Goal: Task Accomplishment & Management: Use online tool/utility

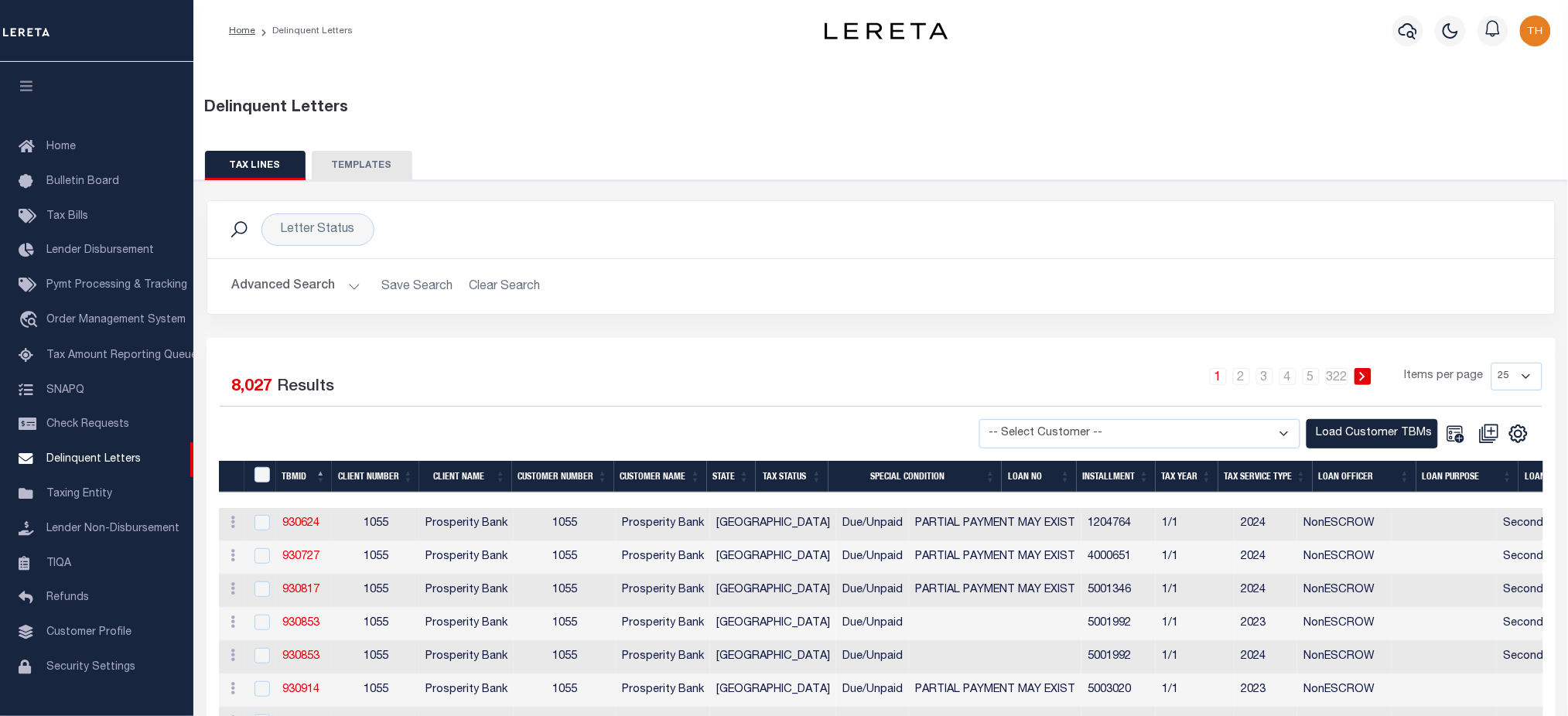
click at [108, 252] on span "Lender Disbursement" at bounding box center [100, 250] width 107 height 11
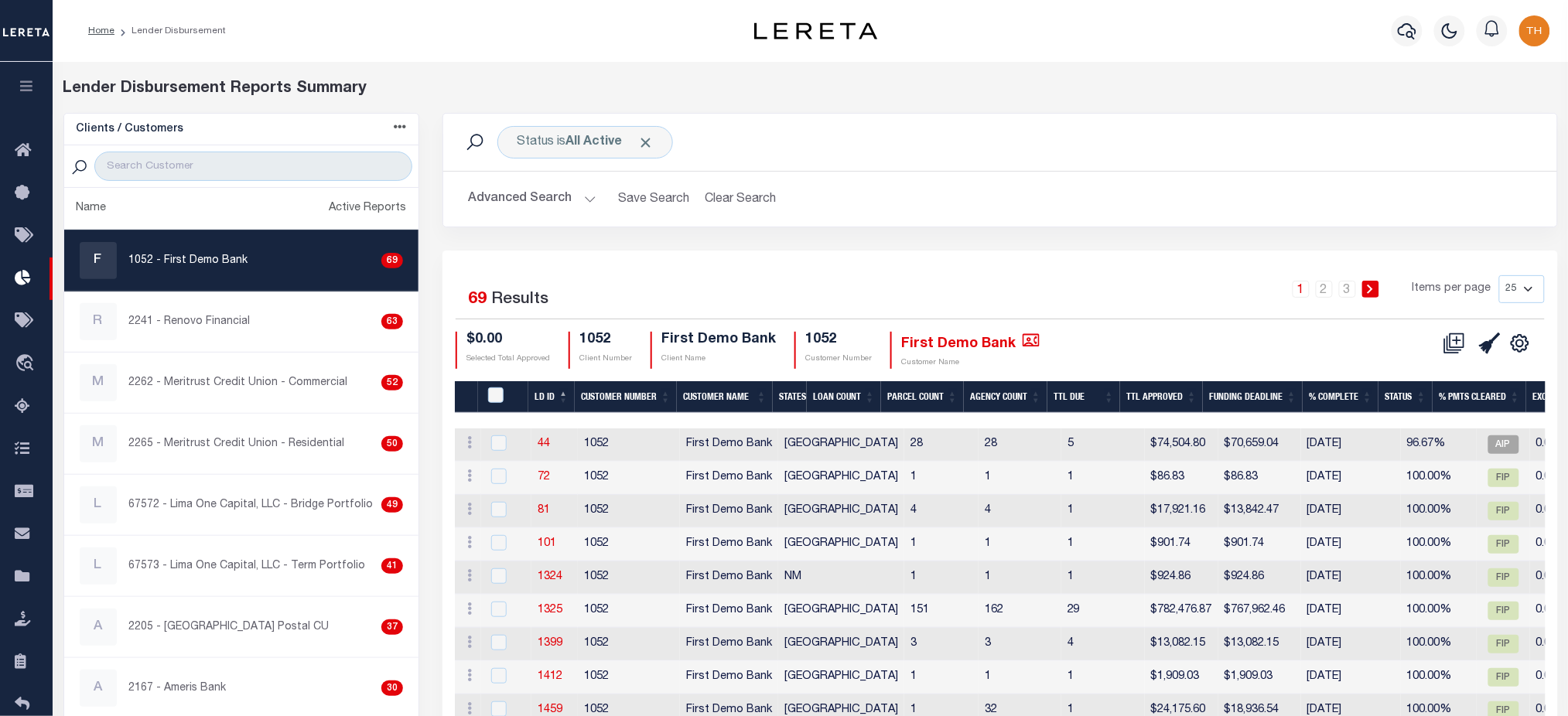
click at [166, 150] on div at bounding box center [241, 166] width 355 height 42
click at [175, 182] on div at bounding box center [241, 166] width 355 height 42
click at [201, 160] on input "search" at bounding box center [253, 166] width 318 height 29
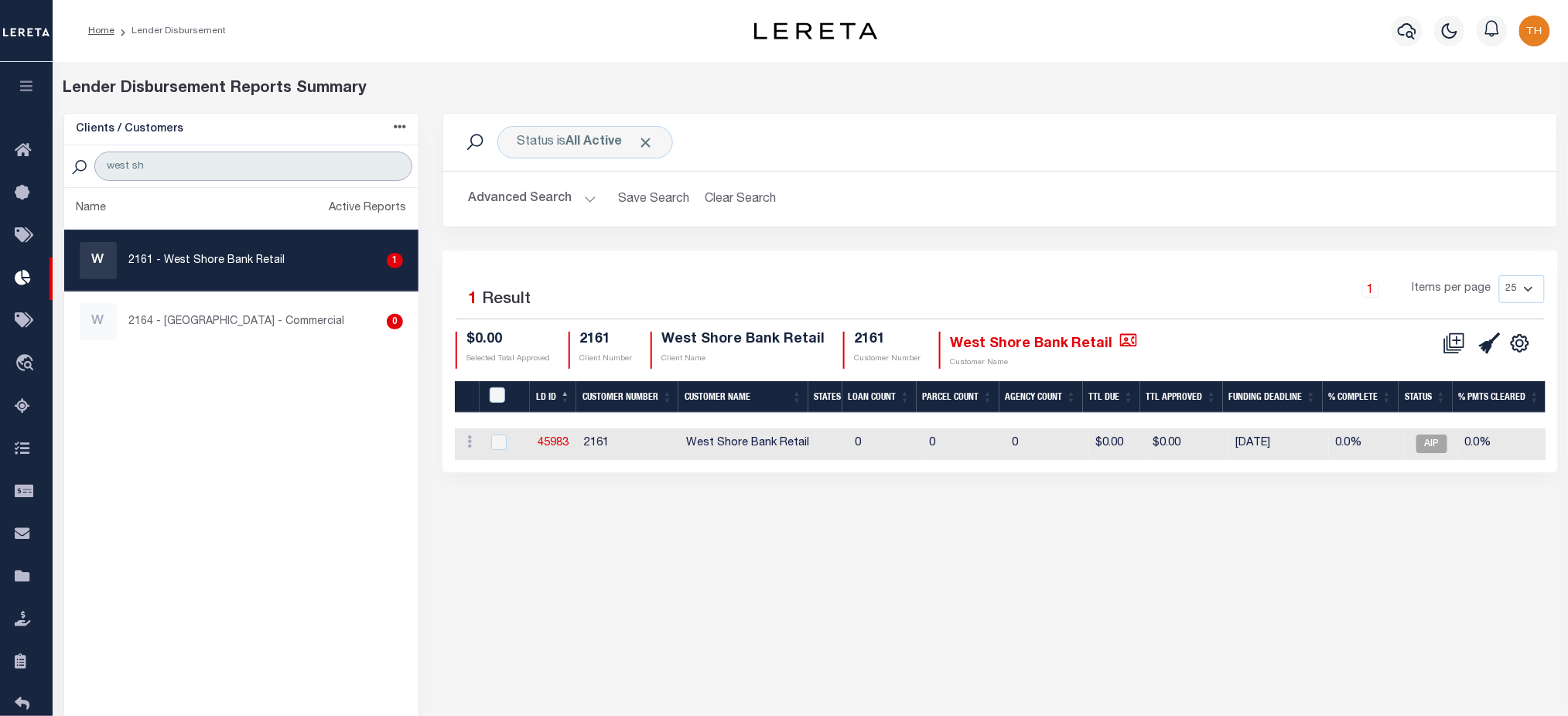
type input "west sh"
click at [863, 537] on div "Status is All Active Search Advanced Search Save Search Clear Search Equals 1" at bounding box center [1000, 444] width 1138 height 663
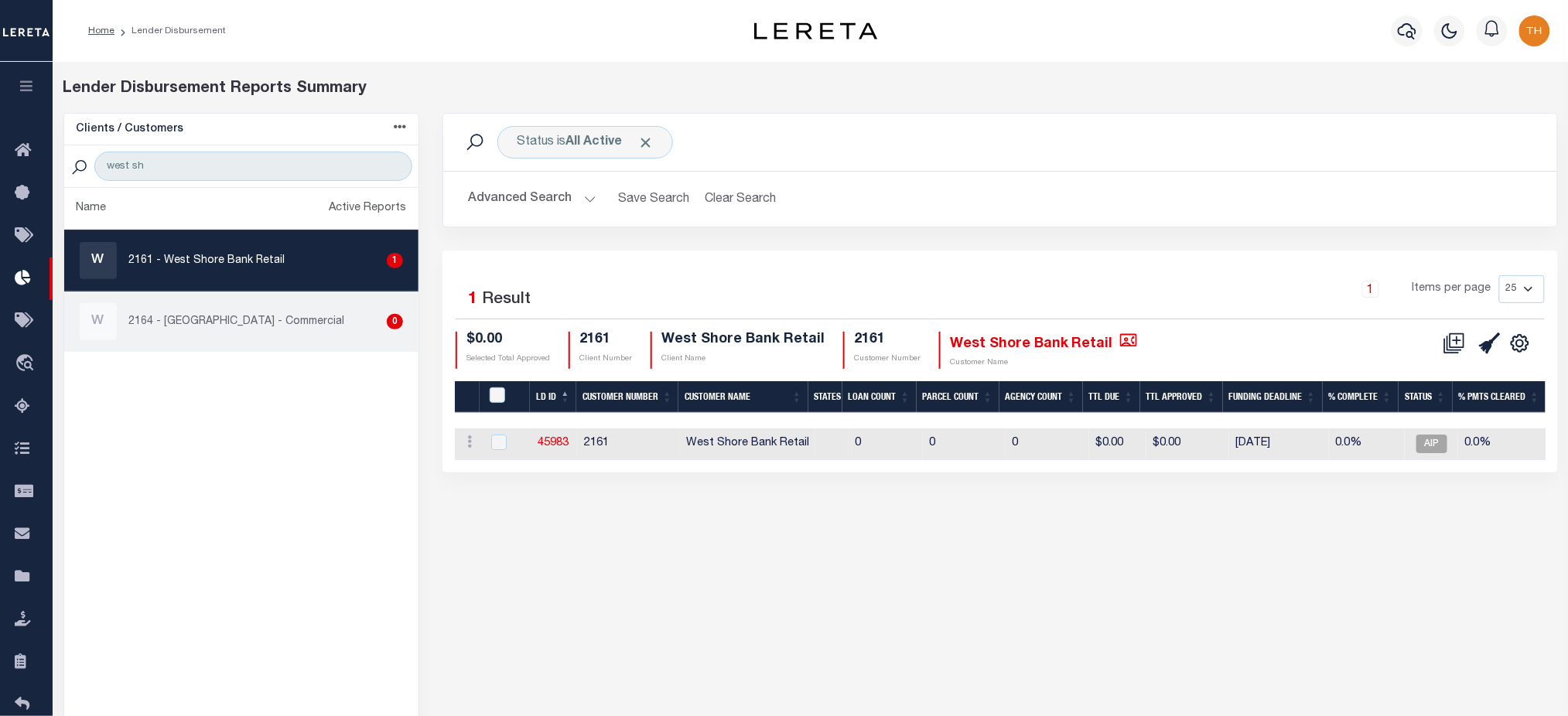
click at [289, 328] on p "2164 - [GEOGRAPHIC_DATA] - Commercial" at bounding box center [237, 322] width 216 height 16
checkbox input "true"
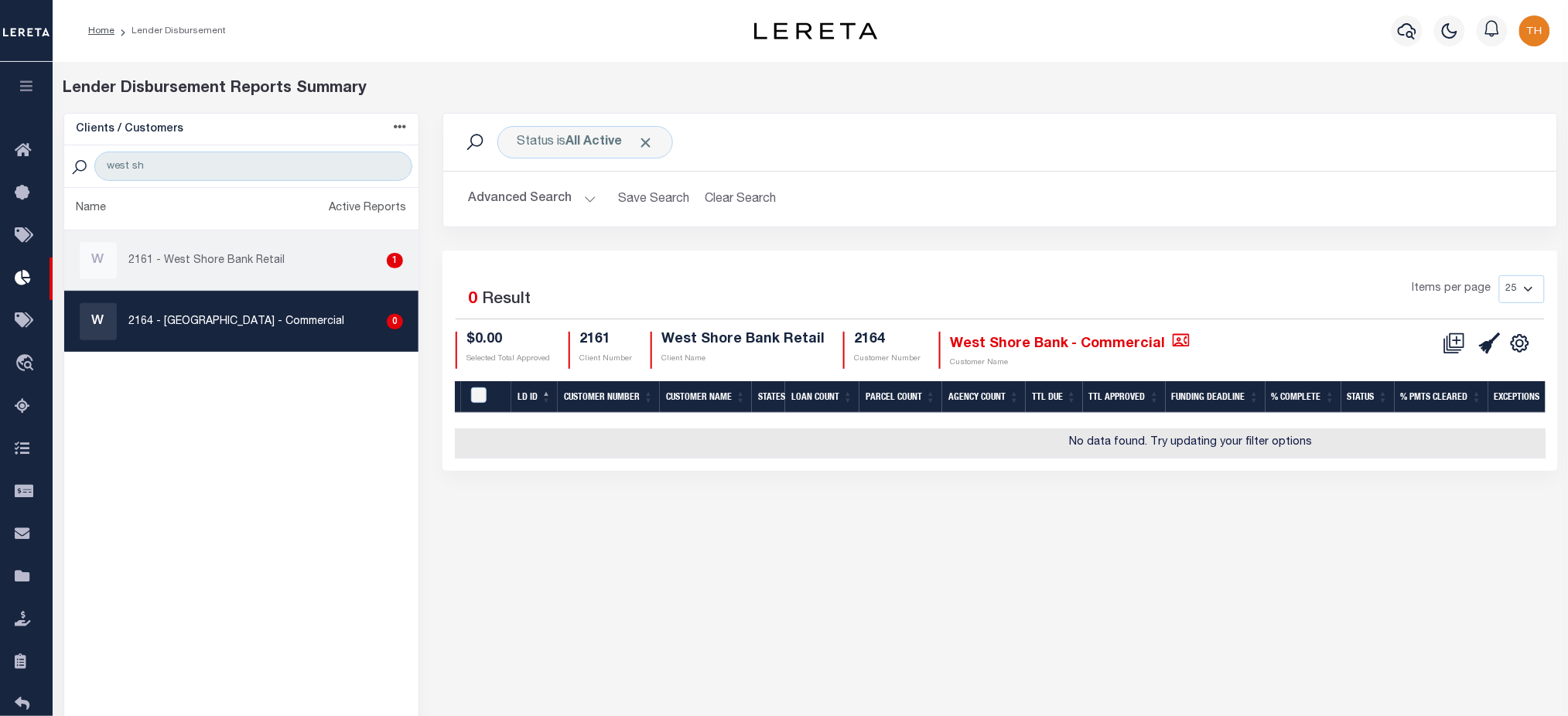
click at [299, 258] on div "W 2161 - West Shore Bank Retail 1" at bounding box center [241, 261] width 324 height 37
checkbox input "true"
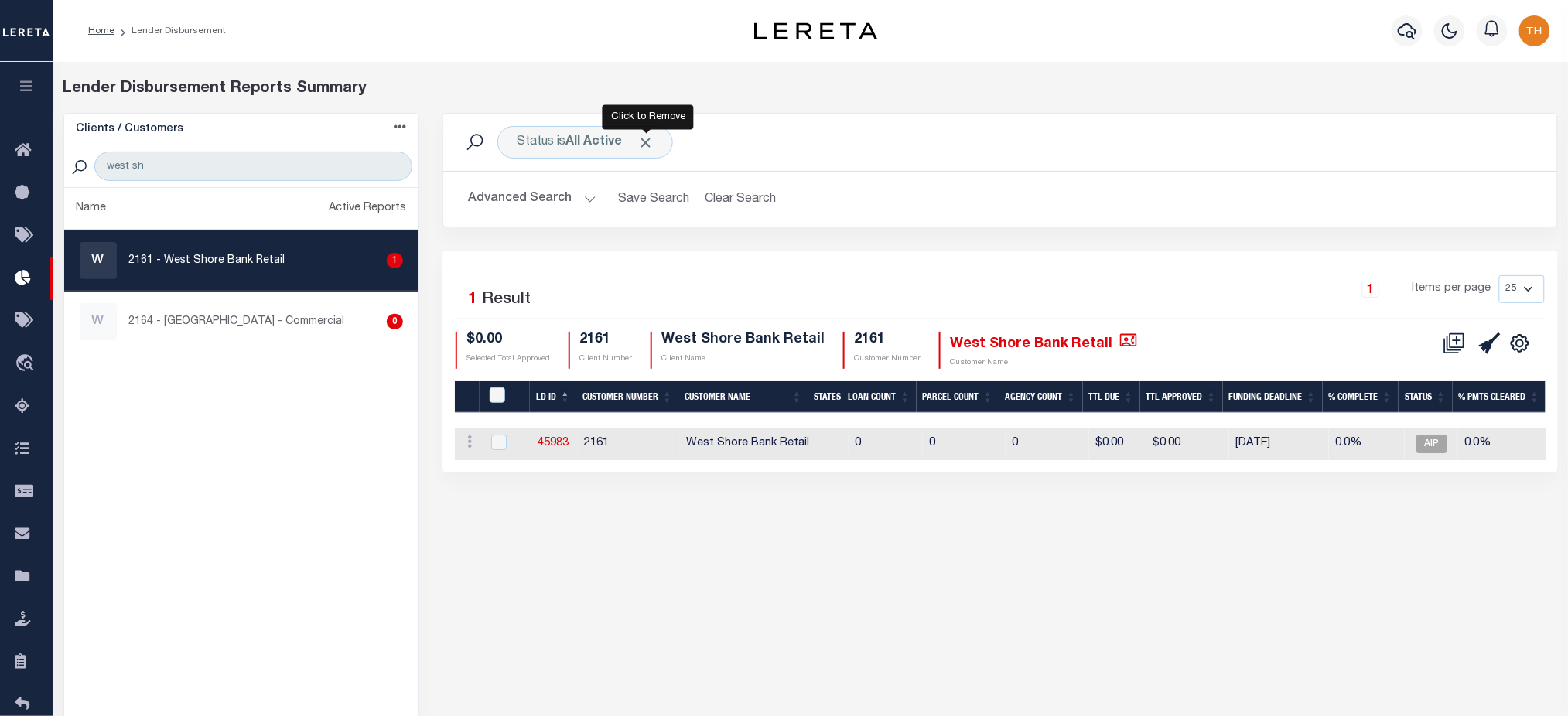
click at [648, 146] on span "Click to Remove" at bounding box center [646, 143] width 16 height 16
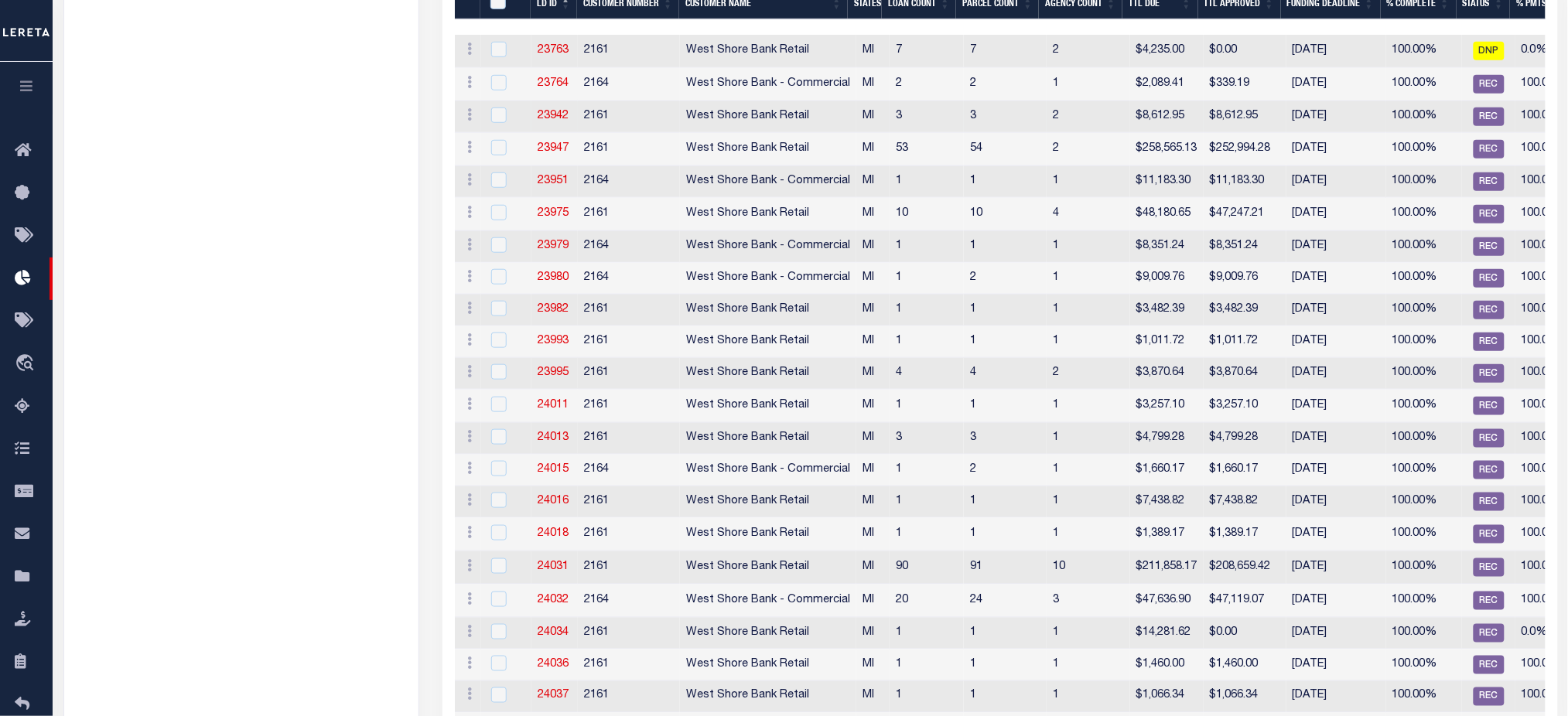
scroll to position [205, 0]
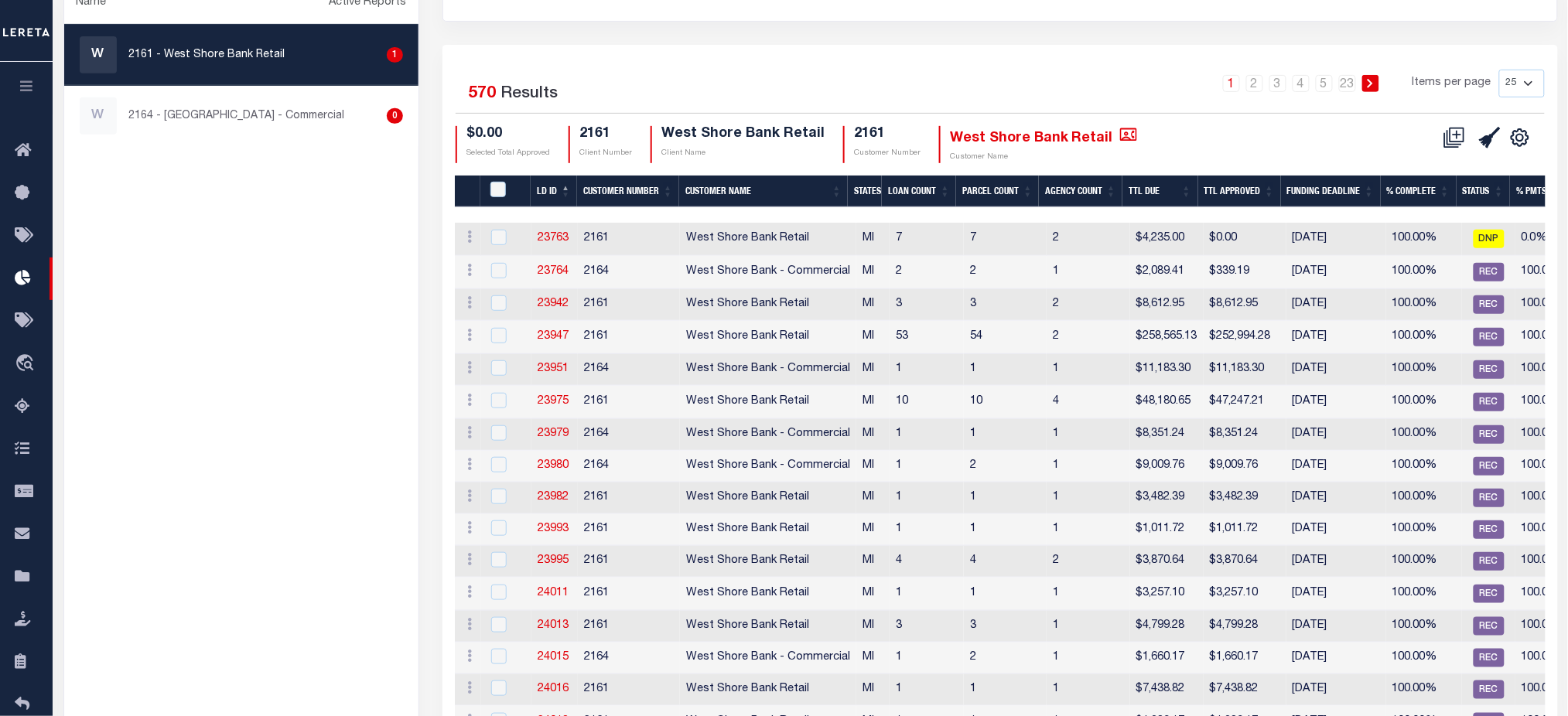
click at [1148, 191] on th "Ttl Due" at bounding box center [1160, 191] width 75 height 32
click at [1327, 181] on th "Funding Deadline" at bounding box center [1331, 191] width 100 height 32
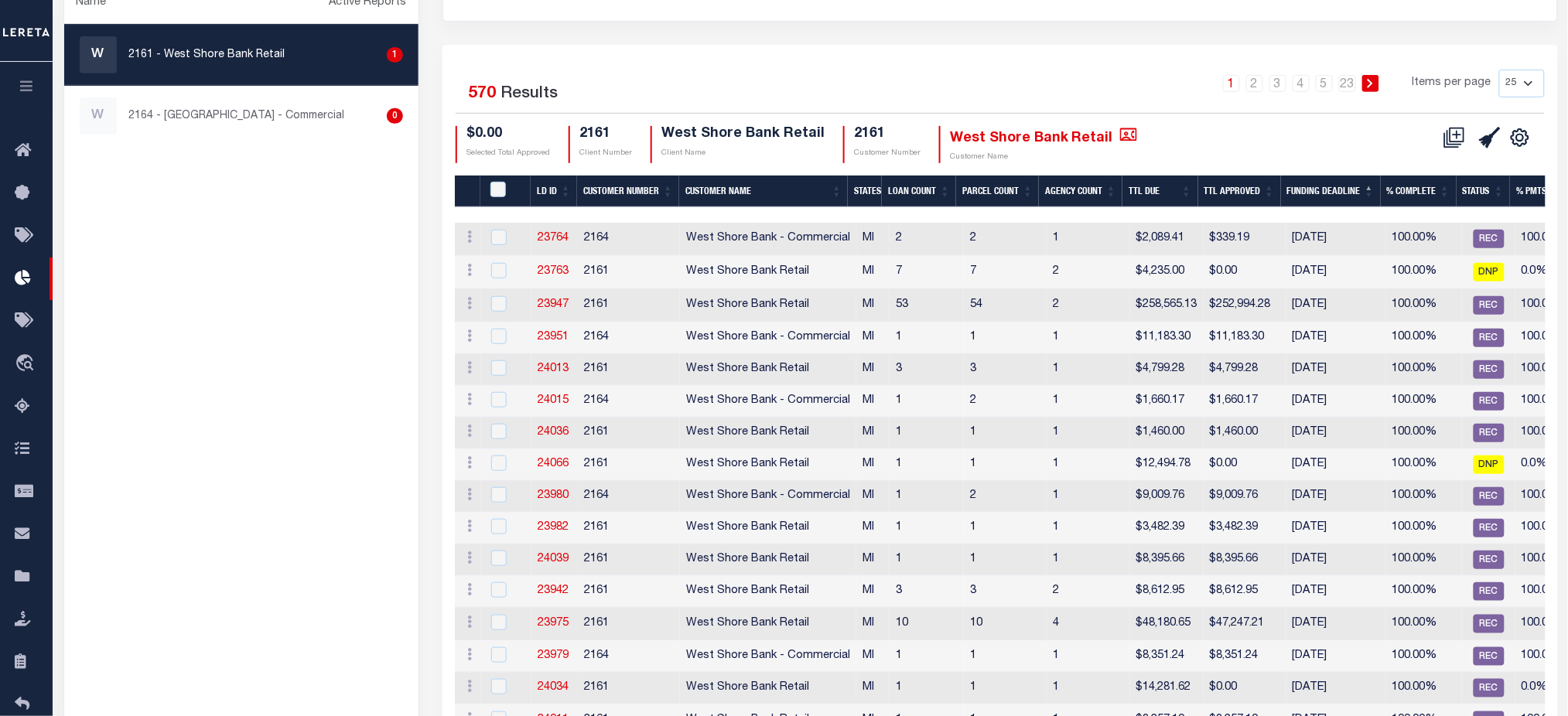
click at [1324, 187] on th "Funding Deadline" at bounding box center [1331, 191] width 100 height 32
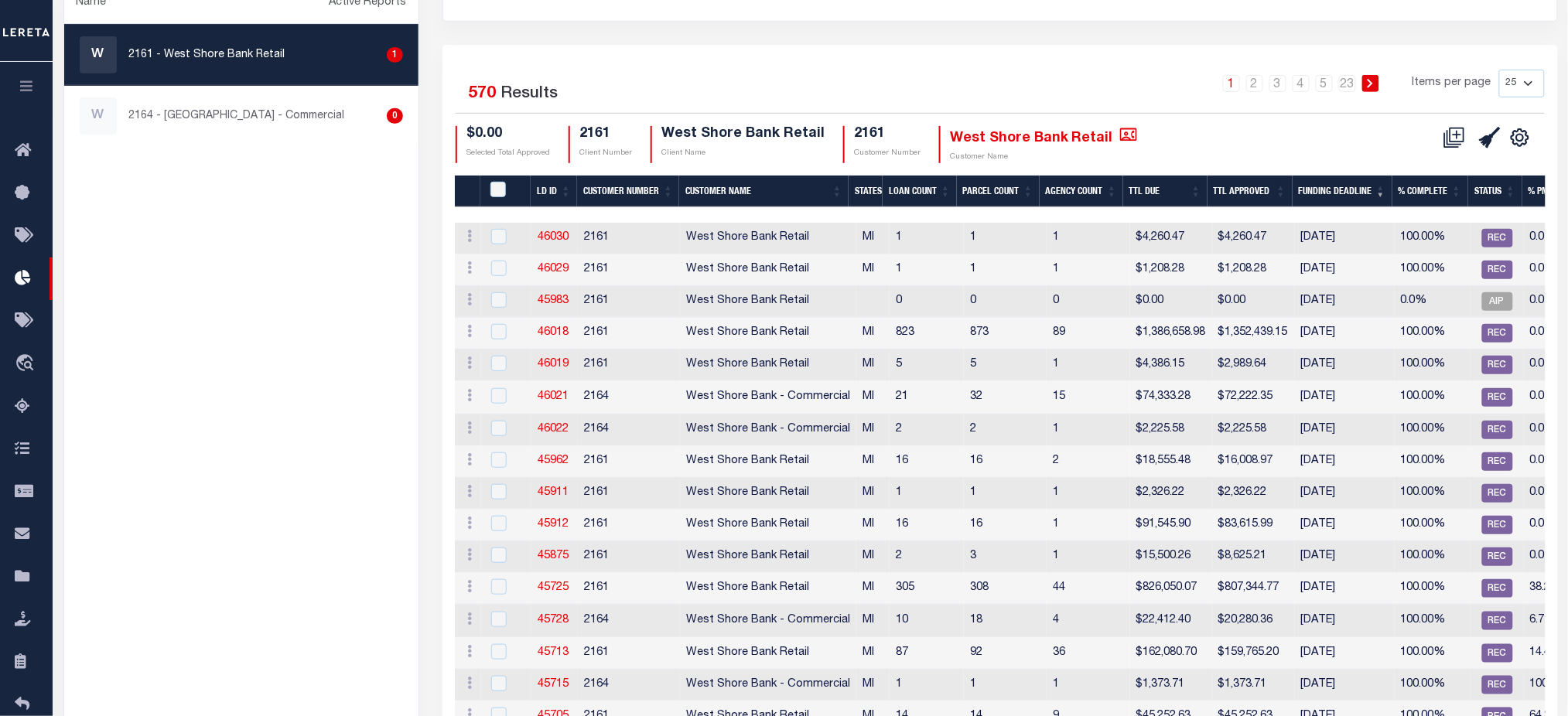
drag, startPoint x: 1365, startPoint y: 331, endPoint x: 581, endPoint y: 337, distance: 784.0
click at [581, 337] on tr "ACTIONS Delete Batch 46018 2161 West Shore Bank Retail MI 823 873 89 $1,386,658…" at bounding box center [1315, 334] width 1721 height 32
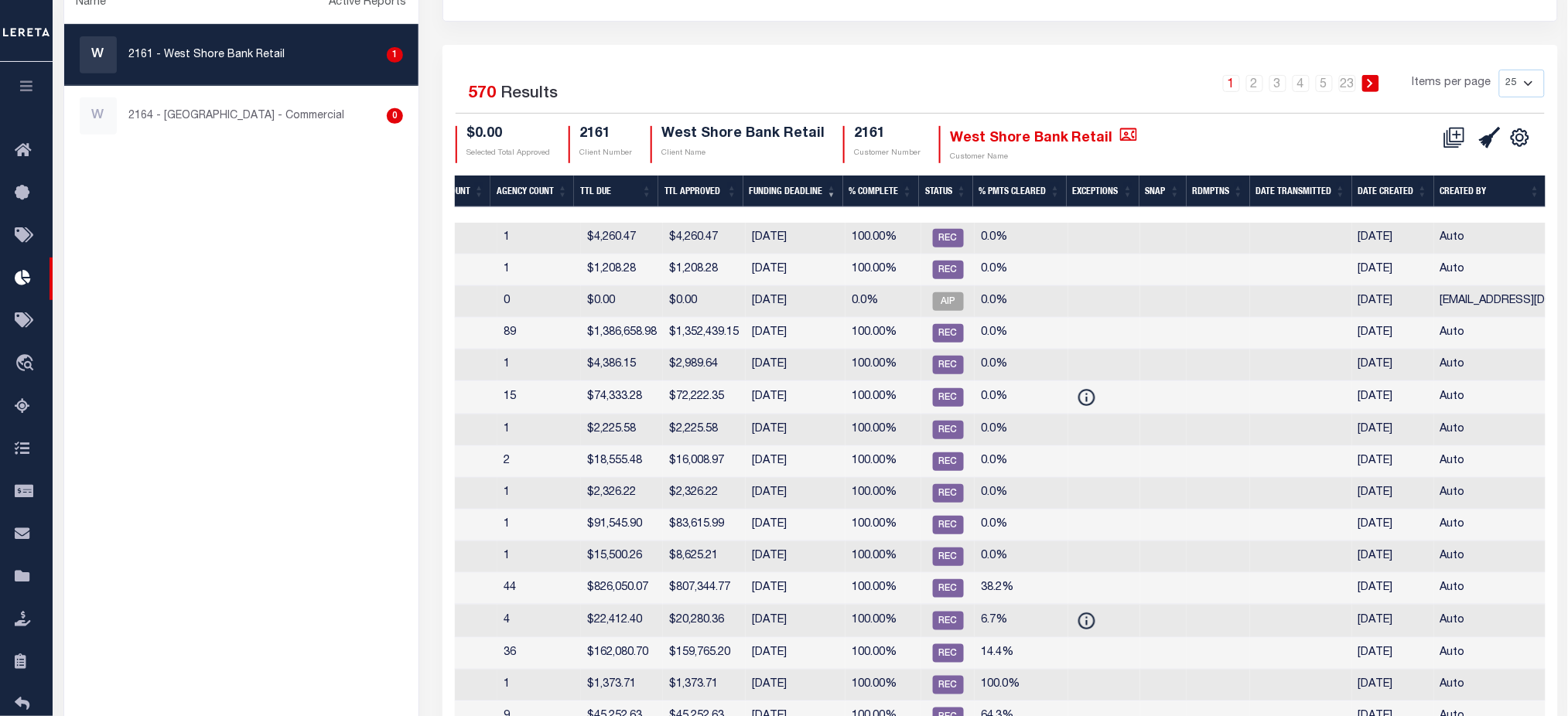
scroll to position [0, 0]
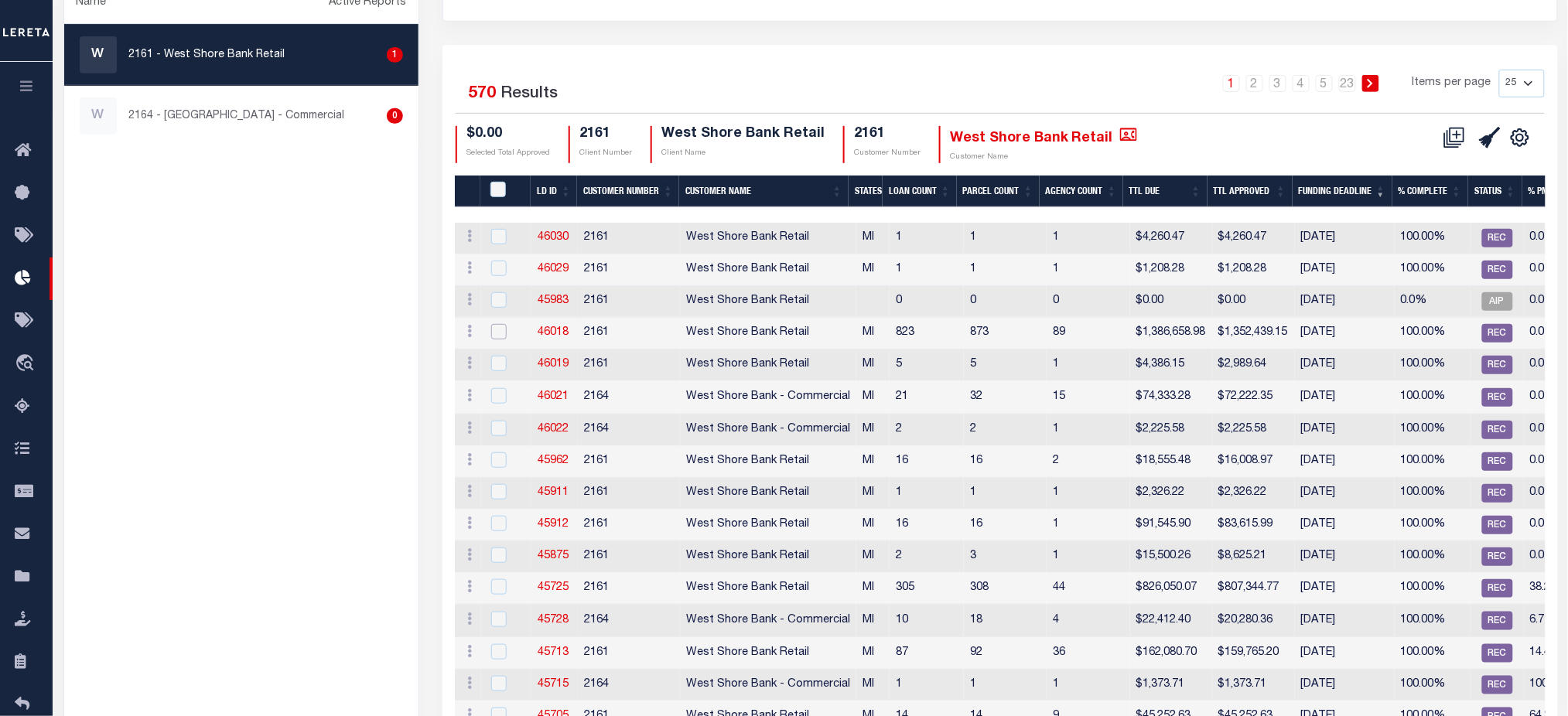
click at [494, 332] on input "checkbox" at bounding box center [499, 331] width 15 height 15
checkbox input "true"
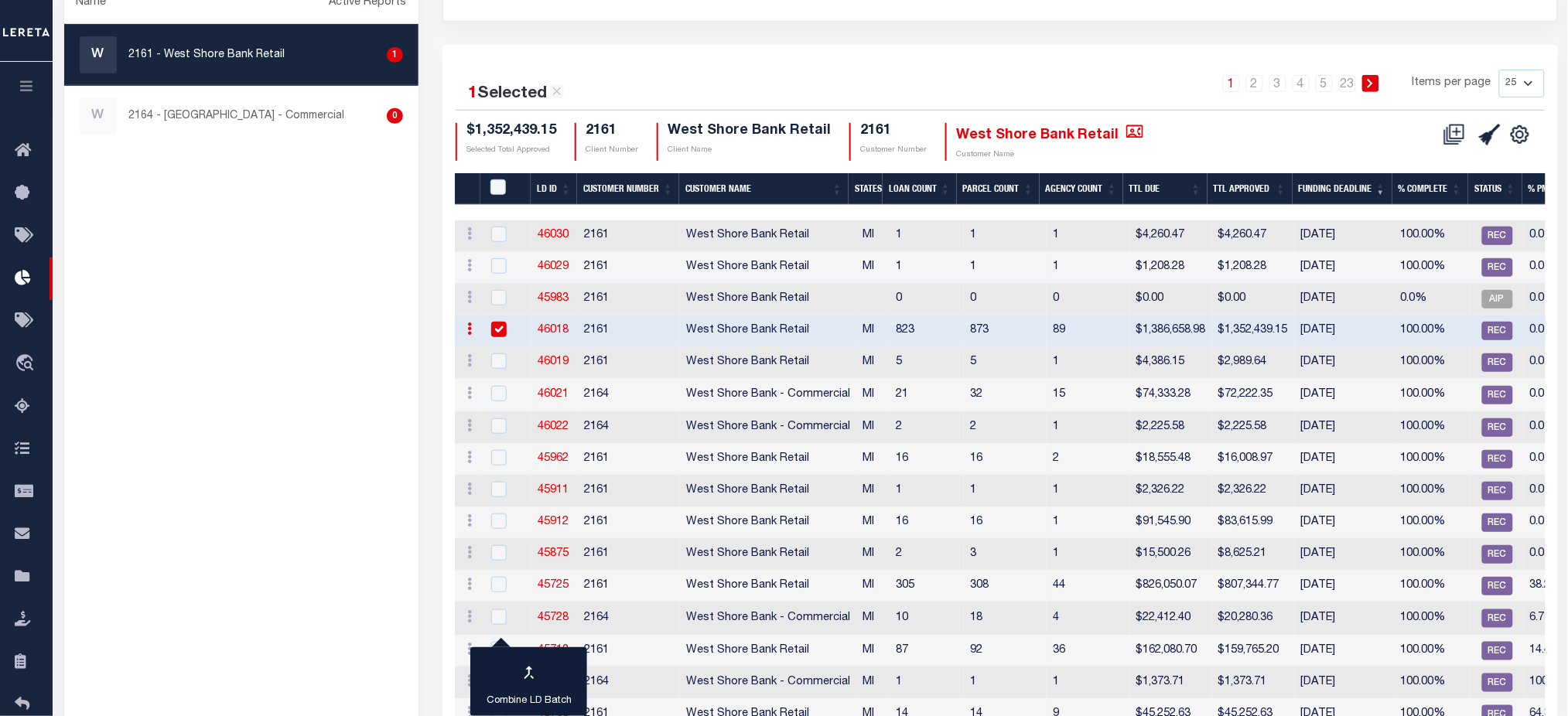
click at [546, 333] on link "46018" at bounding box center [553, 330] width 31 height 11
checkbox input "true"
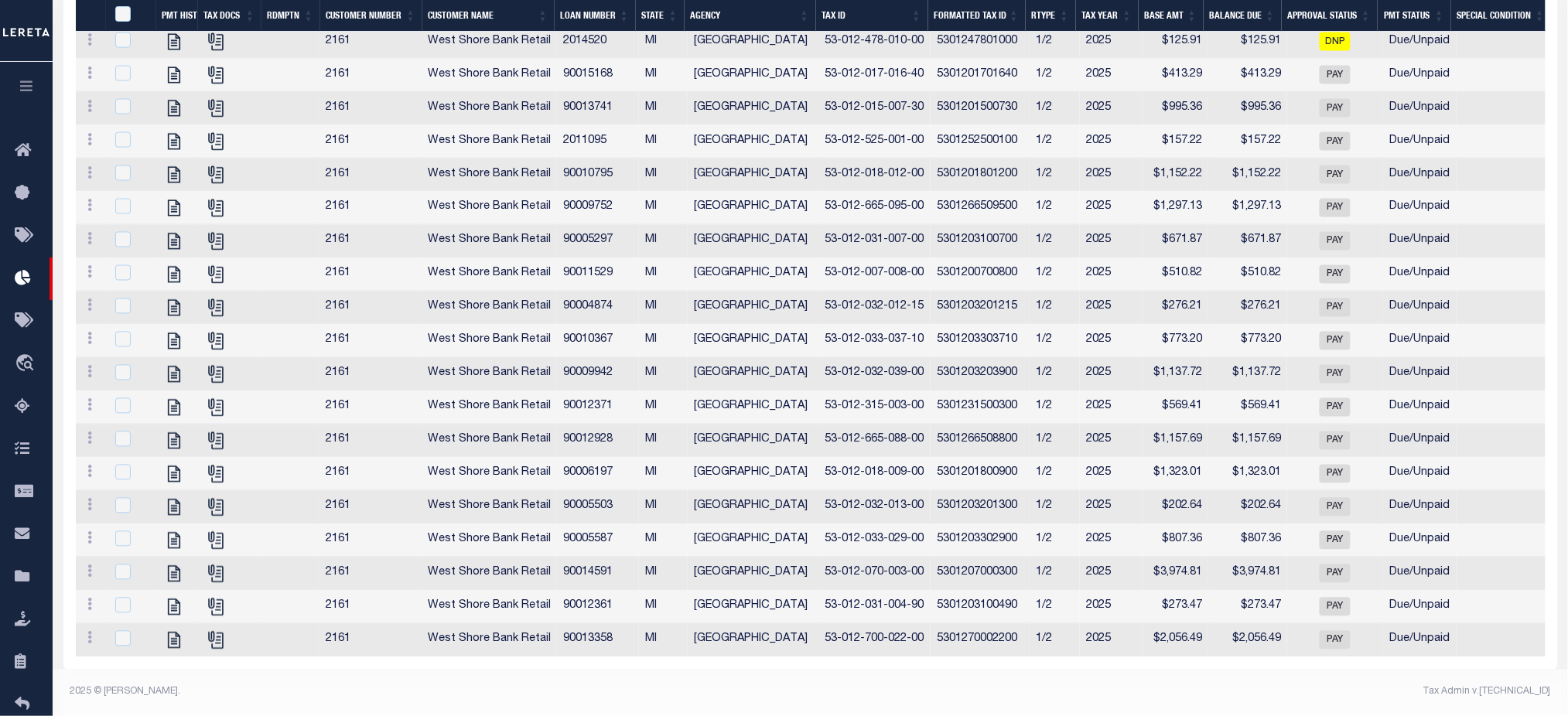
scroll to position [377, 0]
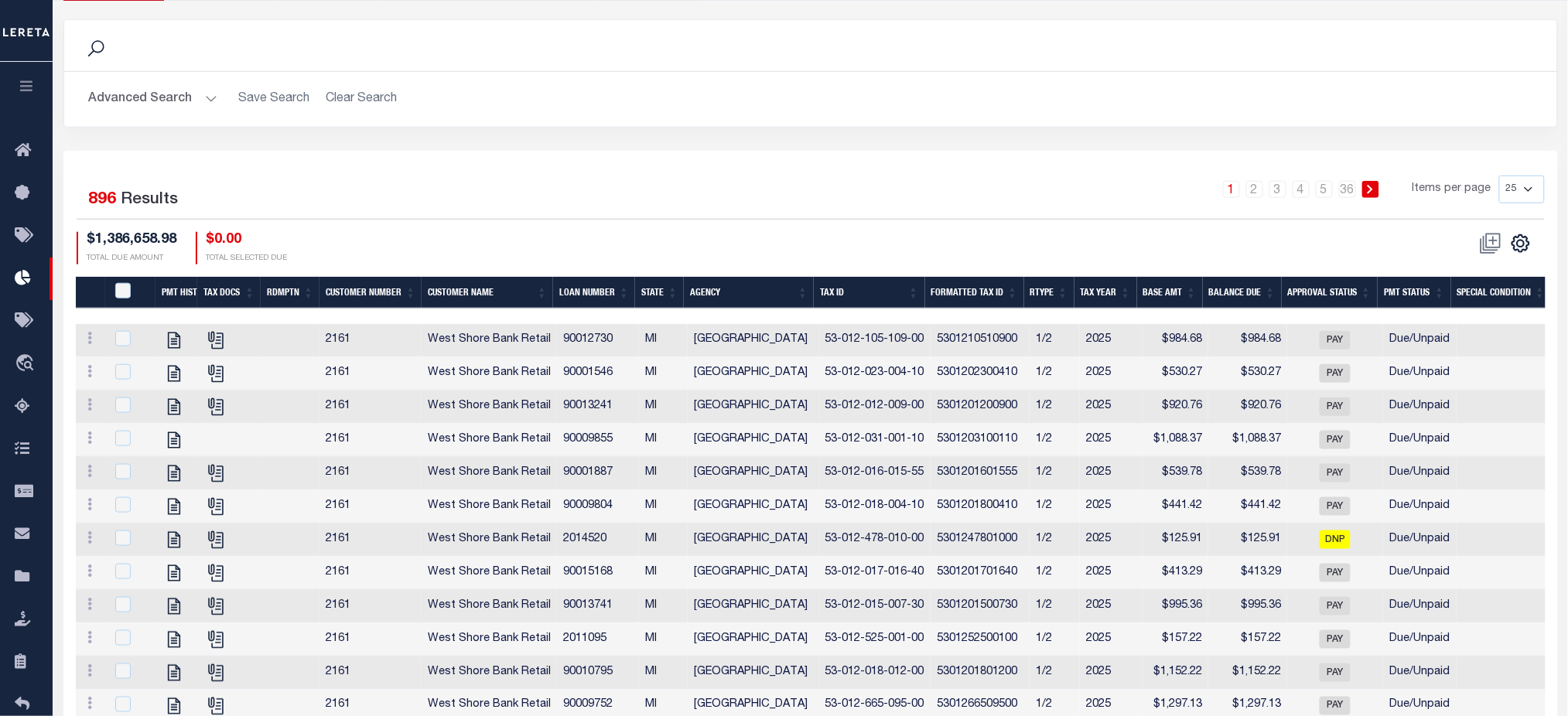
drag, startPoint x: 1518, startPoint y: 187, endPoint x: 1518, endPoint y: 196, distance: 9.0
click at [1518, 187] on select "25 50 100 200" at bounding box center [1522, 189] width 45 height 28
select select "200"
click at [1499, 175] on select "25 50 100 200" at bounding box center [1522, 189] width 45 height 28
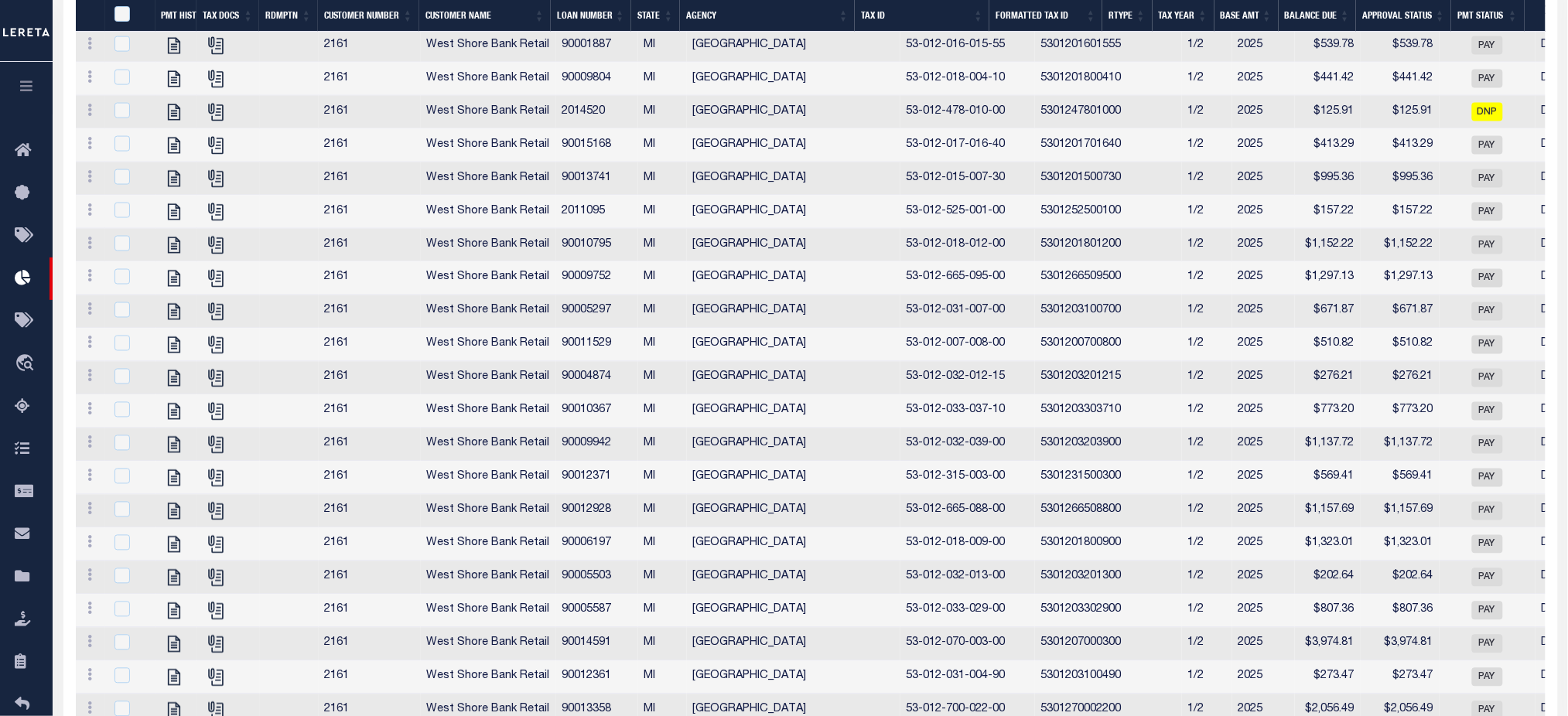
scroll to position [274, 0]
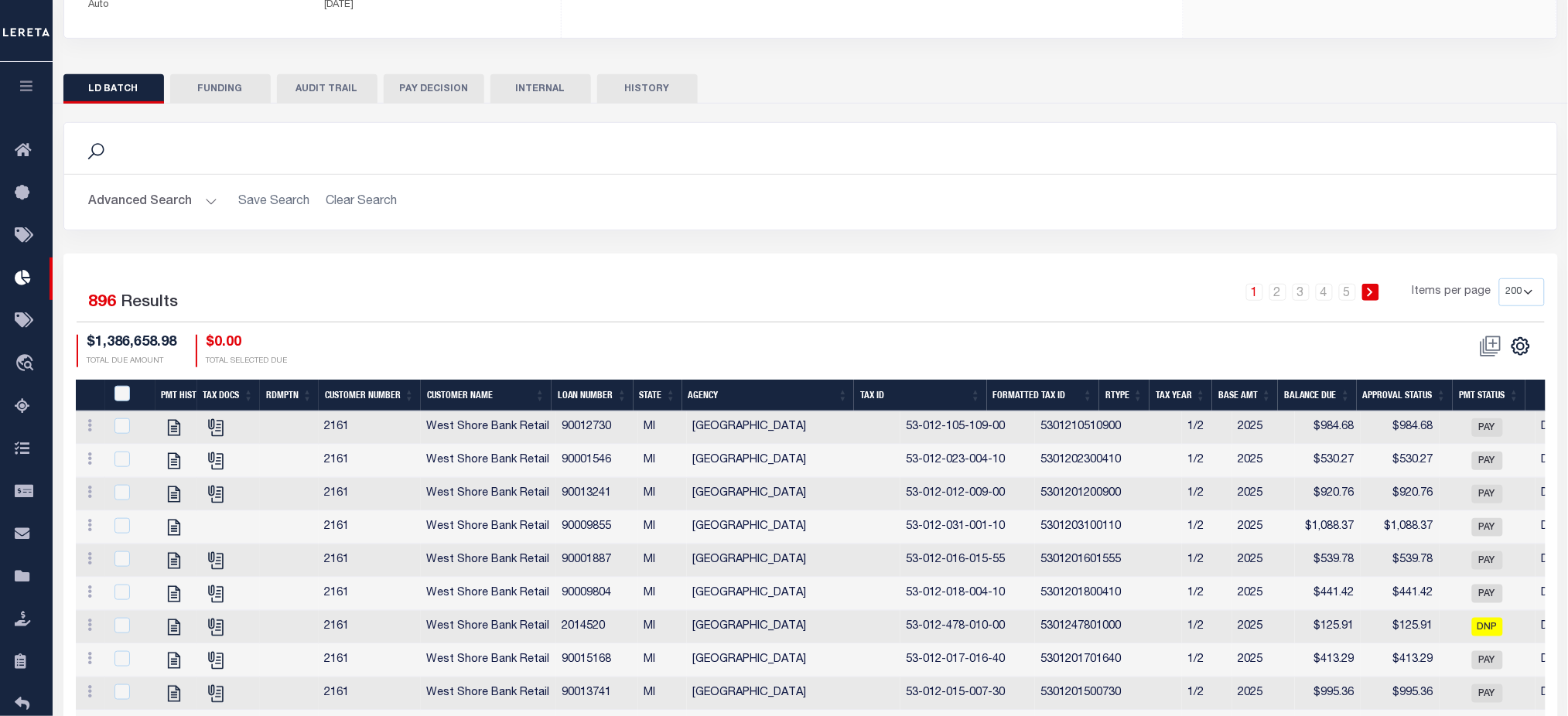
click at [724, 396] on th "Agency" at bounding box center [768, 395] width 172 height 32
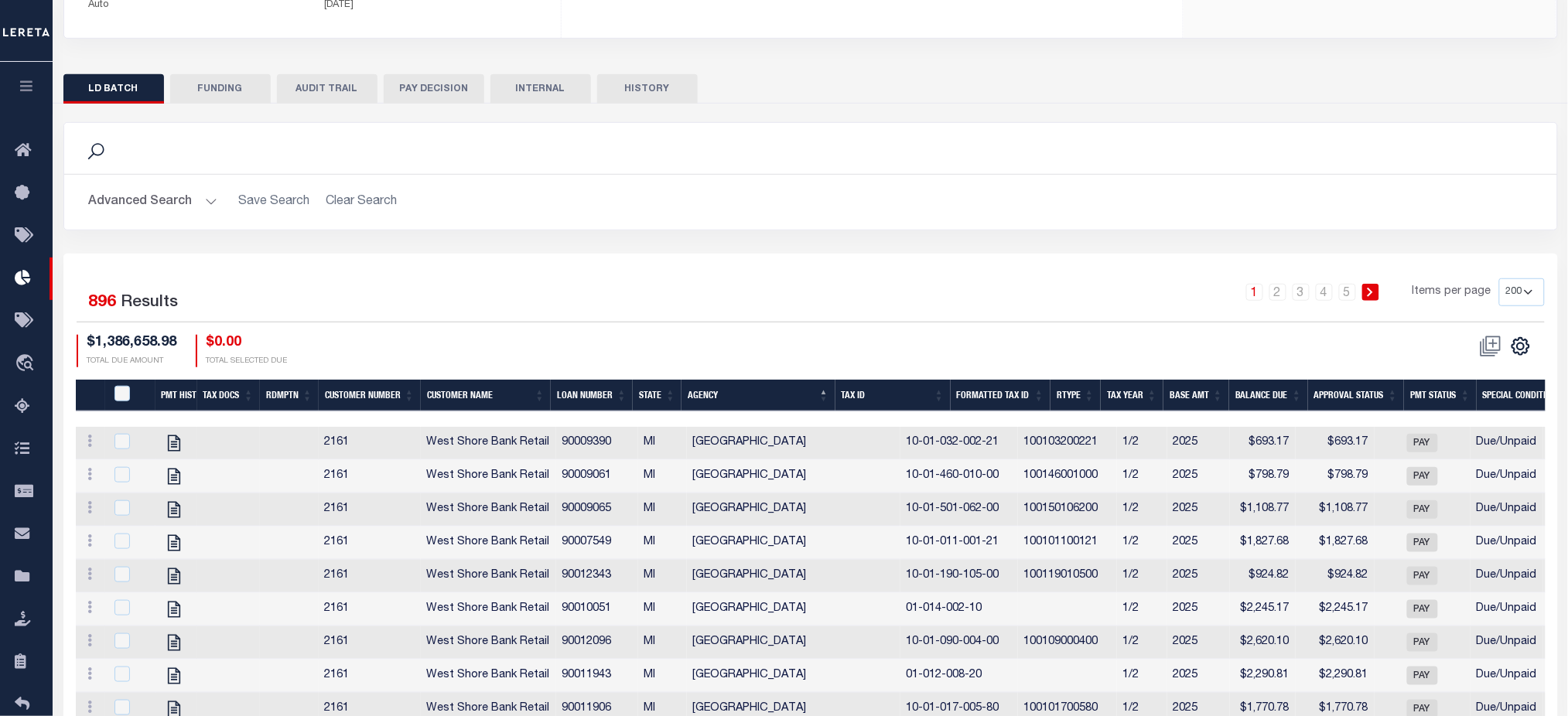
click at [724, 397] on th "Agency" at bounding box center [758, 395] width 153 height 32
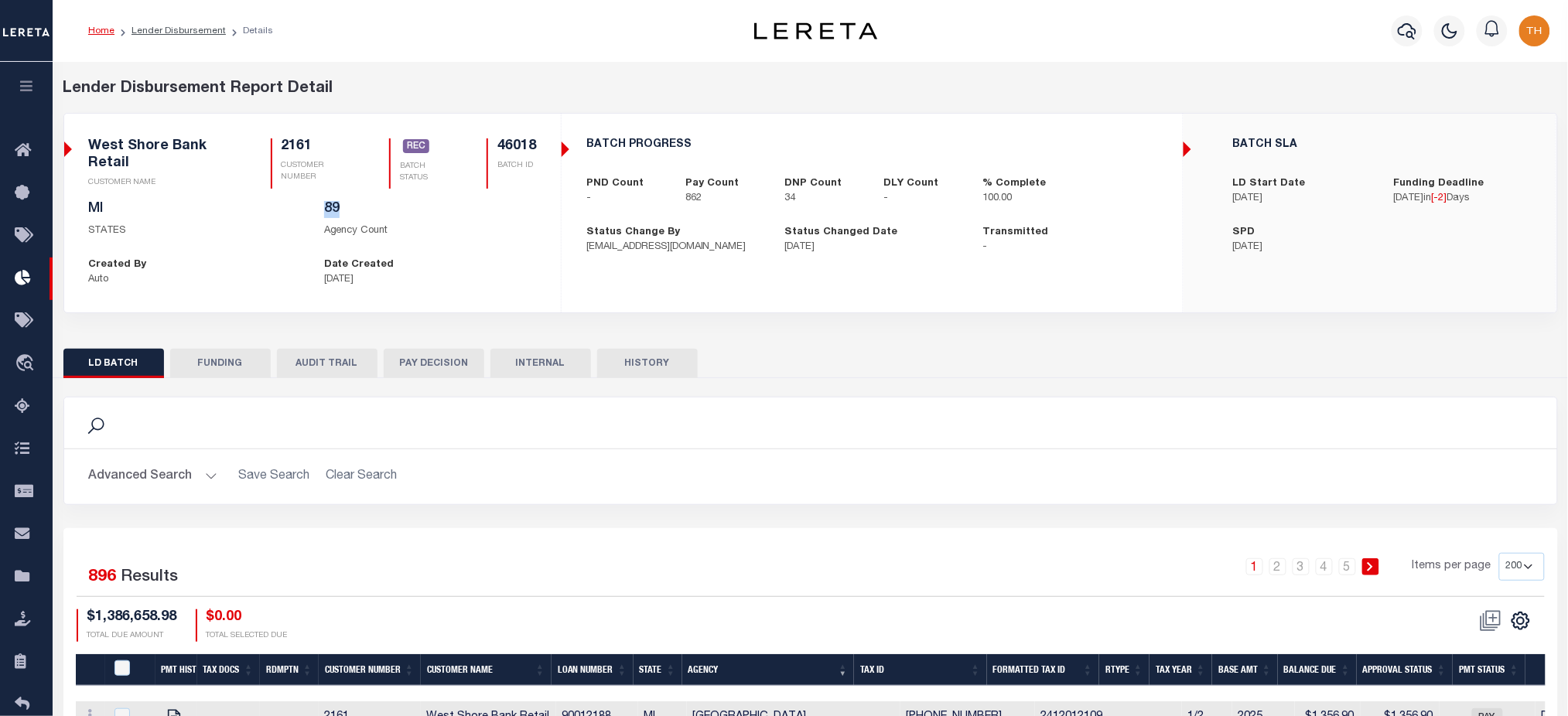
drag, startPoint x: 348, startPoint y: 212, endPoint x: 451, endPoint y: 390, distance: 205.7
click at [351, 214] on div "89 Agency Count" at bounding box center [430, 220] width 235 height 38
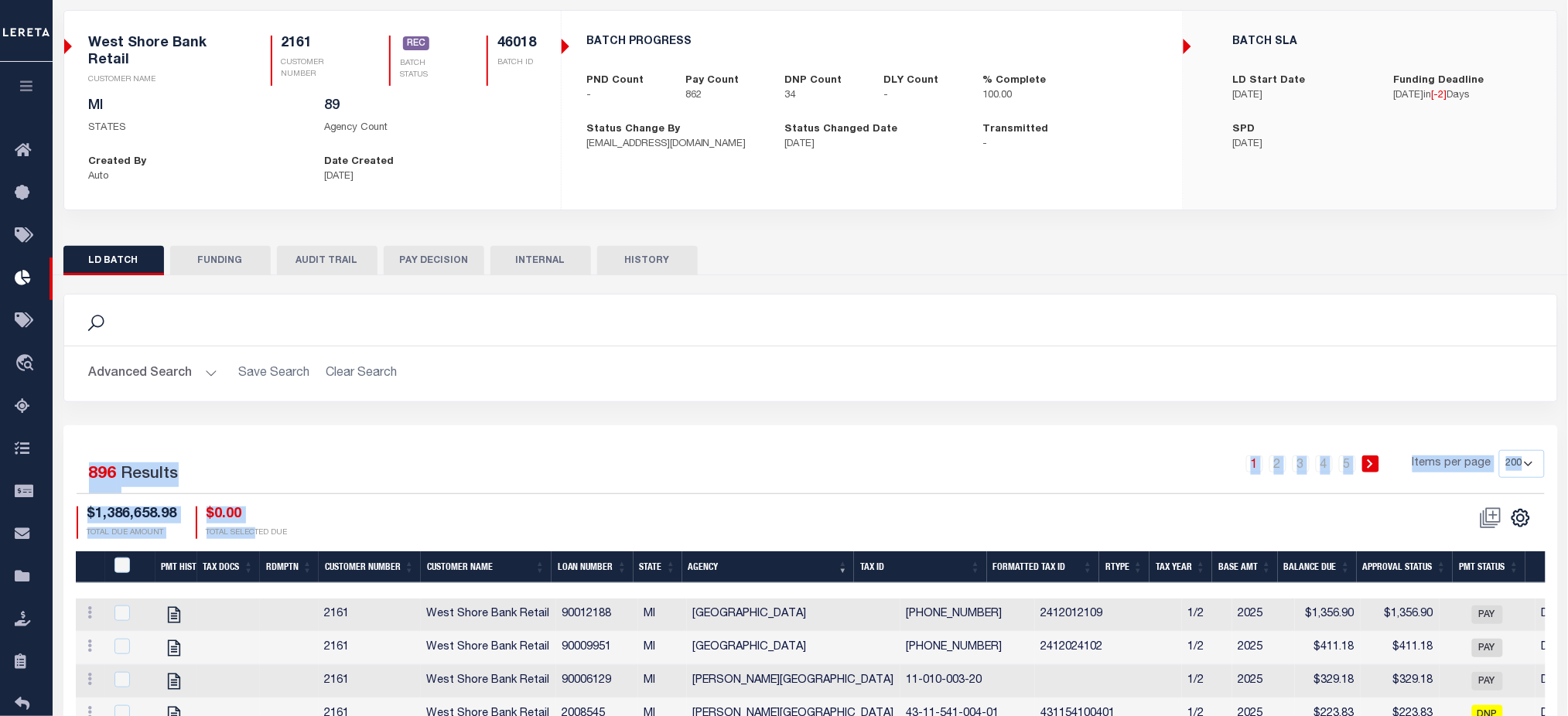
drag, startPoint x: 84, startPoint y: 478, endPoint x: 256, endPoint y: 527, distance: 178.8
click at [256, 527] on div "Selected 896 Results 1 2 3 4 5 Items per page 25 50 100 200 $1,386,658.98 TOTAL…" at bounding box center [810, 494] width 1493 height 89
click at [231, 261] on button "FUNDING" at bounding box center [221, 261] width 101 height 29
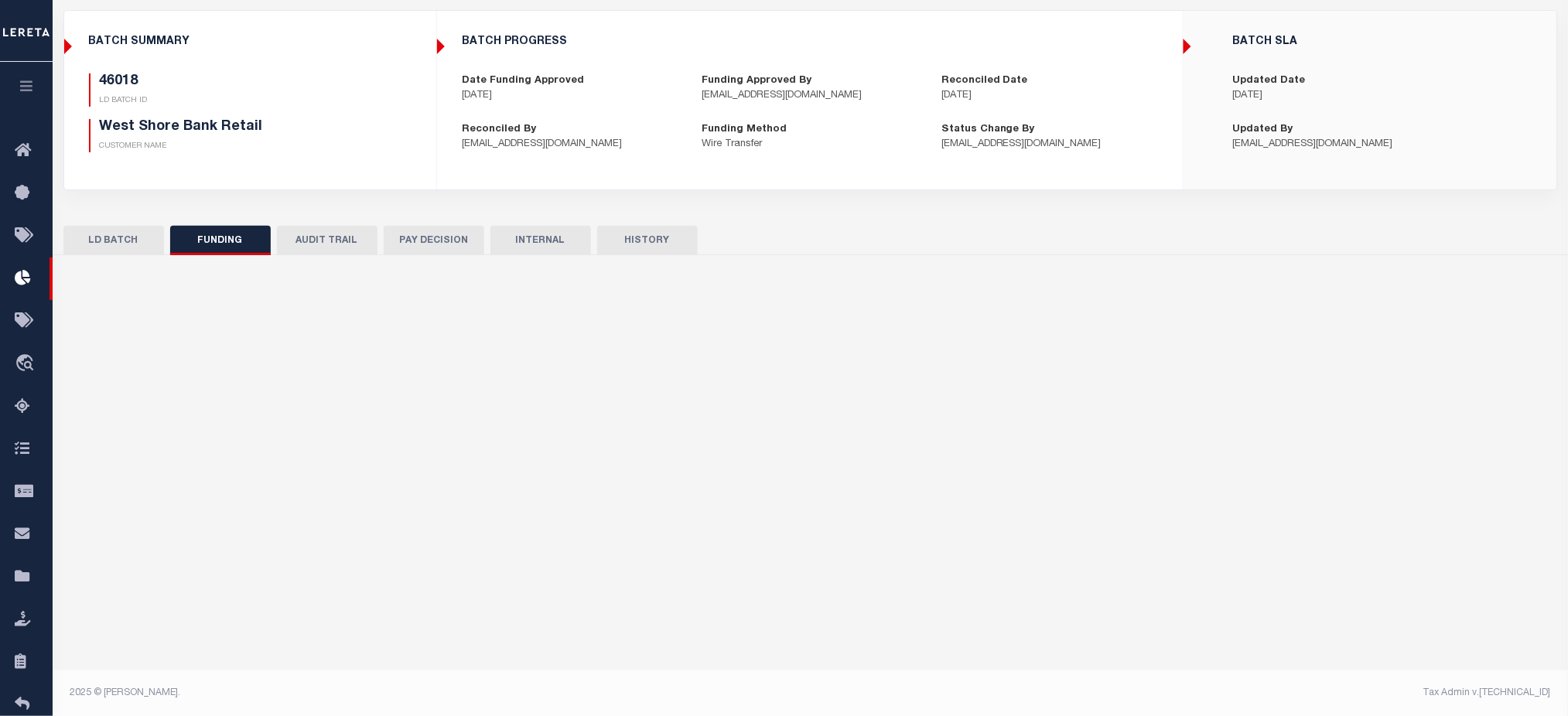
type input "$1,352,439.15"
type input "$0"
type input "[DATE]"
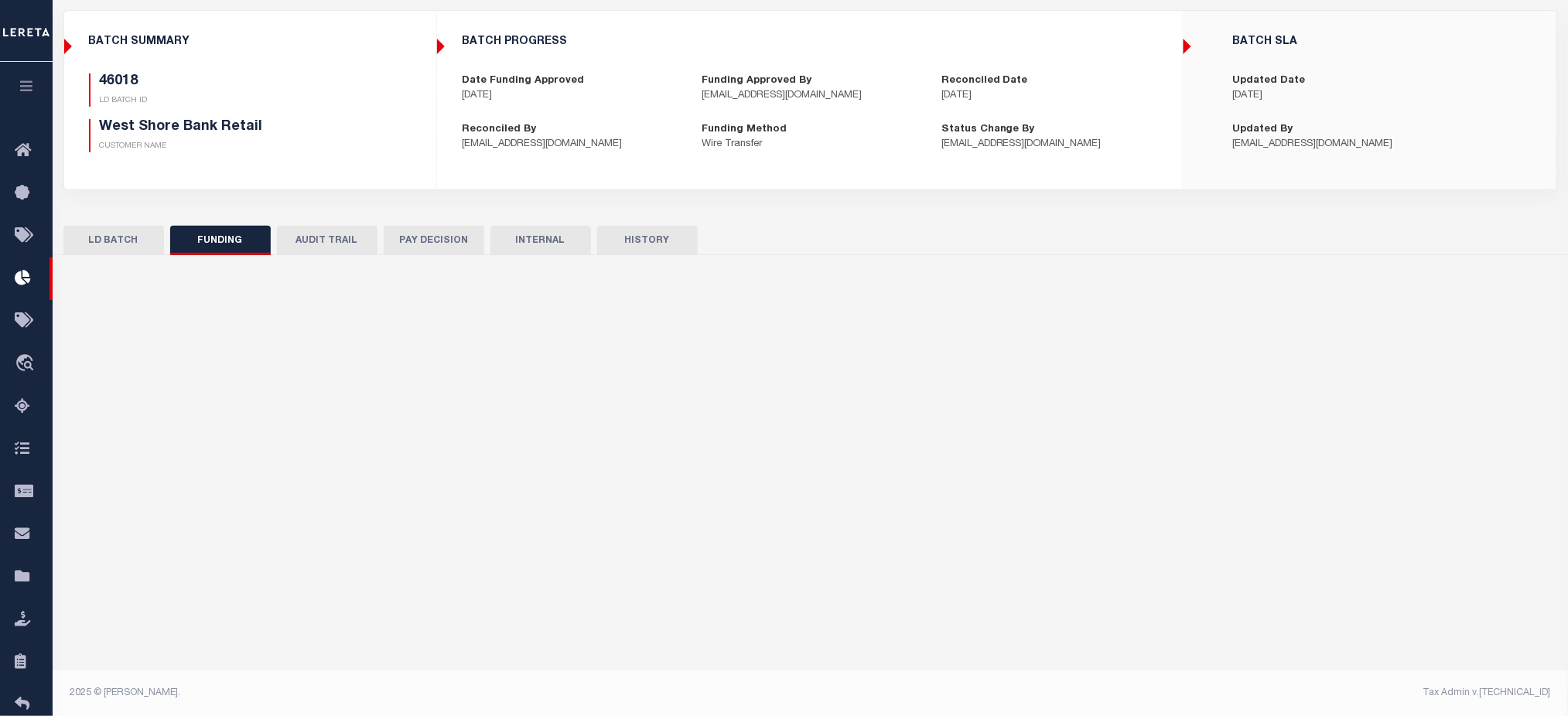
type input "20250911MMQFMPG7000005"
type input "[DATE]"
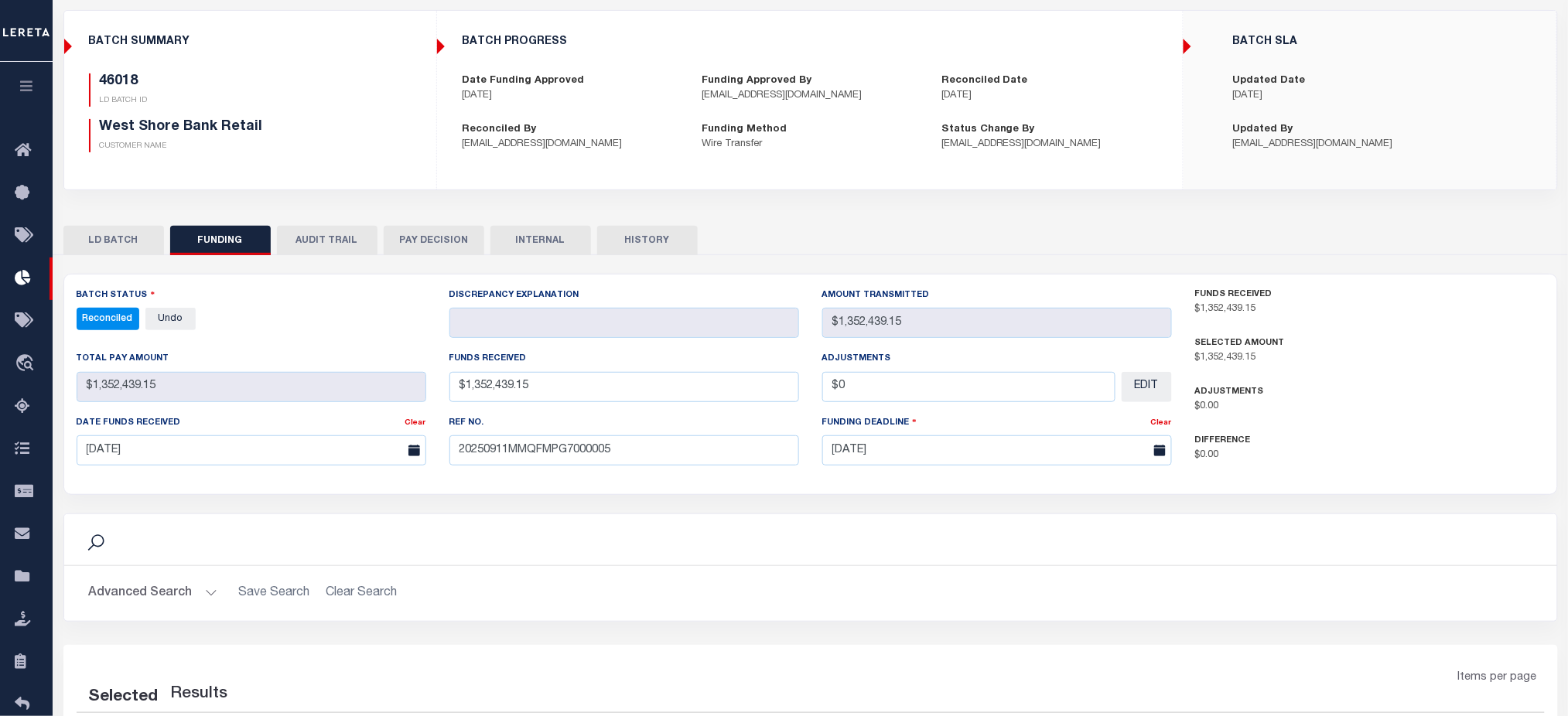
click at [360, 239] on button "AUDIT TRAIL" at bounding box center [327, 240] width 101 height 29
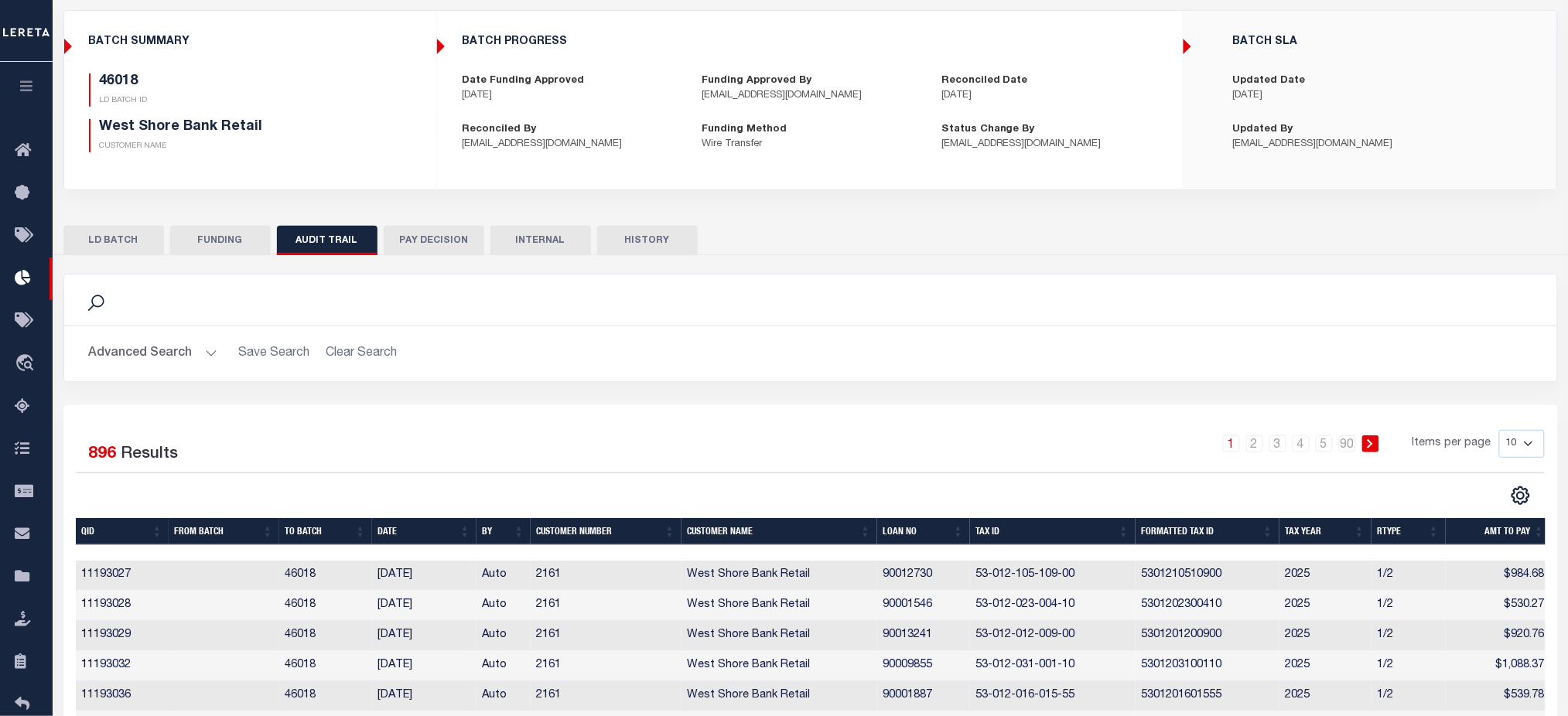
click at [248, 245] on button "FUNDING" at bounding box center [221, 240] width 101 height 29
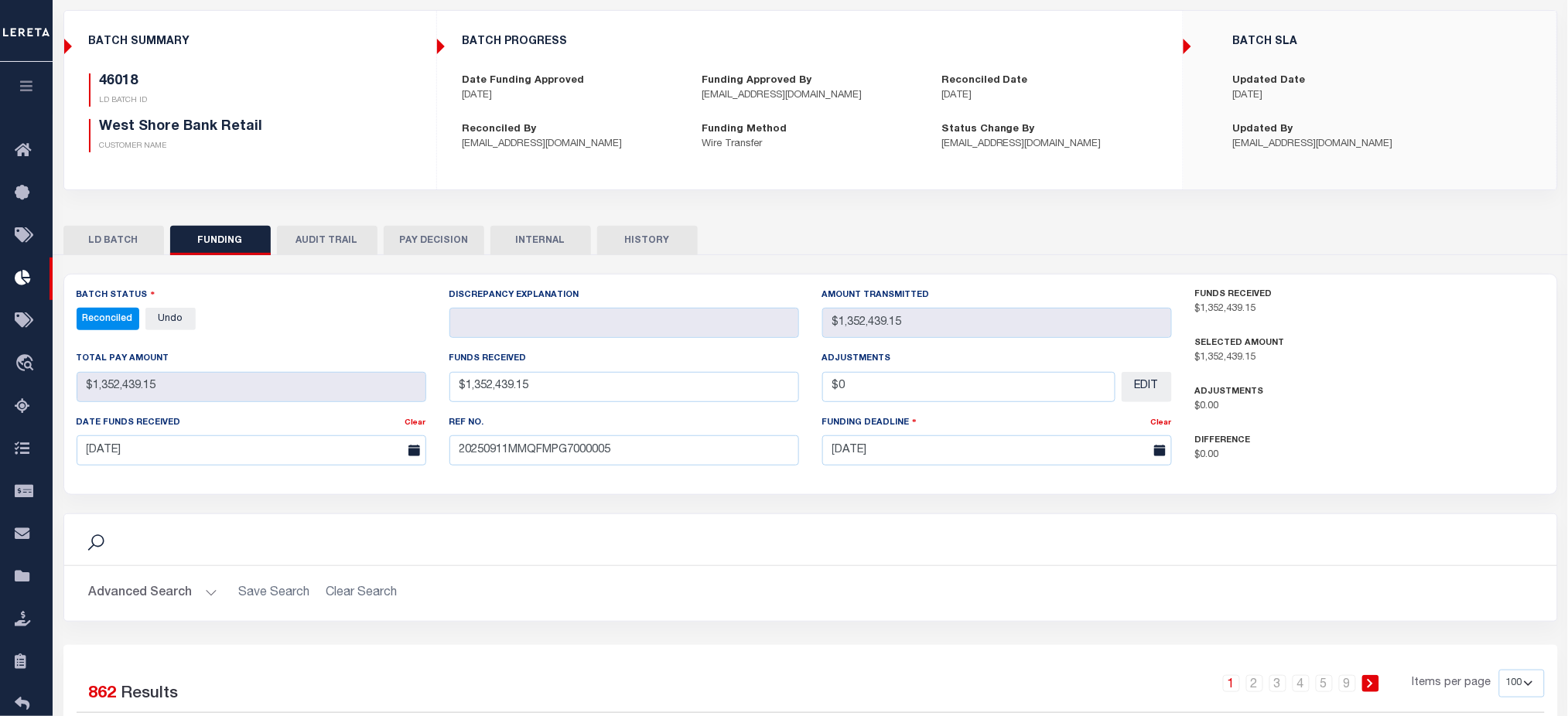
scroll to position [0, 0]
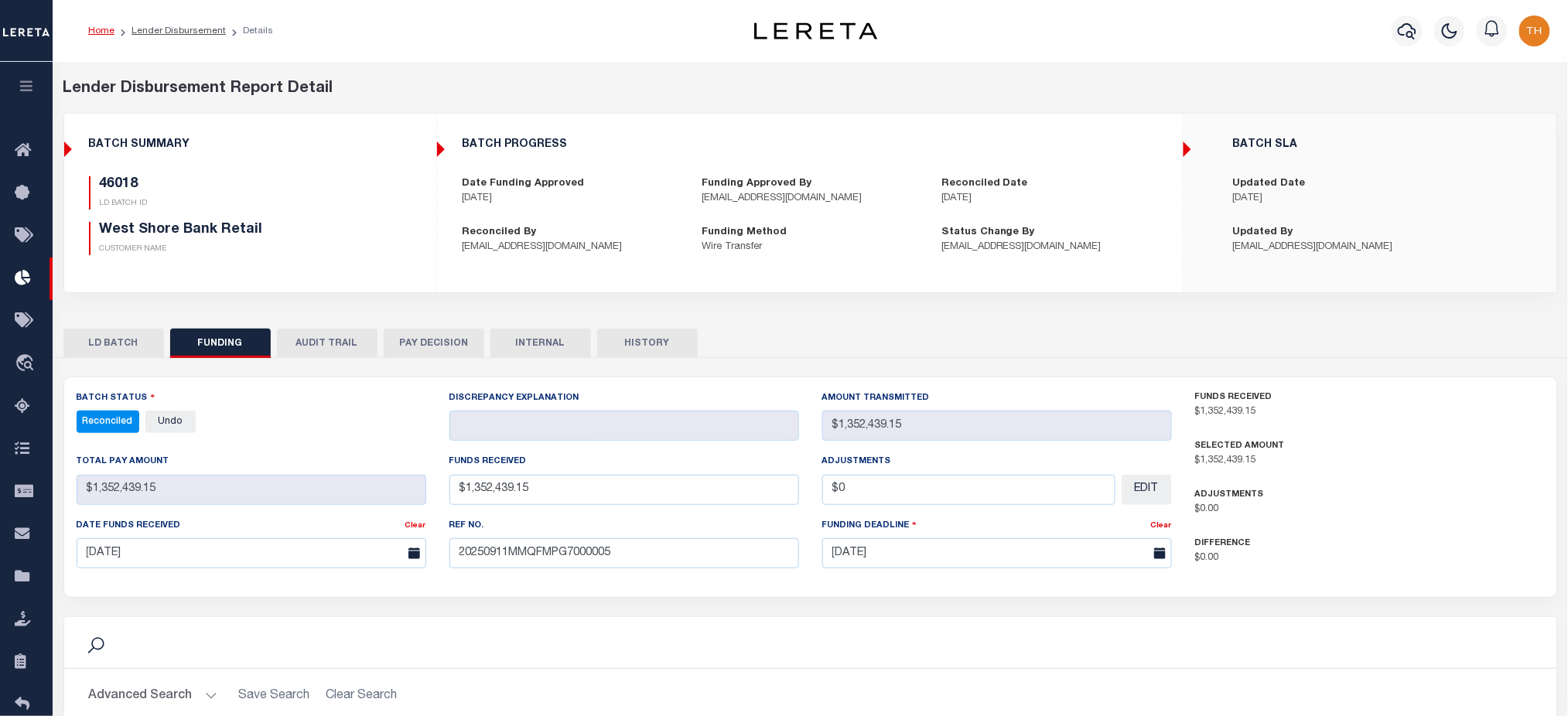
click at [119, 352] on button "LD BATCH" at bounding box center [114, 343] width 101 height 29
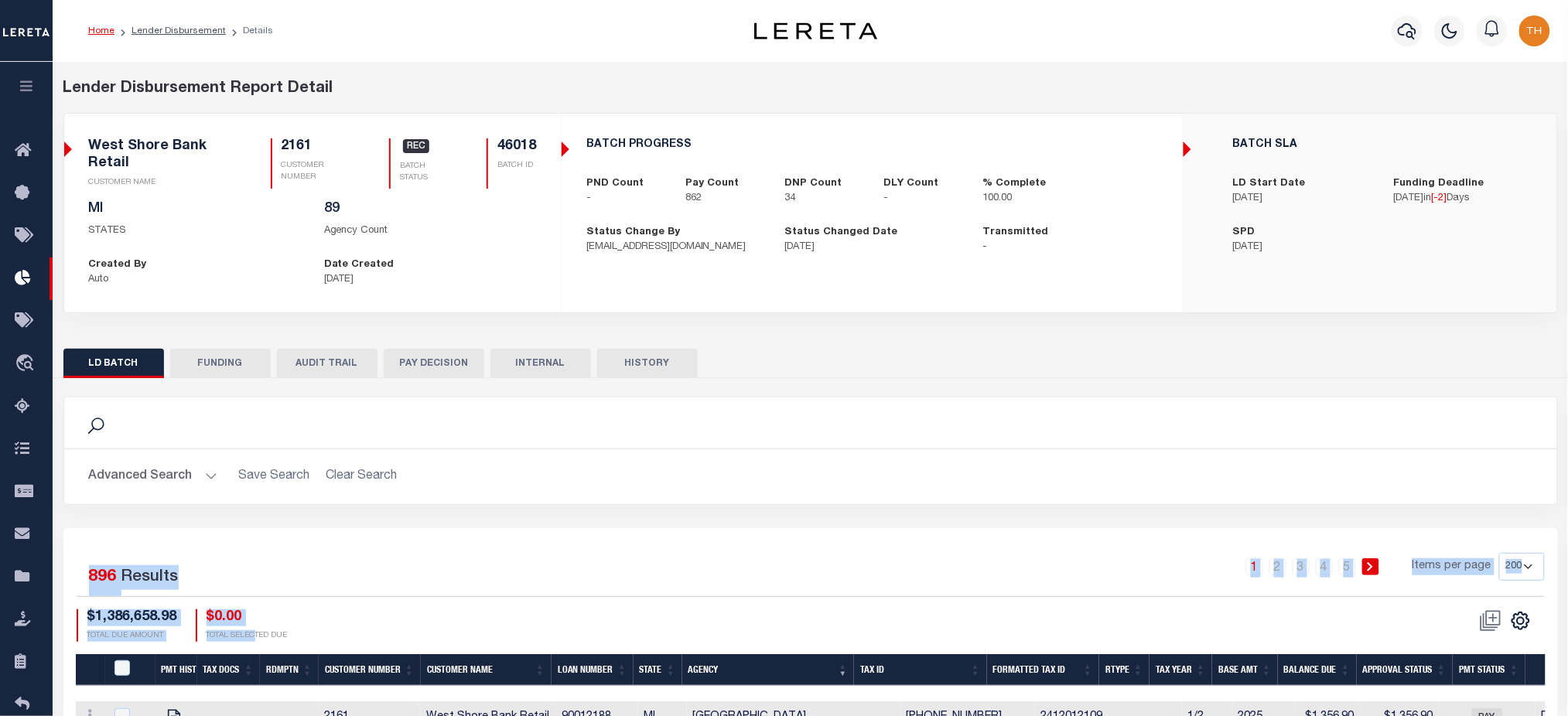
click at [408, 150] on span "REC" at bounding box center [416, 145] width 26 height 14
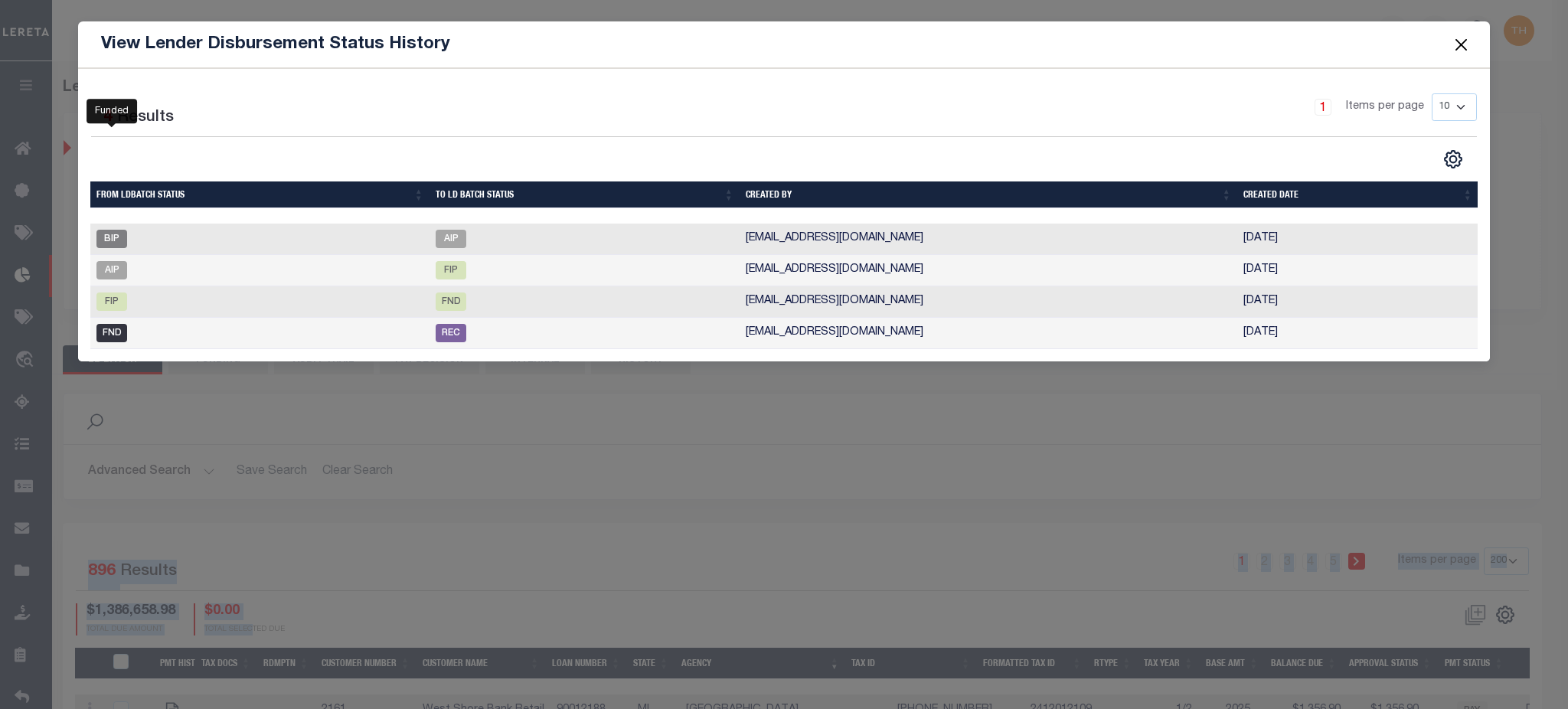
drag, startPoint x: 1324, startPoint y: 328, endPoint x: 117, endPoint y: 332, distance: 1207.0
click at [117, 332] on tr "FND REC [EMAIL_ADDRESS][DOMAIN_NAME] [DATE]" at bounding box center [784, 333] width 1388 height 31
click at [1461, 54] on button "Close" at bounding box center [1460, 44] width 20 height 20
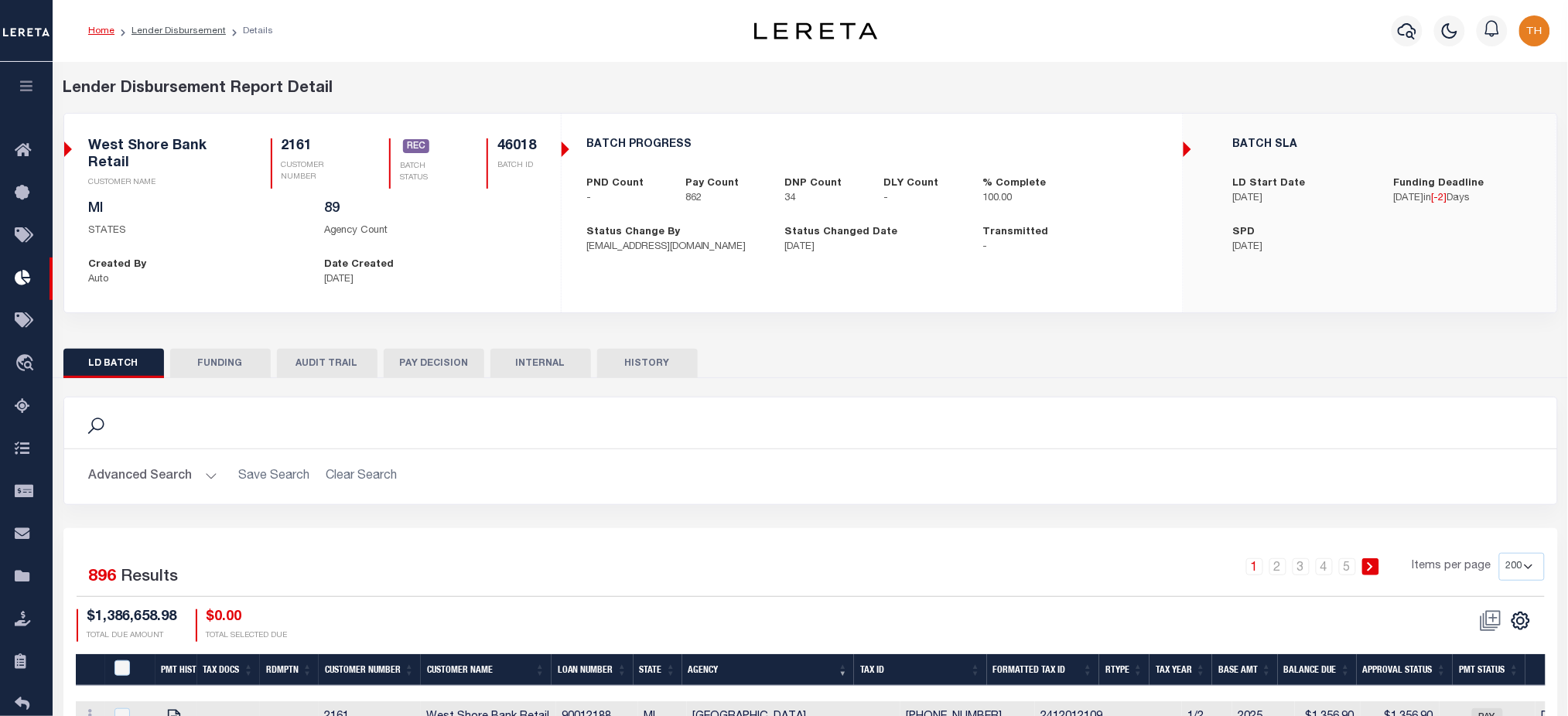
click at [652, 353] on button "HISTORY" at bounding box center [647, 364] width 101 height 29
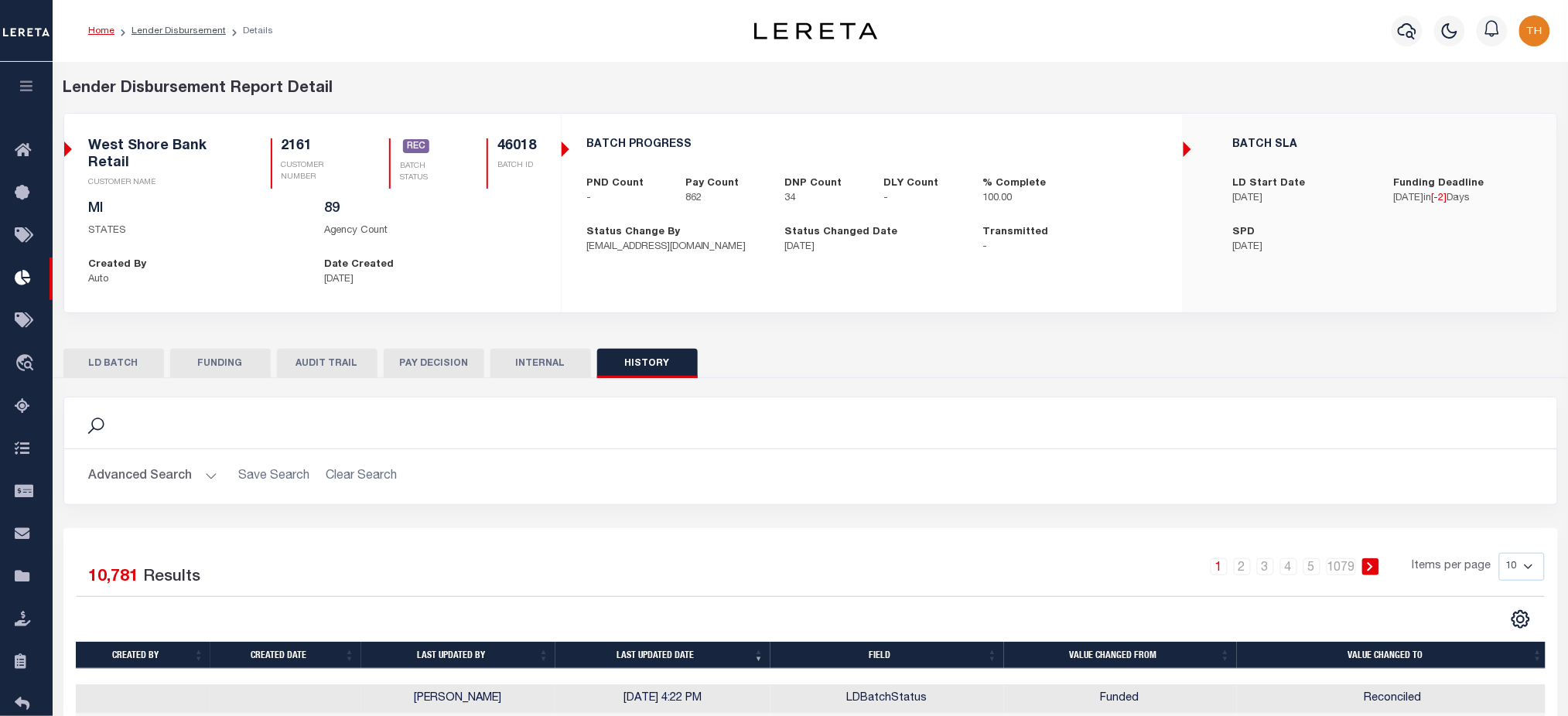
click at [135, 352] on button "LD BATCH" at bounding box center [114, 364] width 101 height 29
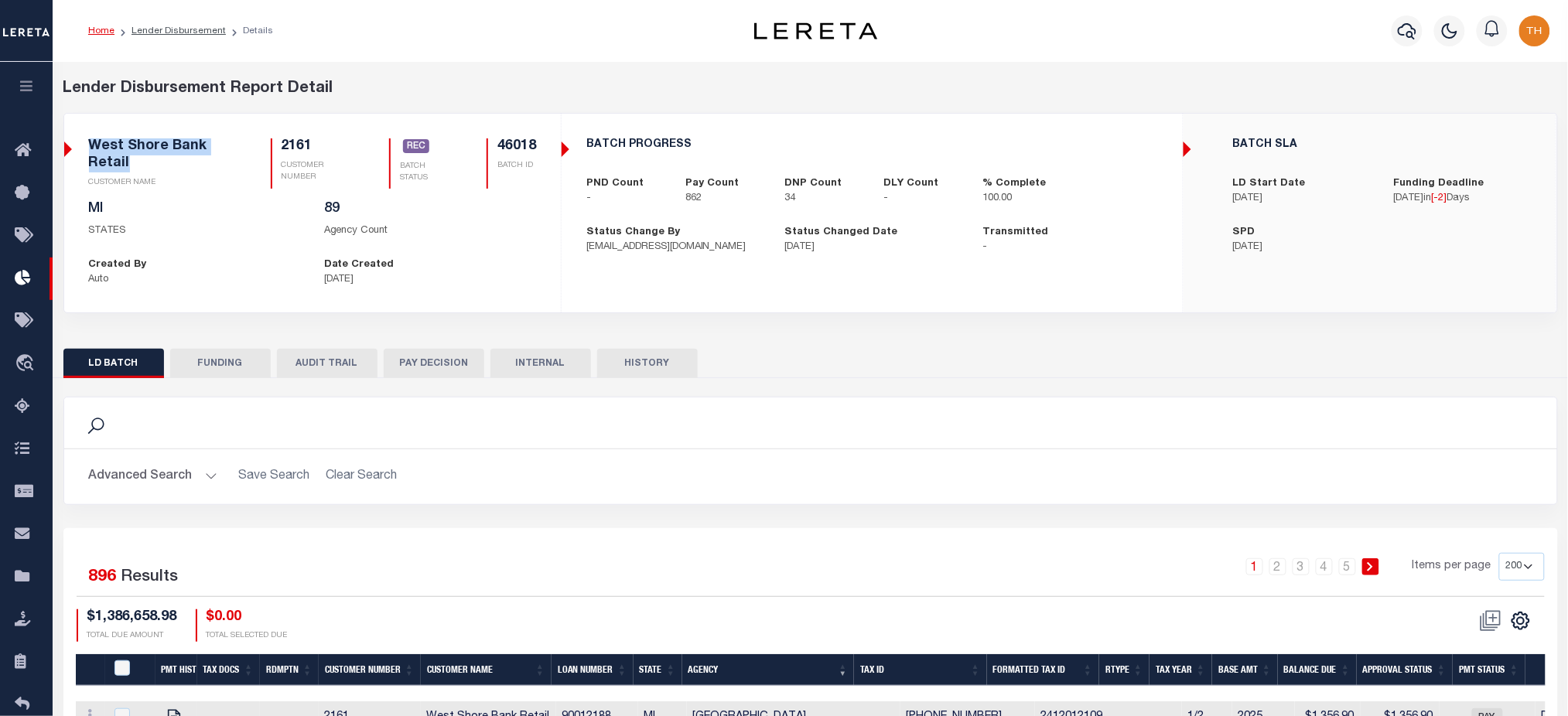
drag, startPoint x: 90, startPoint y: 142, endPoint x: 143, endPoint y: 162, distance: 56.6
click at [143, 162] on h5 "West Shore Bank Retail" at bounding box center [162, 155] width 145 height 33
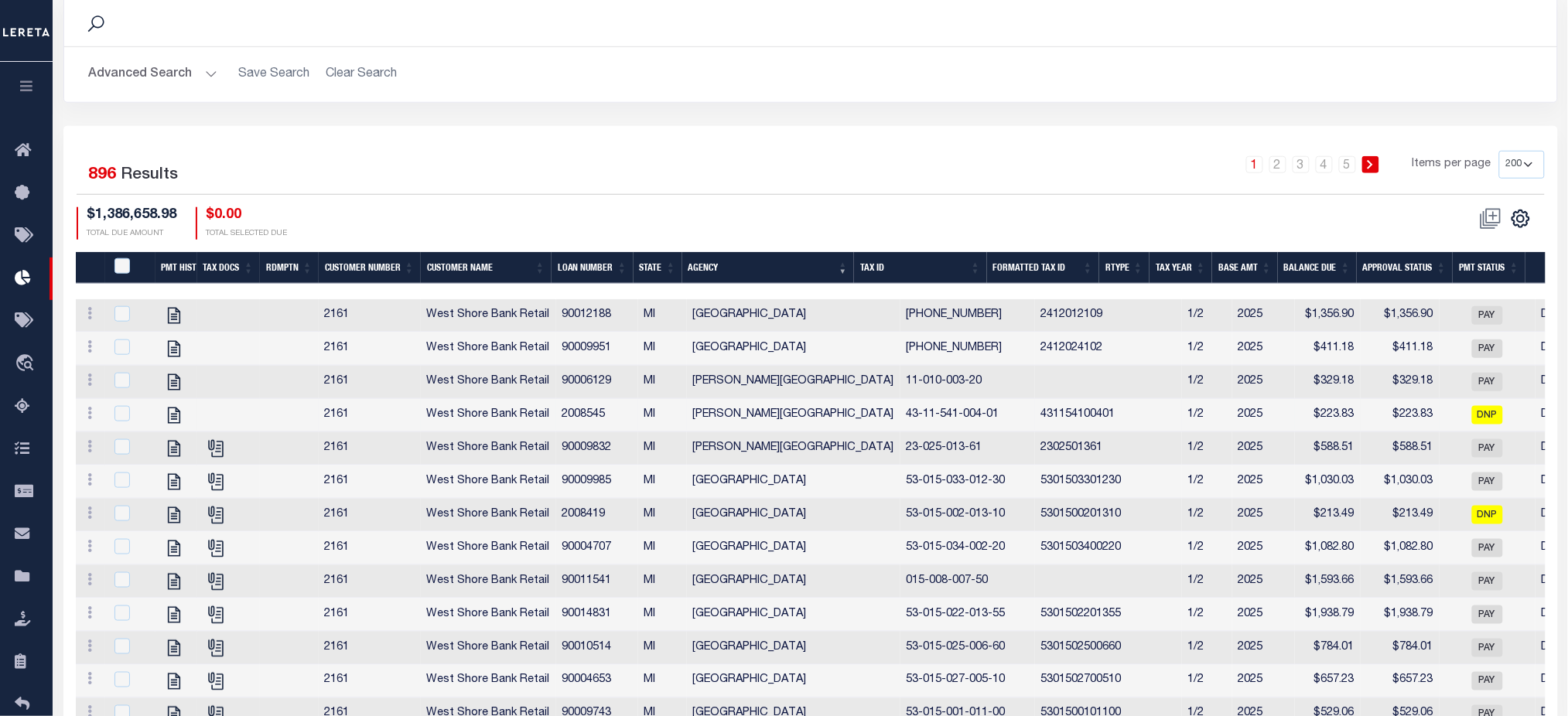
scroll to position [412, 0]
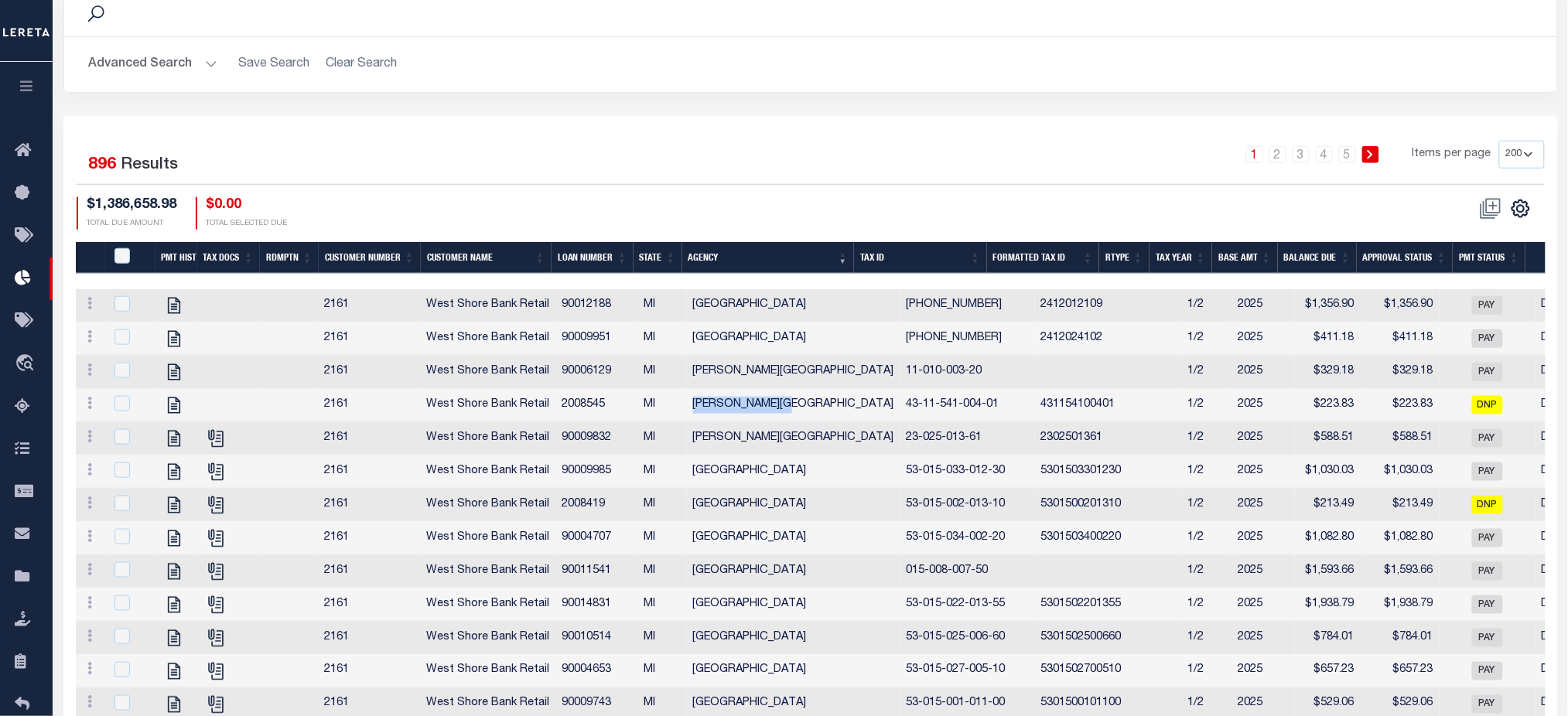
drag, startPoint x: 738, startPoint y: 412, endPoint x: 801, endPoint y: 410, distance: 63.0
click at [801, 410] on tr "View Tax Line Detail View Accutax Payment History [GEOGRAPHIC_DATA] Retail 2008…" at bounding box center [1151, 405] width 2152 height 33
drag, startPoint x: 689, startPoint y: 372, endPoint x: 810, endPoint y: 372, distance: 121.0
click at [810, 372] on td "[PERSON_NAME][GEOGRAPHIC_DATA]" at bounding box center [793, 372] width 214 height 33
checkbox input "true"
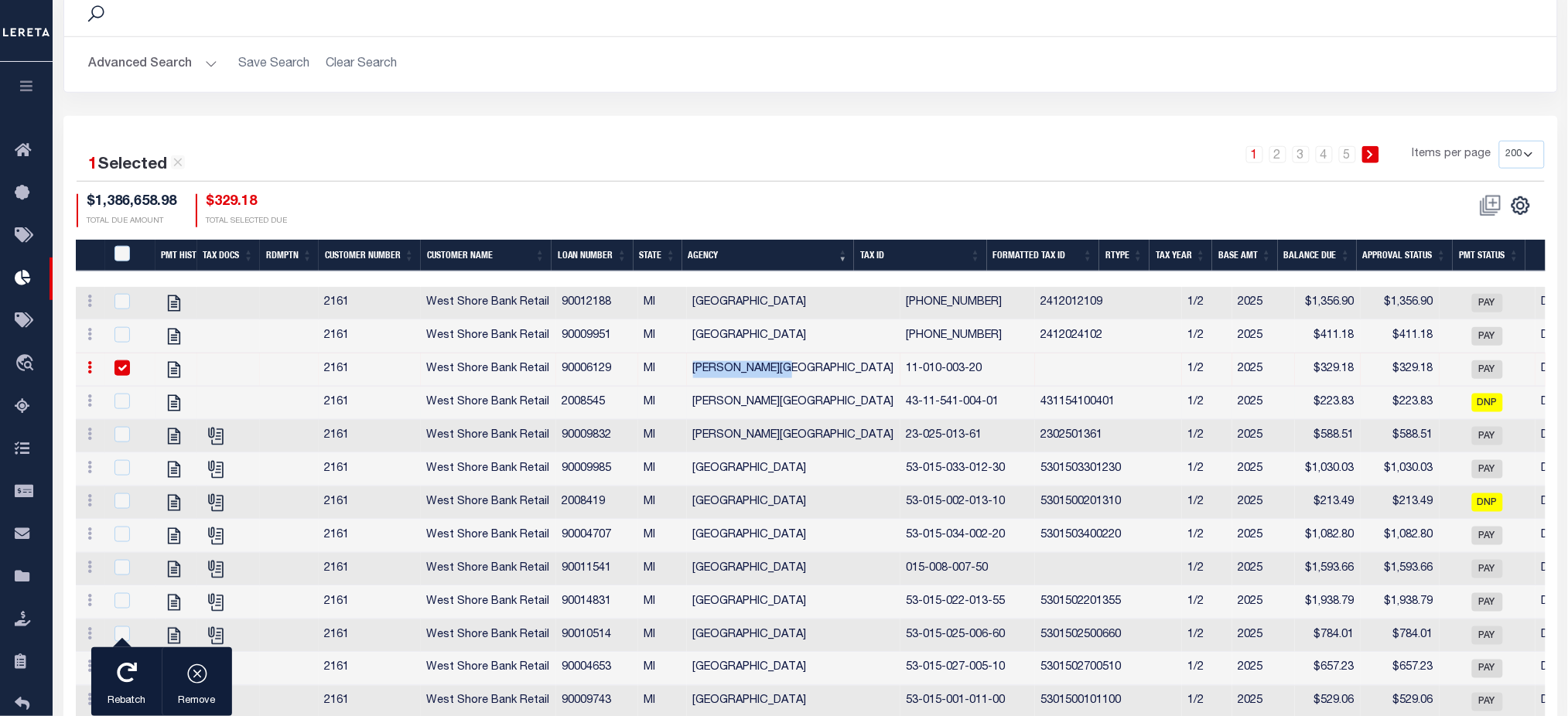
copy td "[PERSON_NAME][GEOGRAPHIC_DATA]"
click at [14, 84] on button "button" at bounding box center [26, 88] width 53 height 53
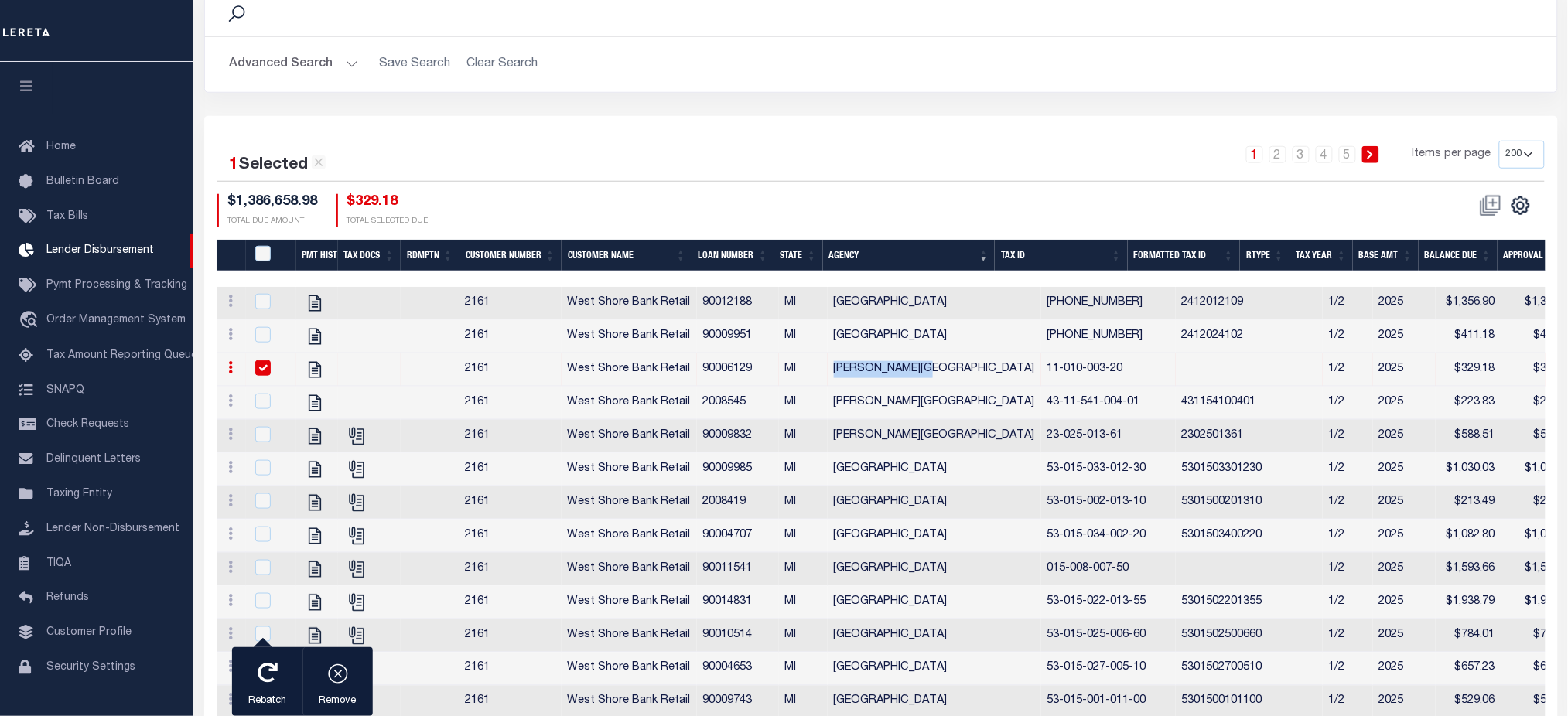
copy td "[PERSON_NAME][GEOGRAPHIC_DATA]"
click at [270, 67] on button "Advanced Search" at bounding box center [294, 64] width 128 height 30
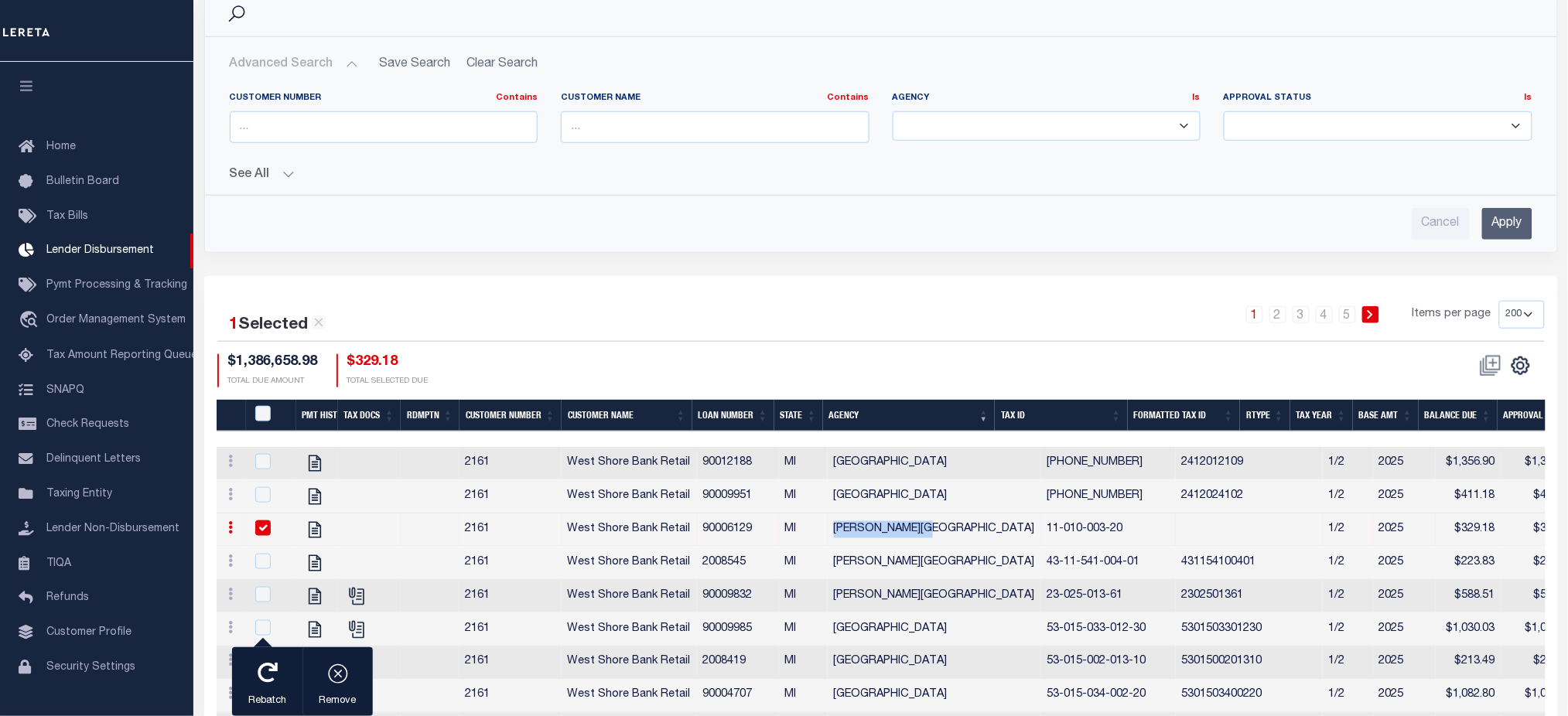
click at [1000, 111] on select "[GEOGRAPHIC_DATA] [GEOGRAPHIC_DATA] [GEOGRAPHIC_DATA] [GEOGRAPHIC_DATA] [PERSON…" at bounding box center [1047, 126] width 309 height 30
select select "[PERSON_NAME][GEOGRAPHIC_DATA]"
click at [892, 111] on select "[GEOGRAPHIC_DATA] [GEOGRAPHIC_DATA] [GEOGRAPHIC_DATA] [GEOGRAPHIC_DATA] [PERSON…" at bounding box center [1047, 126] width 309 height 30
click at [1497, 214] on input "Apply" at bounding box center [1507, 223] width 50 height 32
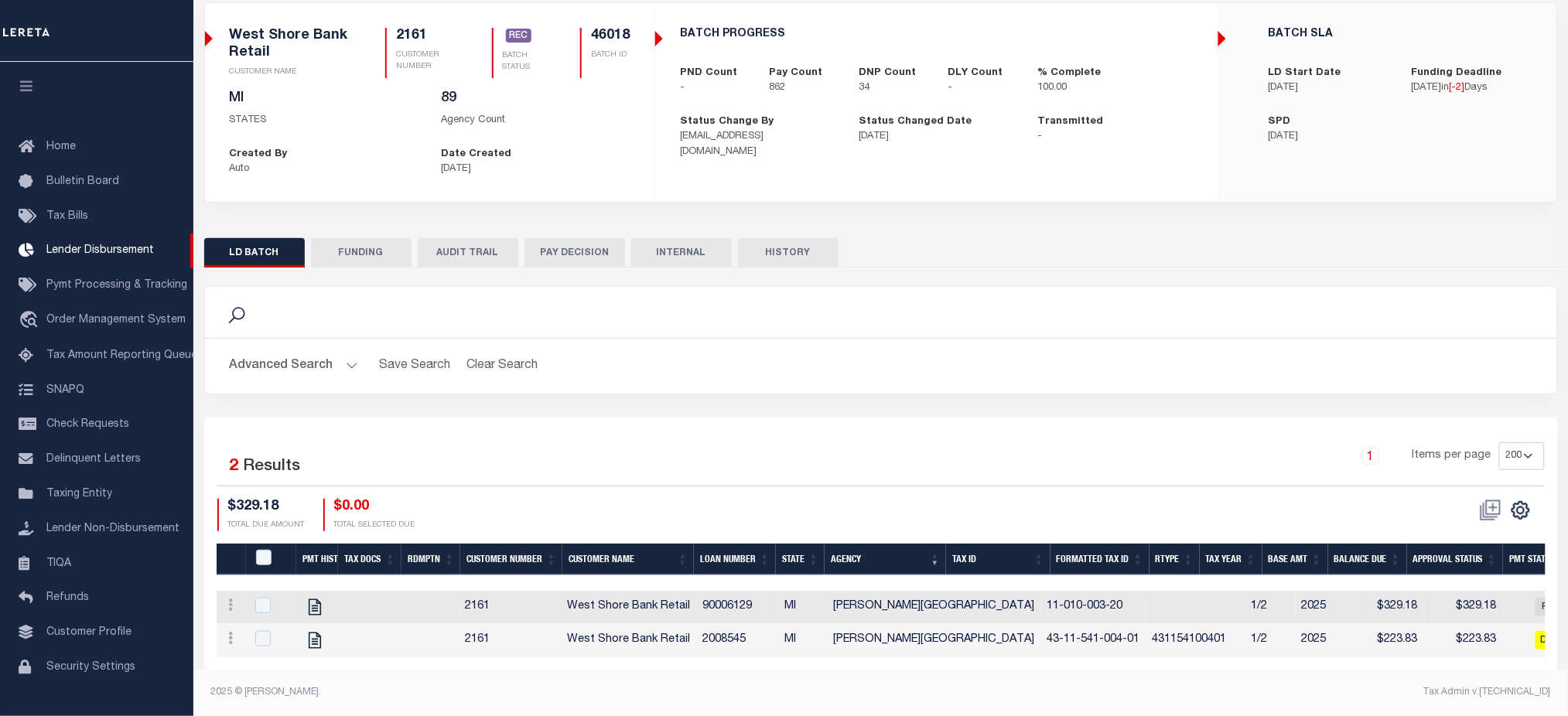
scroll to position [122, 0]
drag, startPoint x: 1344, startPoint y: 594, endPoint x: 1406, endPoint y: 602, distance: 62.5
click at [1406, 602] on tr "View Tax Line Detail View Accutax Payment History [GEOGRAPHIC_DATA] Retail 9000…" at bounding box center [1225, 607] width 2018 height 33
click at [314, 354] on button "Advanced Search" at bounding box center [294, 366] width 128 height 30
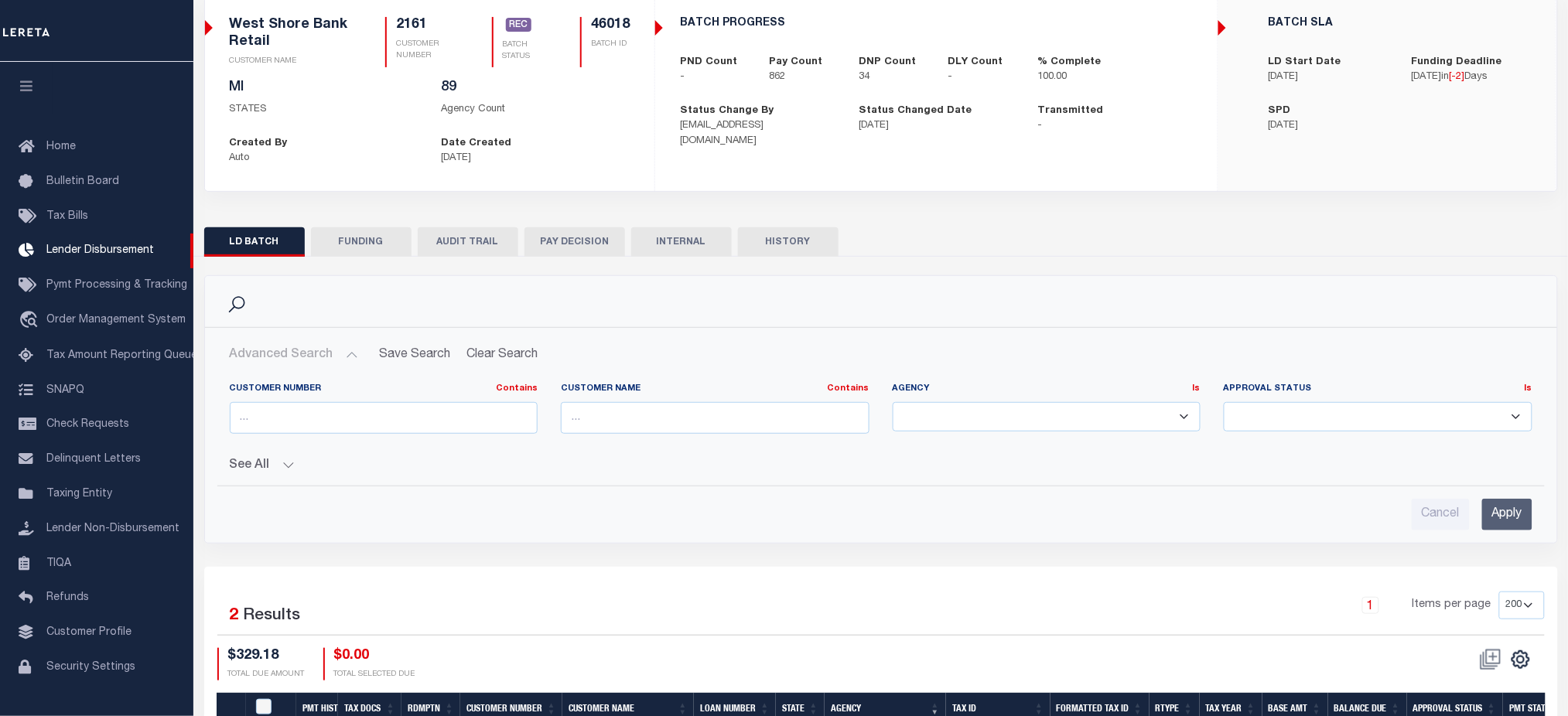
click at [1024, 419] on select "[GEOGRAPHIC_DATA] [GEOGRAPHIC_DATA] [GEOGRAPHIC_DATA] [GEOGRAPHIC_DATA] [PERSON…" at bounding box center [1047, 416] width 309 height 30
click at [1027, 419] on select "[GEOGRAPHIC_DATA] [GEOGRAPHIC_DATA] [GEOGRAPHIC_DATA] [GEOGRAPHIC_DATA] [PERSON…" at bounding box center [1047, 416] width 309 height 30
click at [1131, 415] on select "[GEOGRAPHIC_DATA] [GEOGRAPHIC_DATA] [GEOGRAPHIC_DATA] [GEOGRAPHIC_DATA] [PERSON…" at bounding box center [1047, 416] width 309 height 30
click at [508, 354] on button "Clear Search" at bounding box center [503, 355] width 84 height 30
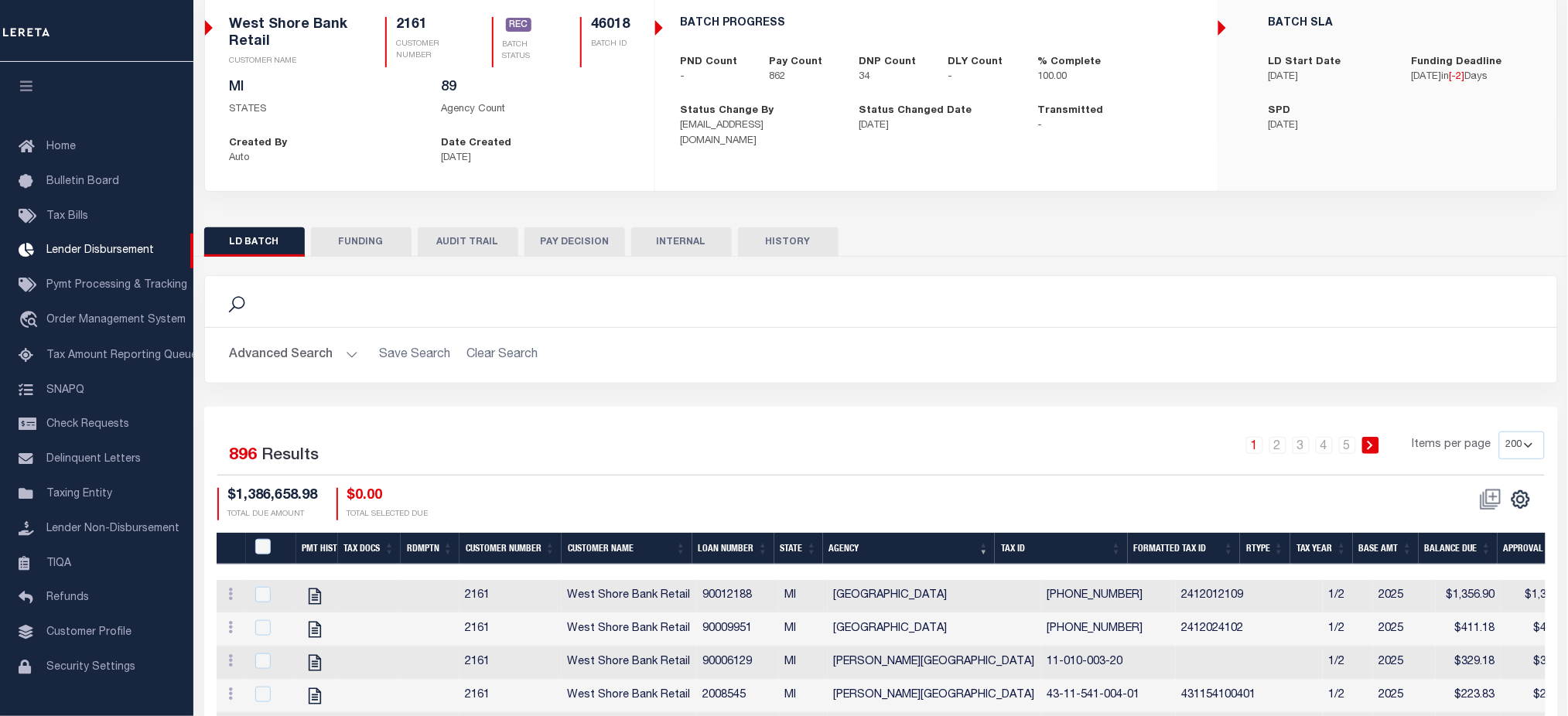
click at [303, 343] on button "Advanced Search" at bounding box center [294, 355] width 128 height 30
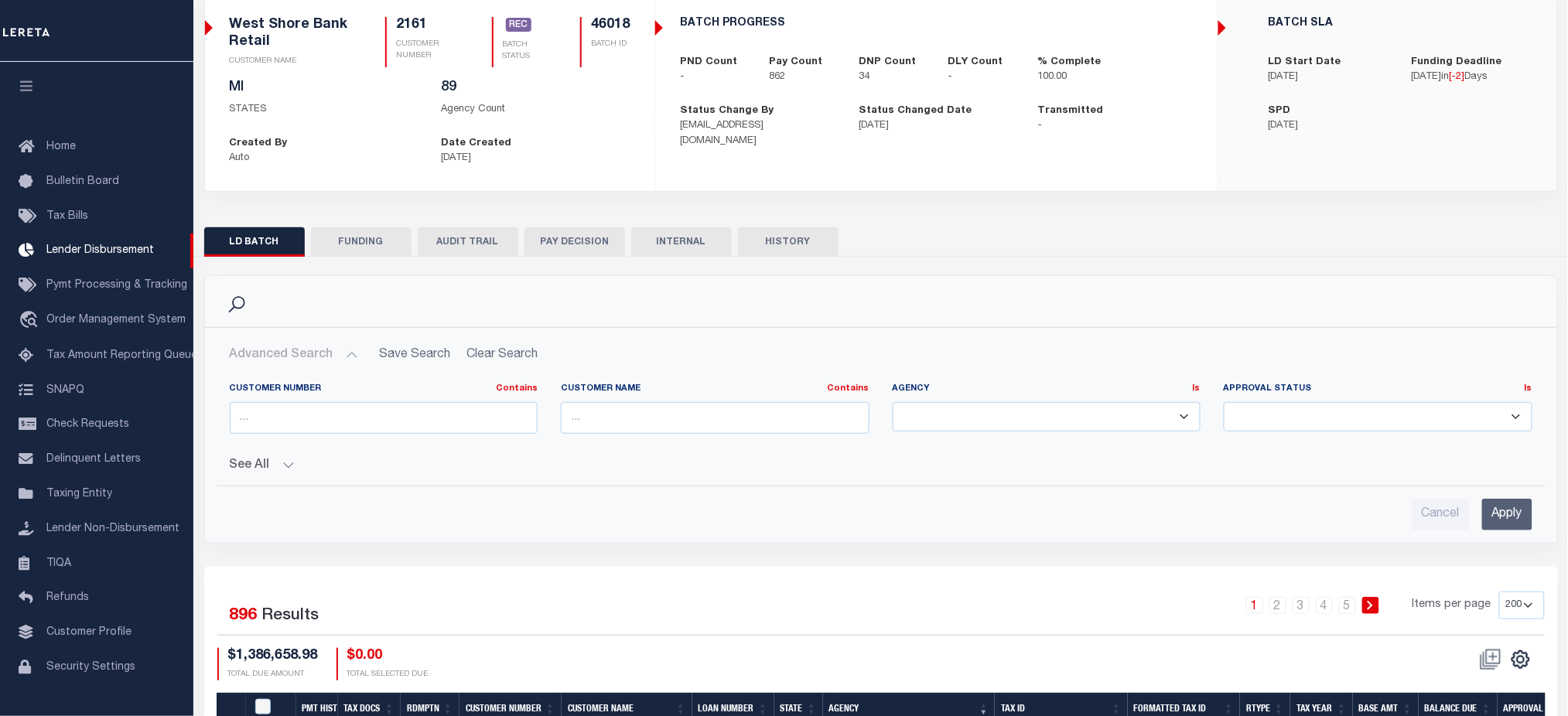
click at [944, 424] on select "[GEOGRAPHIC_DATA] [GEOGRAPHIC_DATA] [GEOGRAPHIC_DATA] [GEOGRAPHIC_DATA] [PERSON…" at bounding box center [1047, 416] width 309 height 30
drag, startPoint x: 365, startPoint y: 421, endPoint x: 533, endPoint y: 431, distance: 168.3
click at [365, 421] on input "text" at bounding box center [384, 417] width 309 height 32
click at [951, 419] on select "[GEOGRAPHIC_DATA] [GEOGRAPHIC_DATA] [GEOGRAPHIC_DATA] [GEOGRAPHIC_DATA] [PERSON…" at bounding box center [1047, 416] width 309 height 30
select select "[GEOGRAPHIC_DATA]"
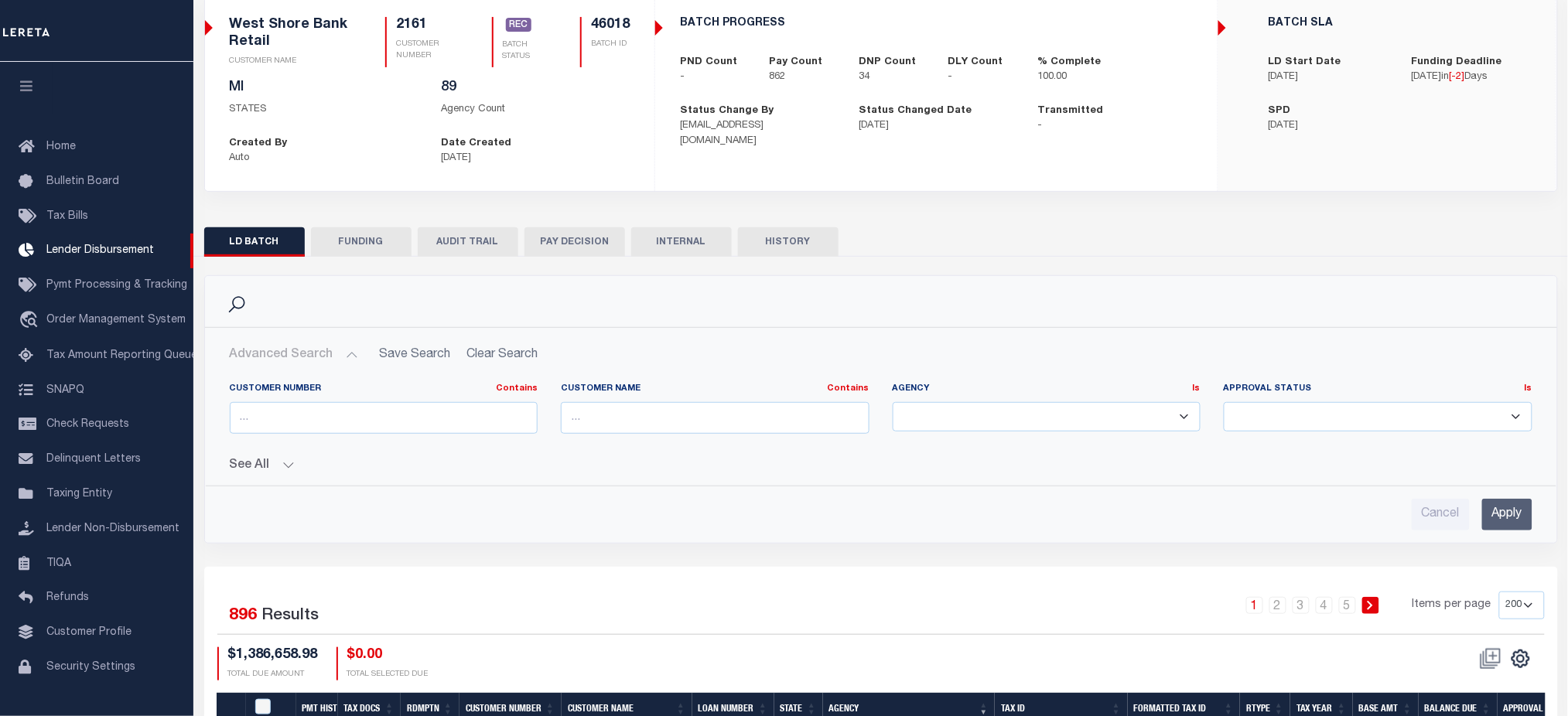
click at [892, 402] on select "[GEOGRAPHIC_DATA] [GEOGRAPHIC_DATA] [GEOGRAPHIC_DATA] [GEOGRAPHIC_DATA] [PERSON…" at bounding box center [1047, 416] width 309 height 30
click at [1512, 505] on input "Apply" at bounding box center [1507, 514] width 50 height 32
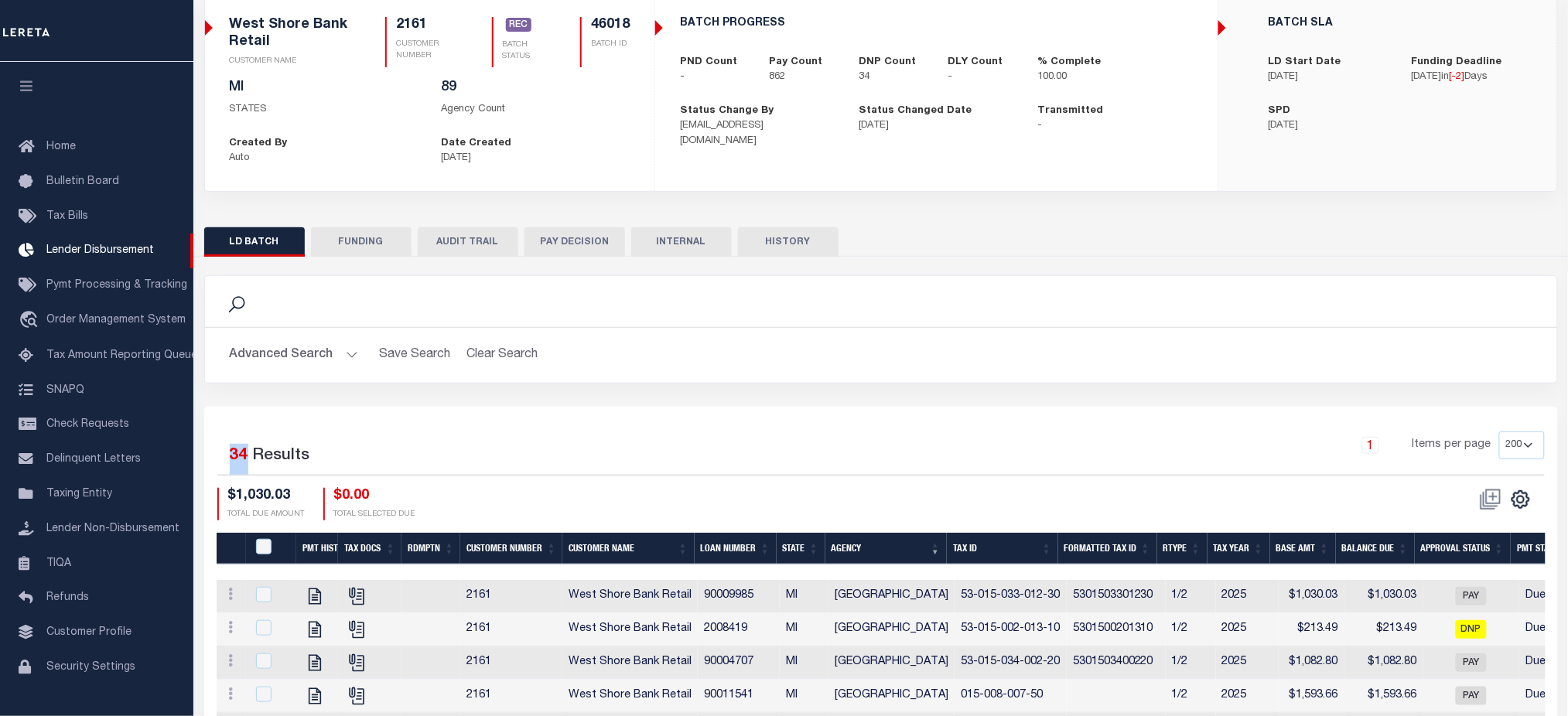
drag, startPoint x: 220, startPoint y: 453, endPoint x: 245, endPoint y: 455, distance: 25.1
click at [245, 455] on div "1 Selected 34 Results" at bounding box center [375, 453] width 315 height 43
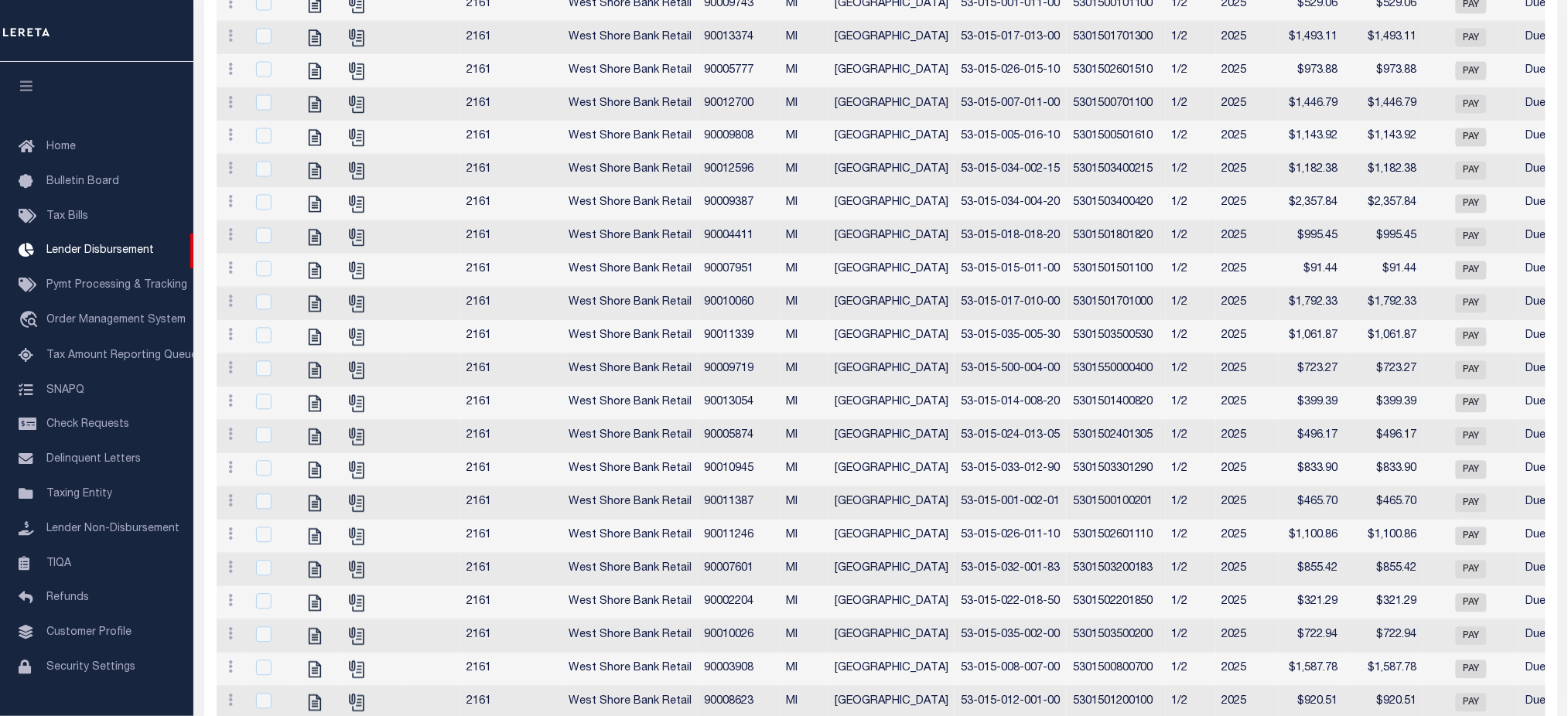
scroll to position [328, 0]
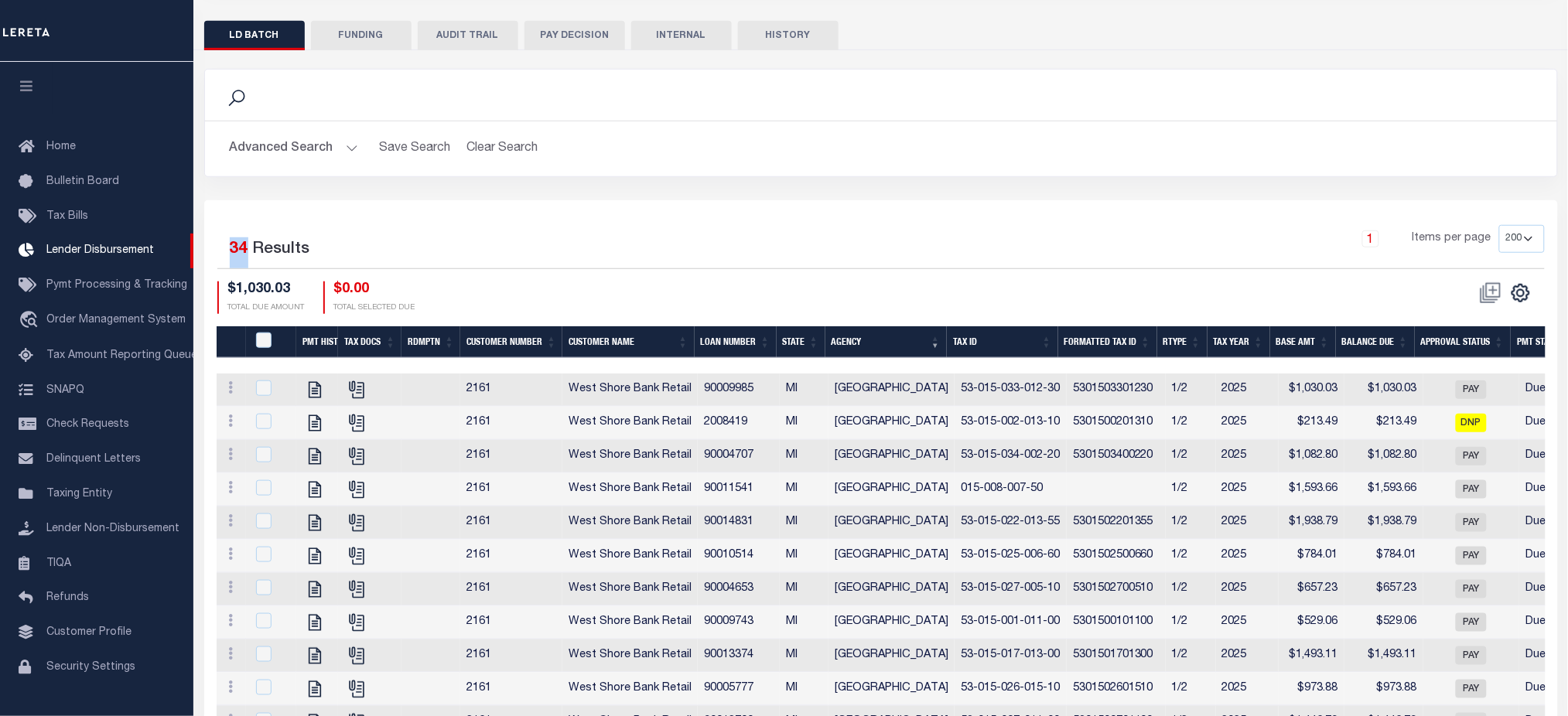
click at [302, 141] on button "Advanced Search" at bounding box center [294, 149] width 128 height 30
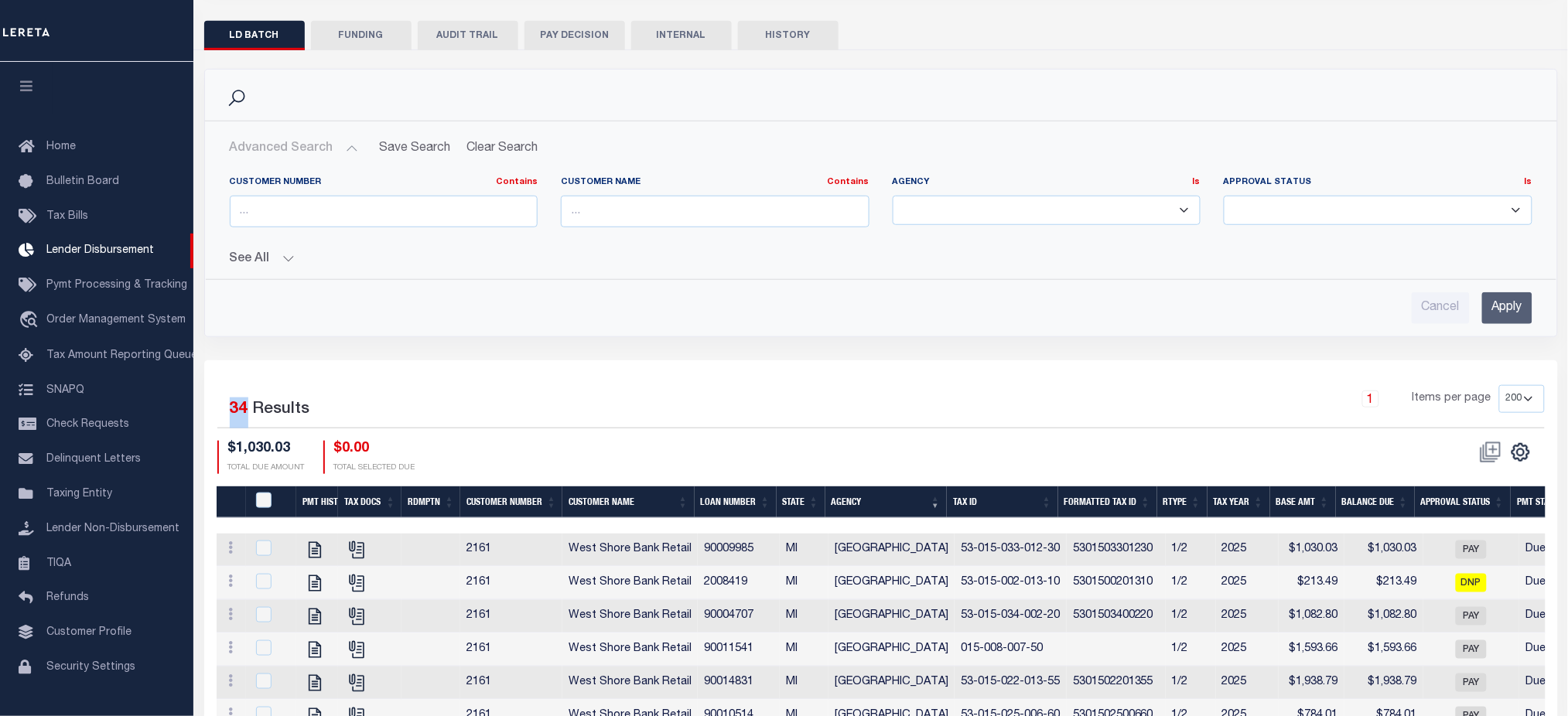
click at [1242, 218] on select "Pay (PAY) Delay Payment (DLY) Do Not Pay (DNP) Pending (PND) Funds Advanced (FA…" at bounding box center [1378, 210] width 309 height 30
select select "PAY"
click at [1224, 196] on select "Pay (PAY) Delay Payment (DLY) Do Not Pay (DNP) Pending (PND) Funds Advanced (FA…" at bounding box center [1378, 210] width 309 height 30
click at [1526, 301] on input "Apply" at bounding box center [1507, 308] width 50 height 32
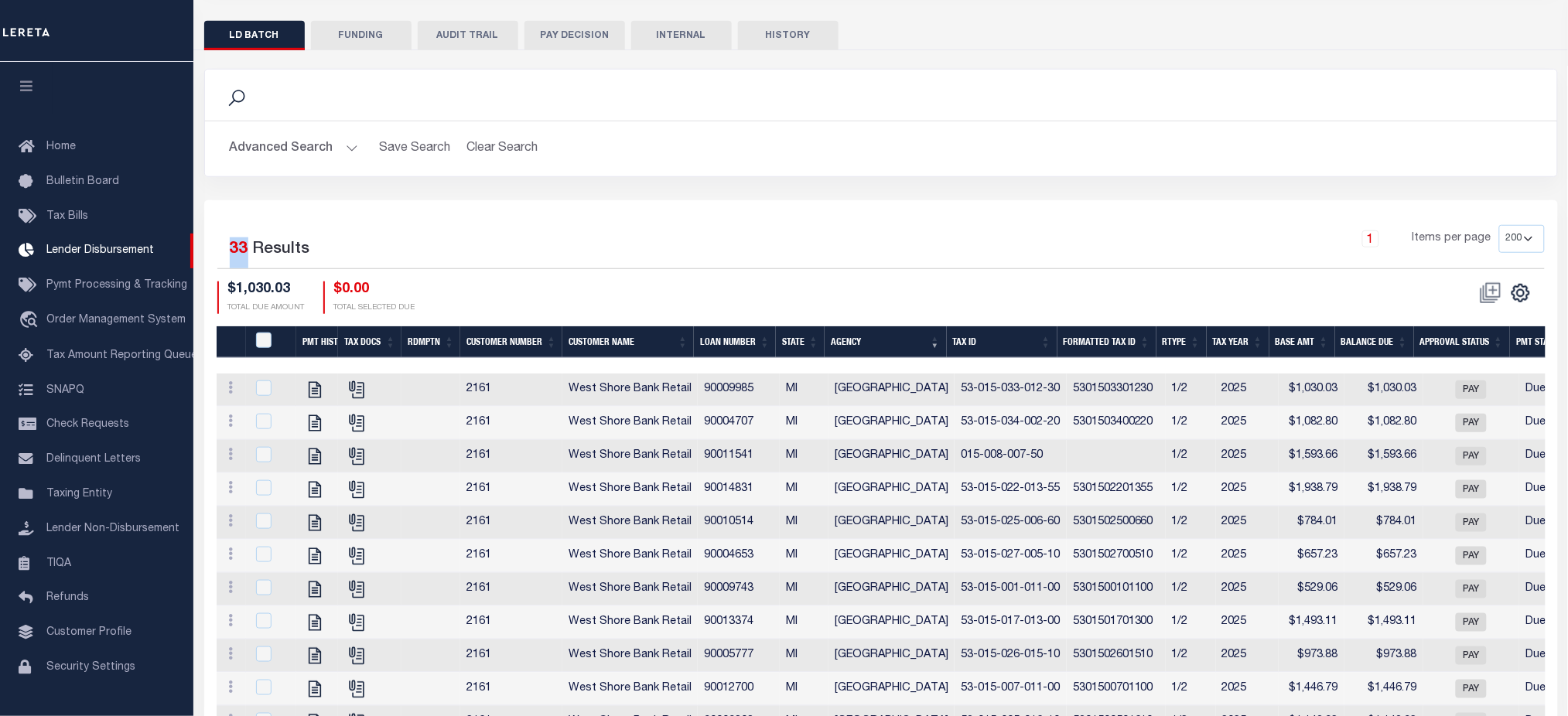
drag, startPoint x: 227, startPoint y: 253, endPoint x: 245, endPoint y: 252, distance: 18.0
click at [245, 252] on div "1 Selected 33 Results" at bounding box center [375, 246] width 315 height 43
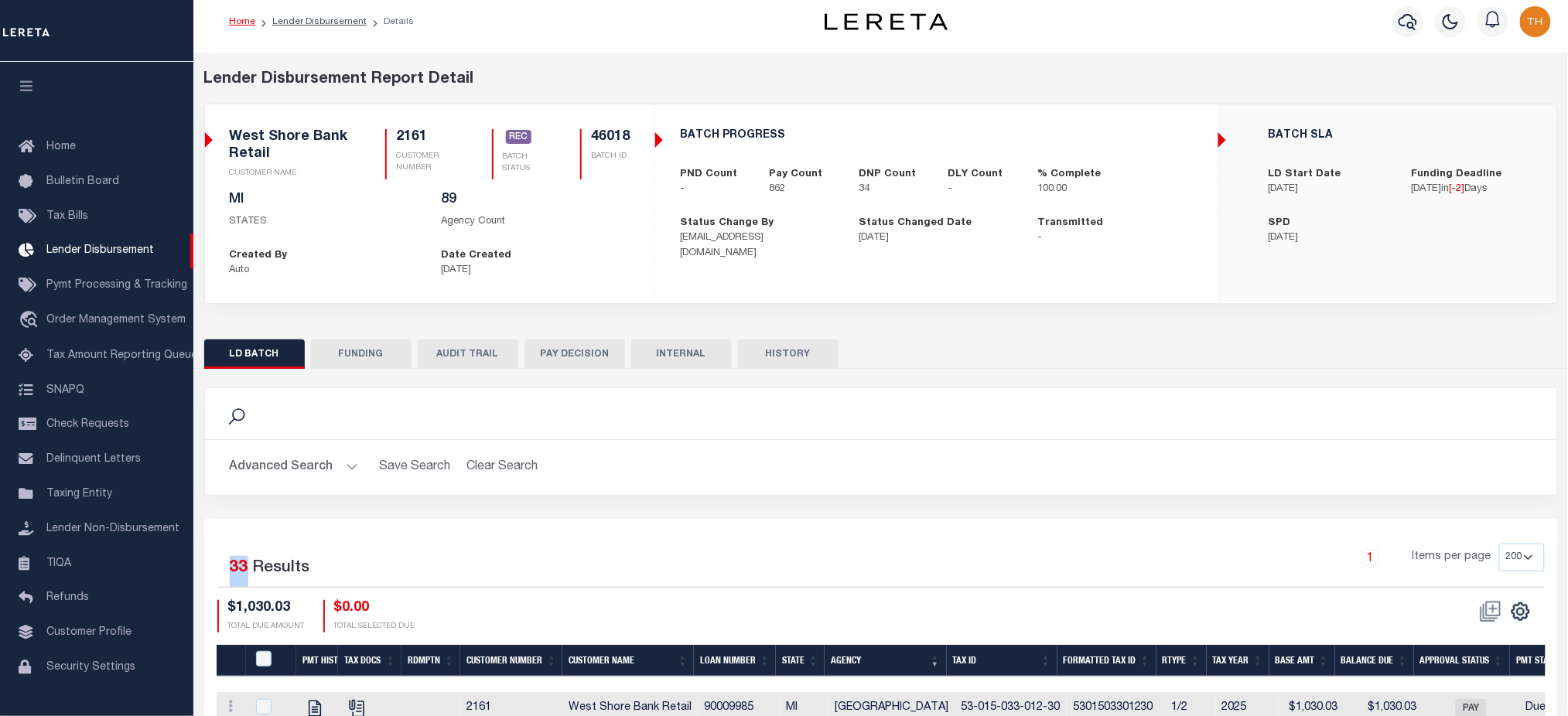
scroll to position [0, 0]
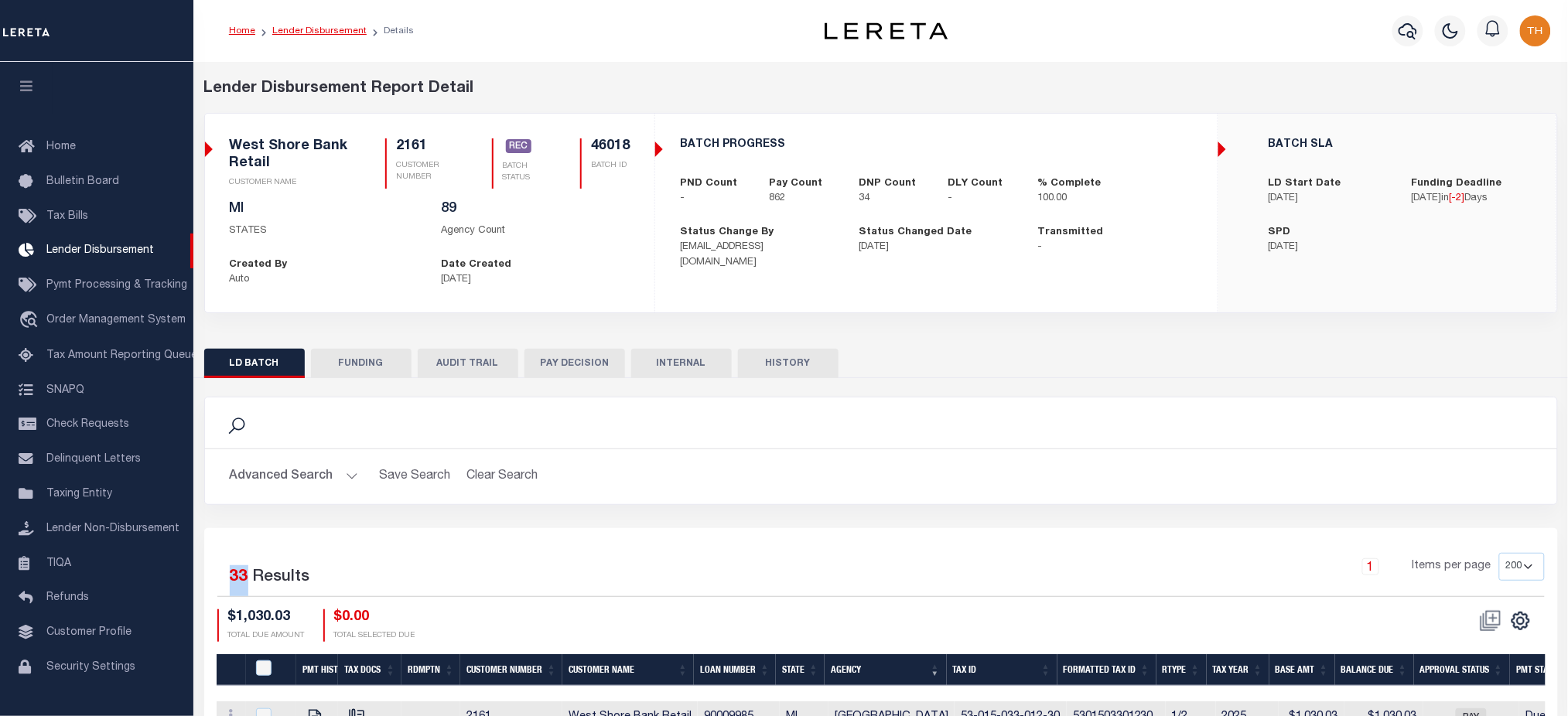
click at [335, 30] on link "Lender Disbursement" at bounding box center [319, 30] width 94 height 9
checkbox input "true"
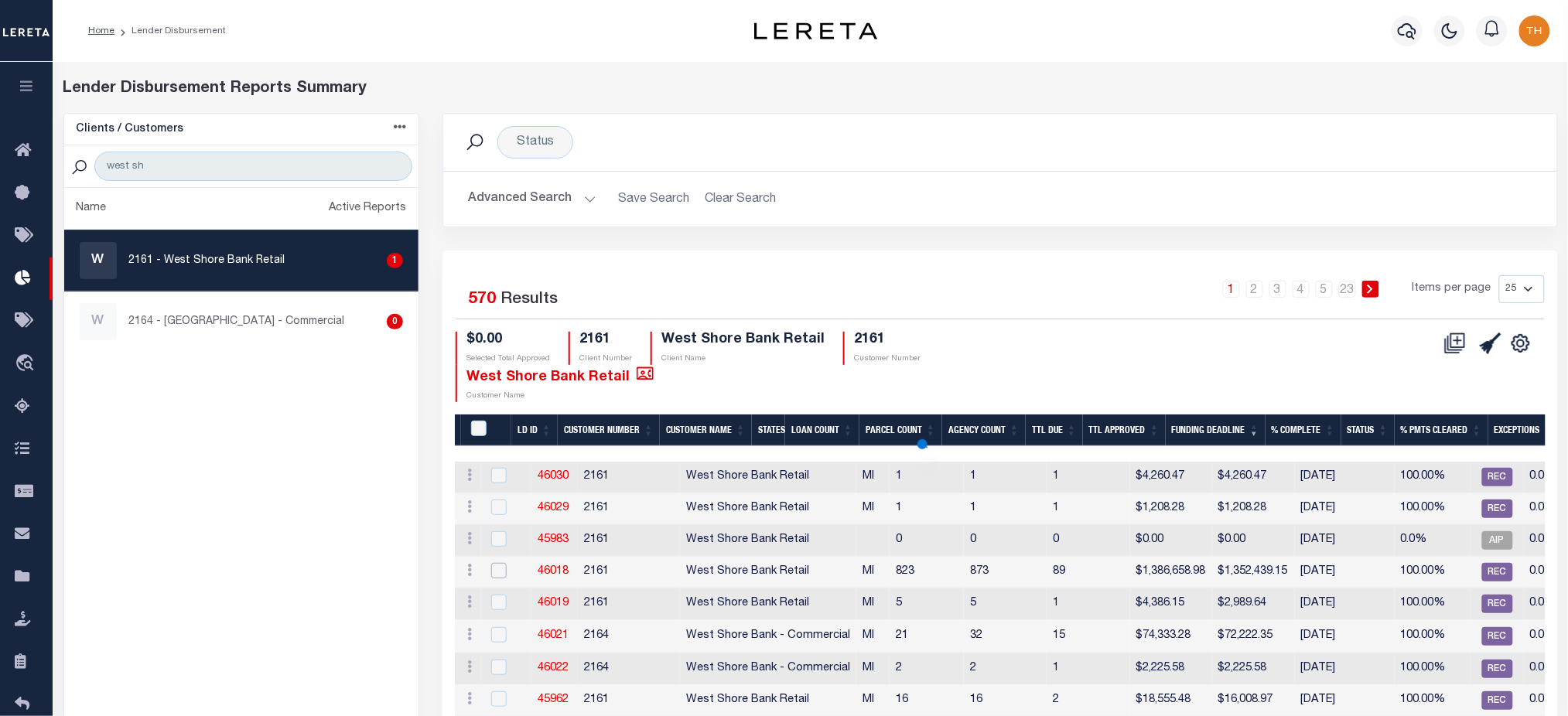
click at [494, 575] on input "checkbox" at bounding box center [499, 571] width 15 height 15
checkbox input "true"
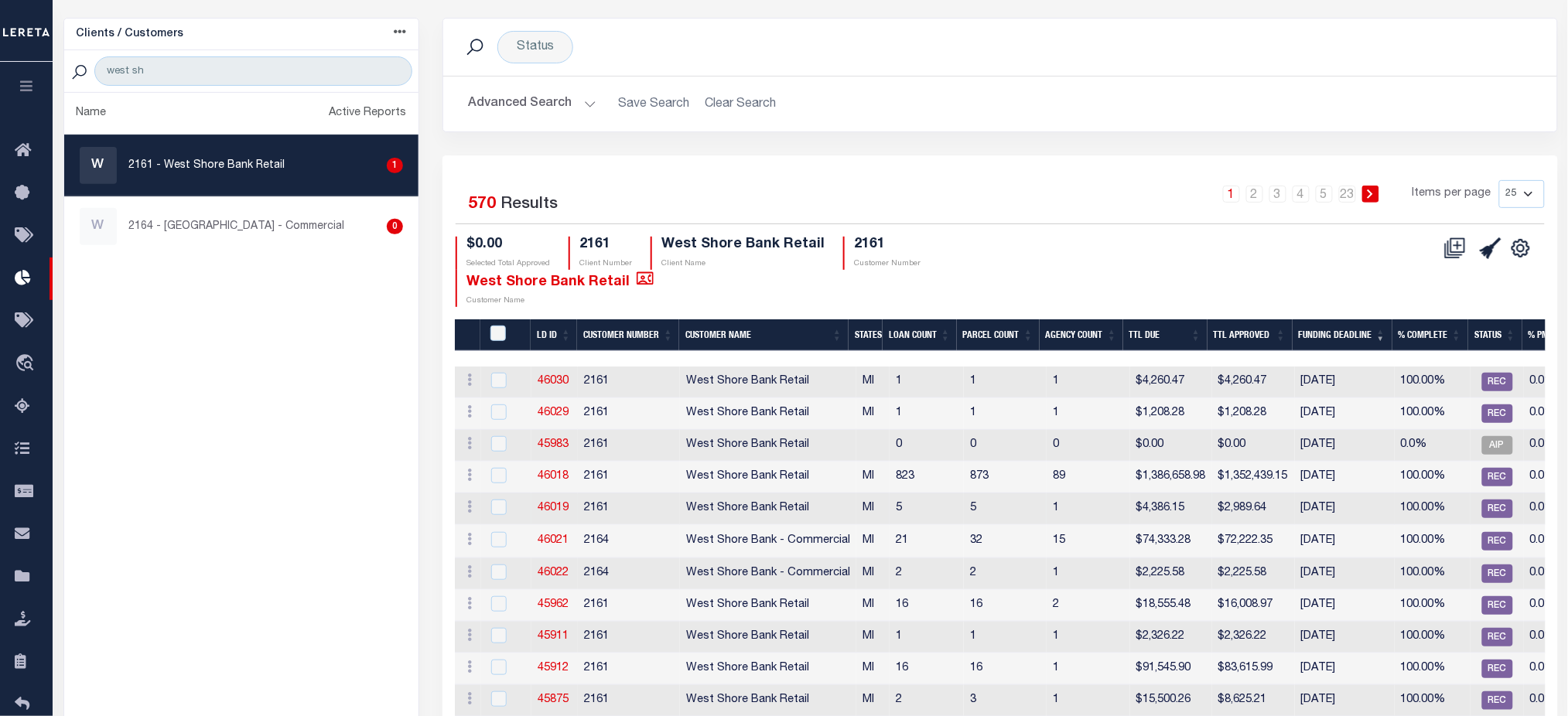
scroll to position [103, 0]
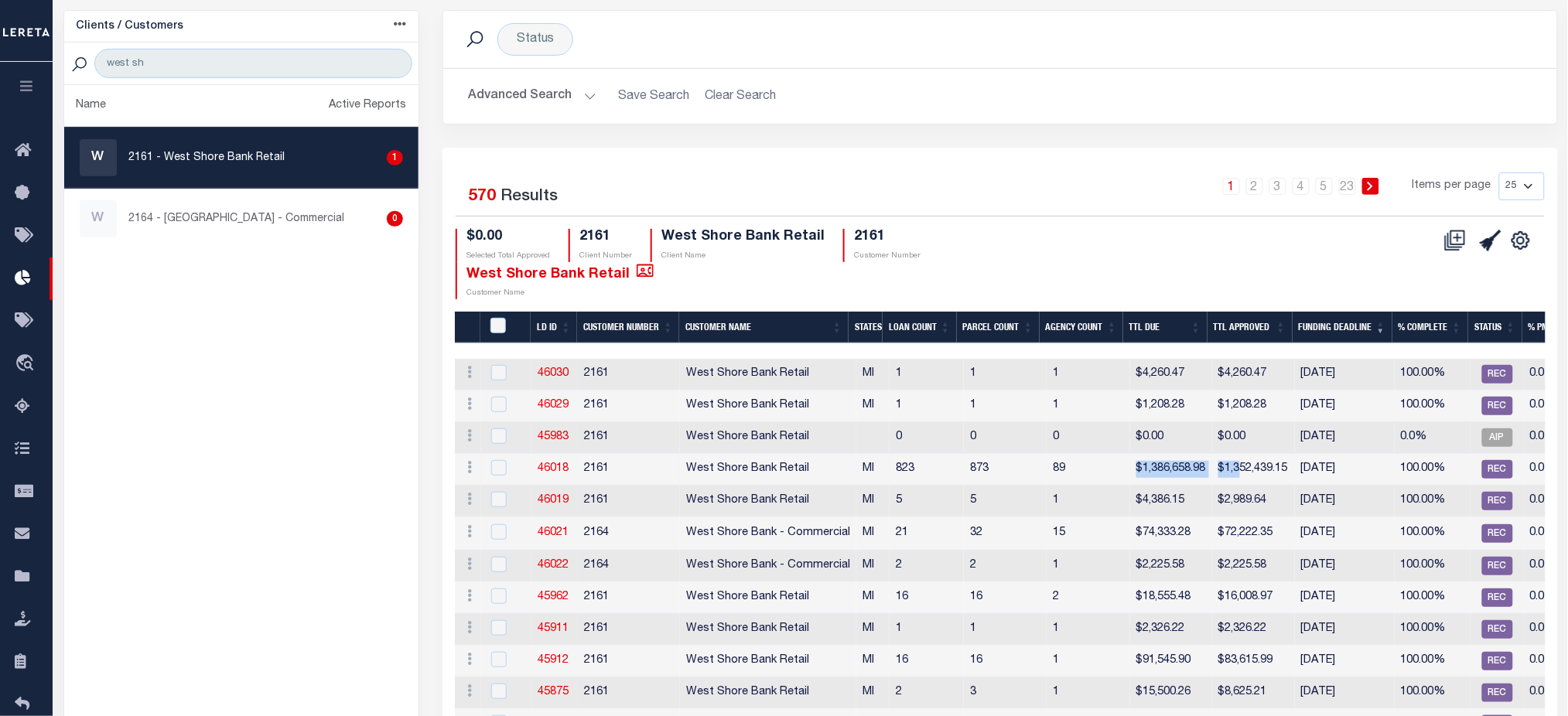
drag, startPoint x: 1132, startPoint y: 468, endPoint x: 1238, endPoint y: 471, distance: 106.0
click at [1238, 471] on tr "ACTIONS Delete Batch 46018 2161 West Shore Bank Retail MI 823 873 89 $1,386,658…" at bounding box center [1315, 469] width 1721 height 32
click at [561, 464] on link "46018" at bounding box center [553, 468] width 31 height 11
checkbox input "true"
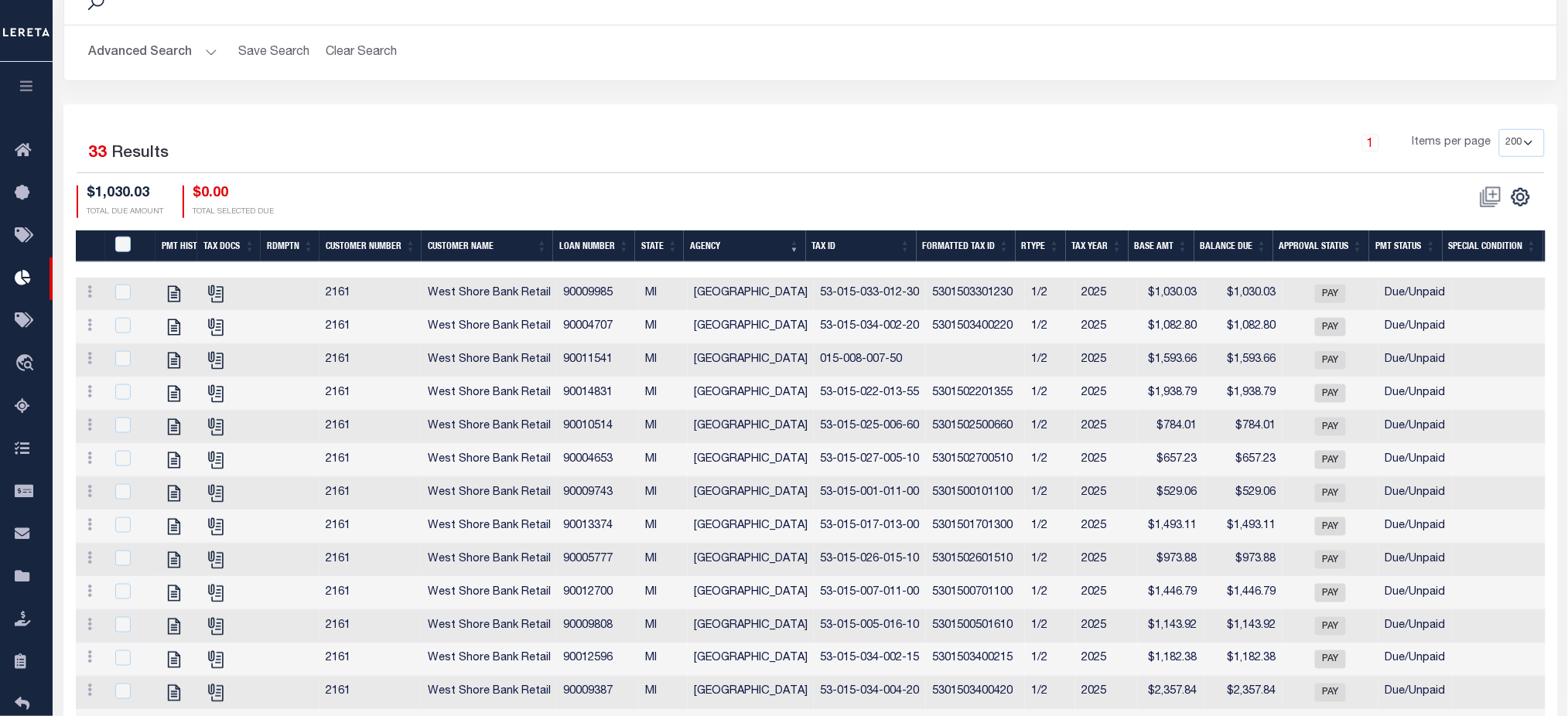
scroll to position [515, 0]
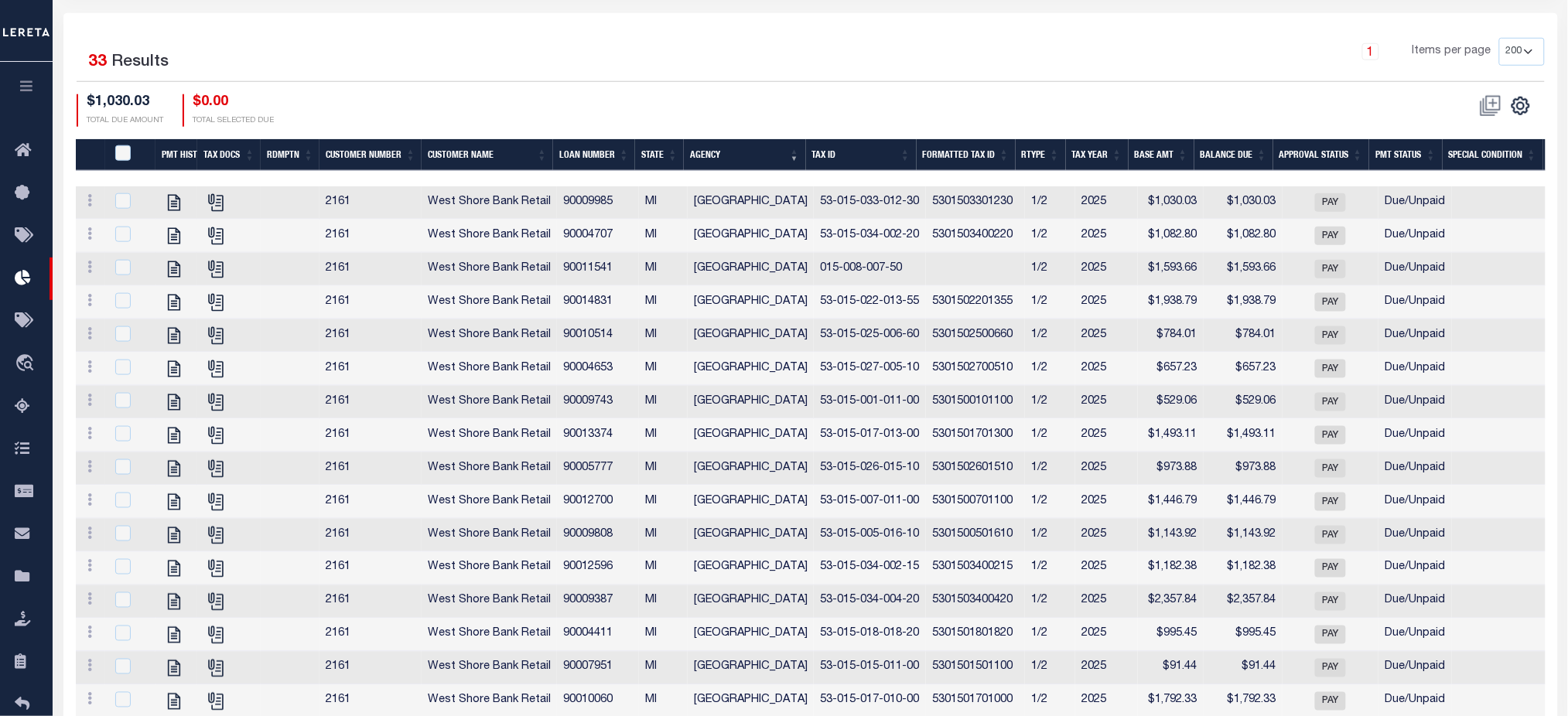
drag, startPoint x: 801, startPoint y: 176, endPoint x: 1525, endPoint y: 183, distance: 724.0
click at [1525, 183] on div at bounding box center [810, 179] width 1471 height 15
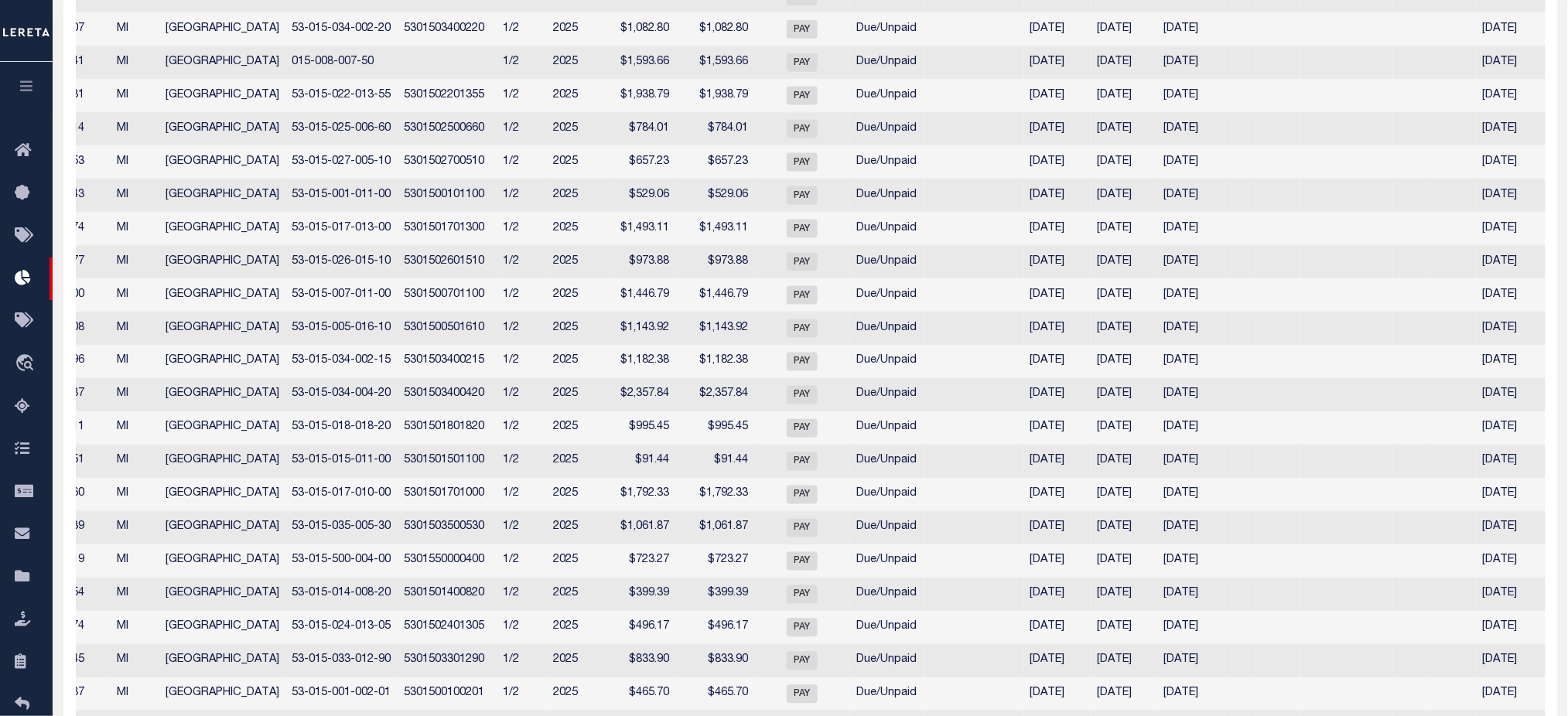
scroll to position [0, 529]
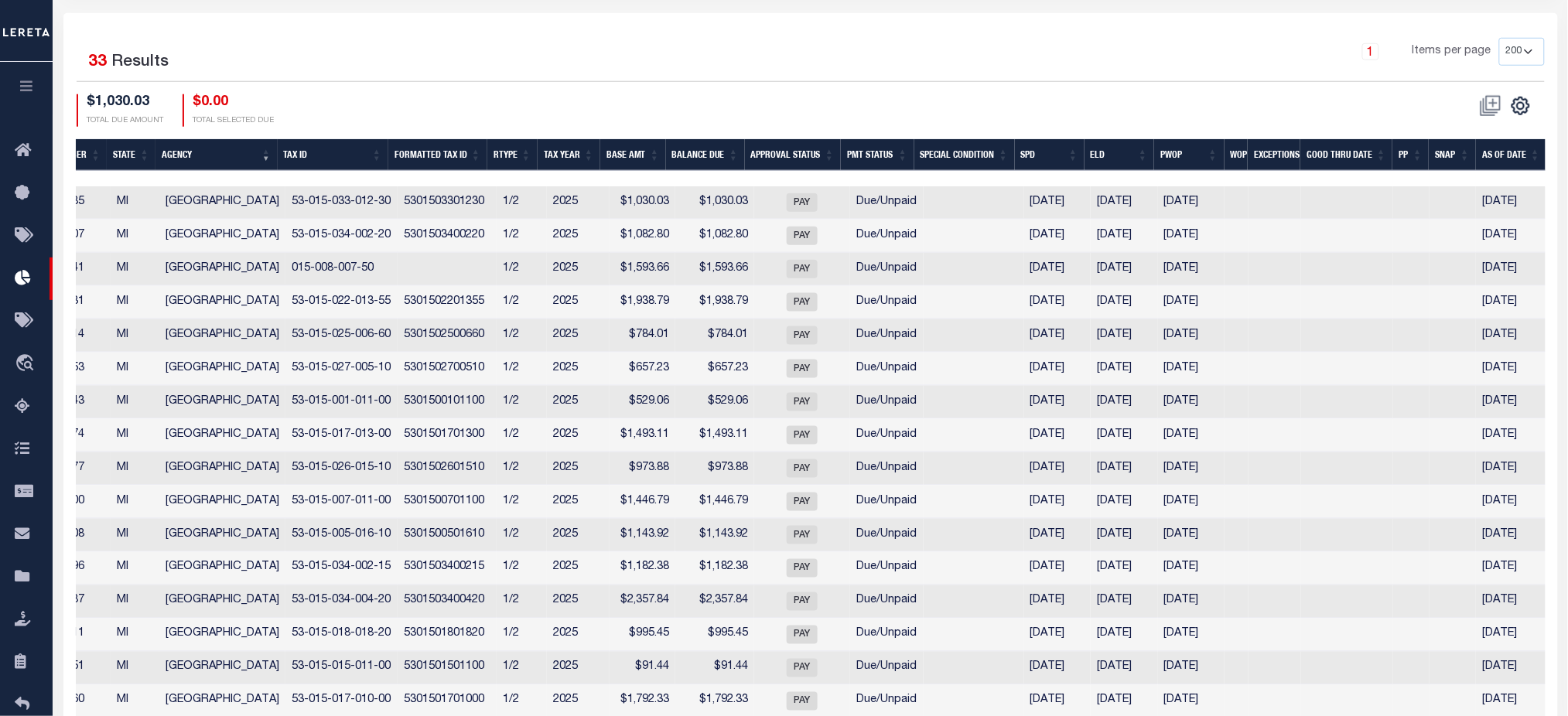
click at [1402, 160] on th "PP" at bounding box center [1410, 154] width 37 height 32
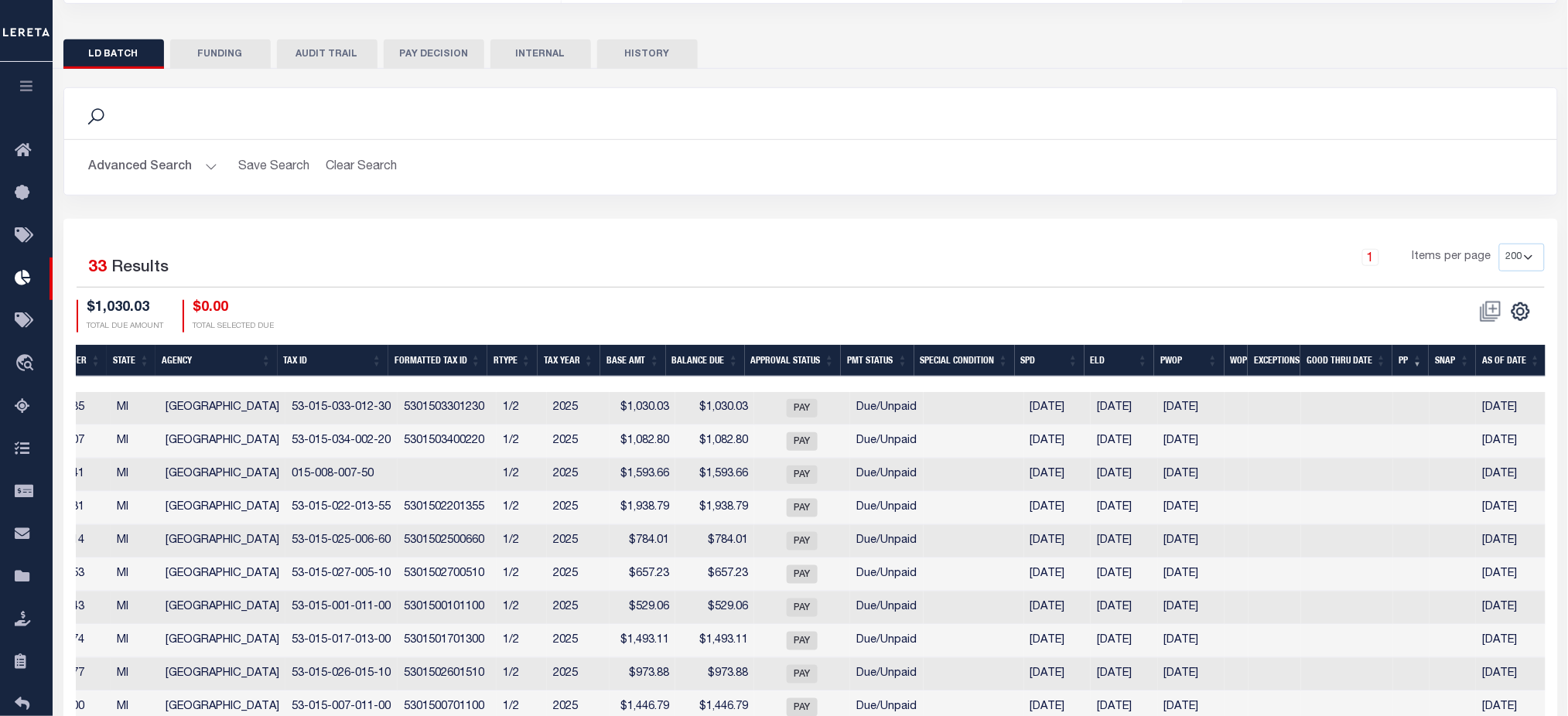
click at [150, 172] on button "Advanced Search" at bounding box center [153, 167] width 128 height 30
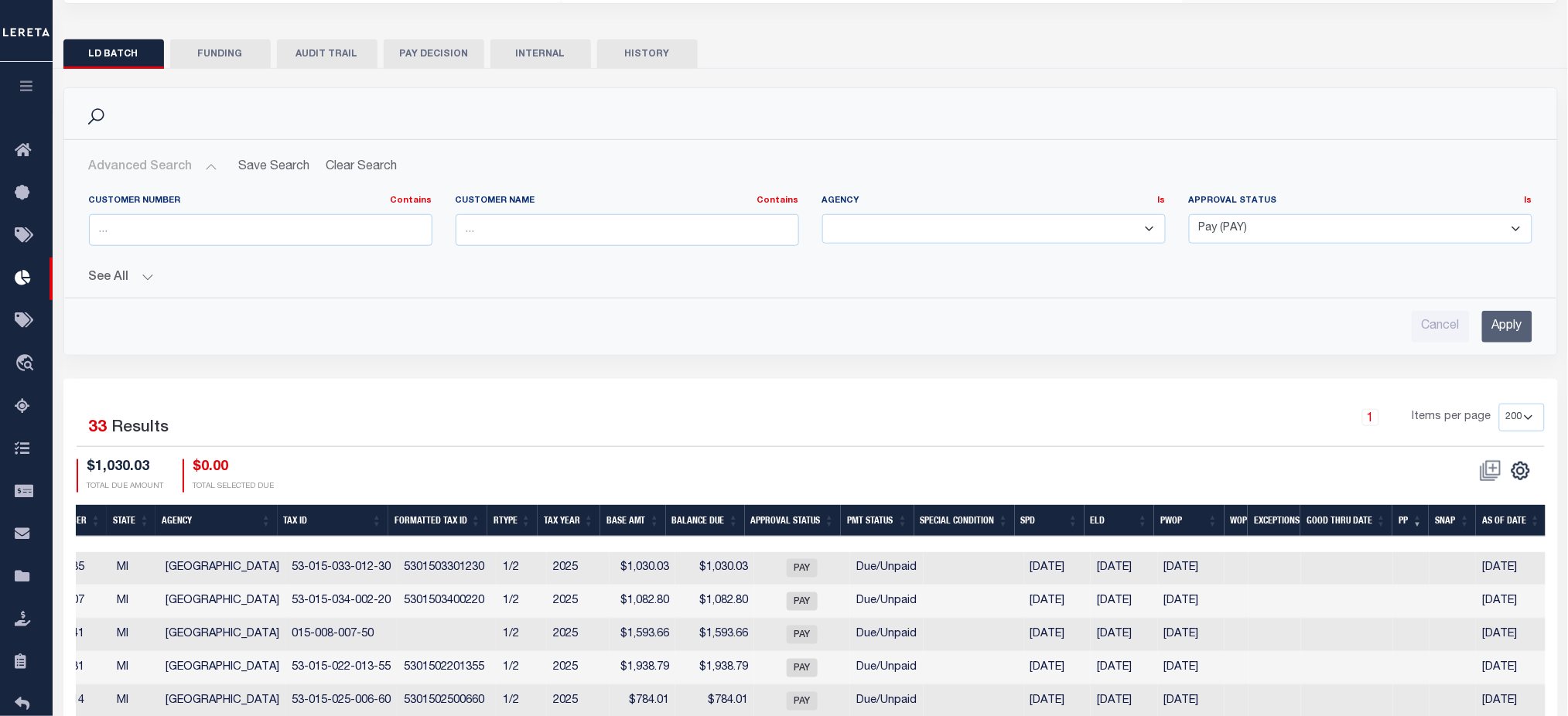
drag, startPoint x: 1050, startPoint y: 224, endPoint x: 853, endPoint y: 226, distance: 197.0
click at [853, 226] on select "[GEOGRAPHIC_DATA] [GEOGRAPHIC_DATA] [GEOGRAPHIC_DATA] [GEOGRAPHIC_DATA] [PERSON…" at bounding box center [994, 229] width 343 height 30
select select
click at [823, 214] on select "[GEOGRAPHIC_DATA] [GEOGRAPHIC_DATA] [GEOGRAPHIC_DATA] [GEOGRAPHIC_DATA] [PERSON…" at bounding box center [994, 229] width 343 height 30
click at [1243, 240] on select "Pay (PAY) Delay Payment (DLY) Do Not Pay (DNP) Pending (PND) Funds Advanced (FA…" at bounding box center [1360, 229] width 343 height 30
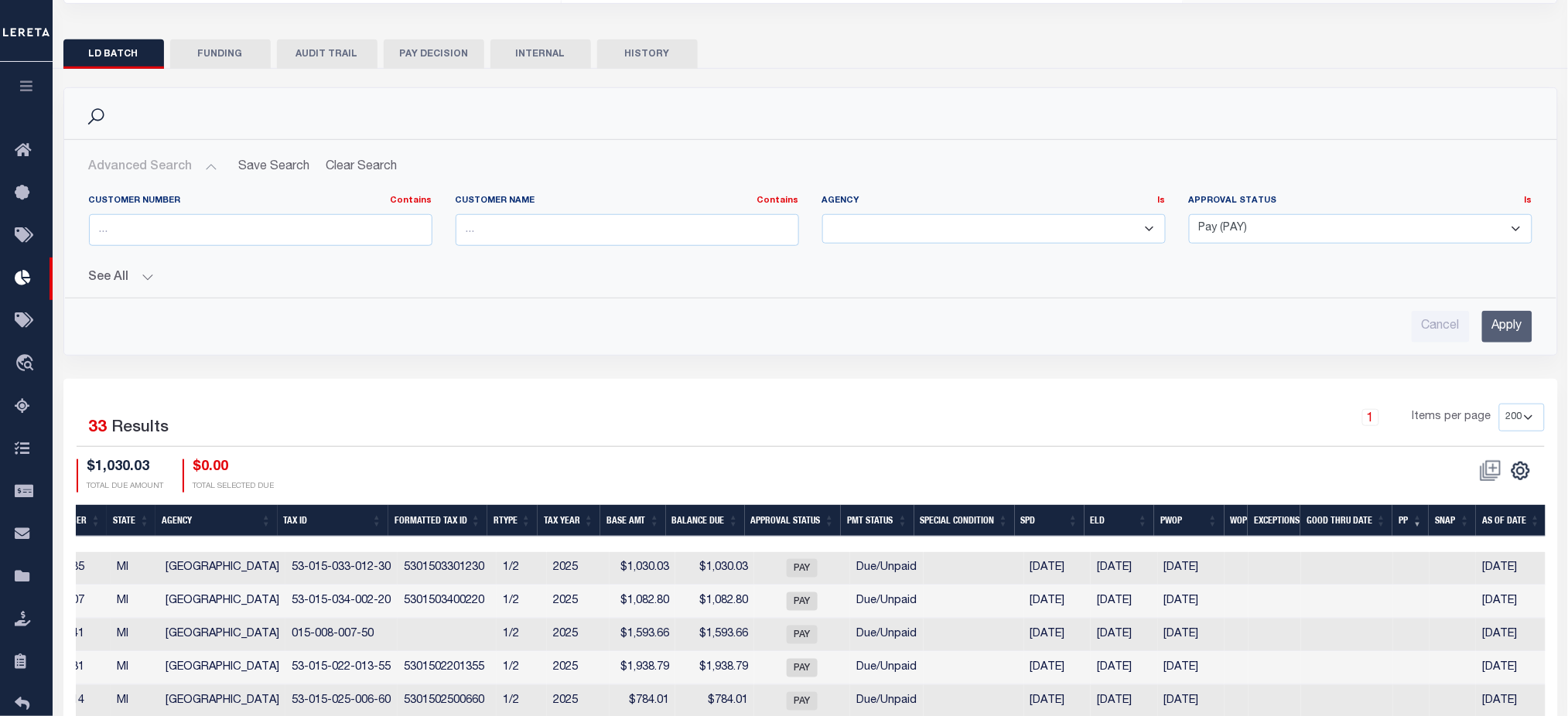
select select
click at [1189, 214] on select "Pay (PAY) Delay Payment (DLY) Do Not Pay (DNP) Pending (PND) Funds Advanced (FA…" at bounding box center [1360, 229] width 343 height 30
click at [1514, 321] on input "Apply" at bounding box center [1507, 326] width 50 height 32
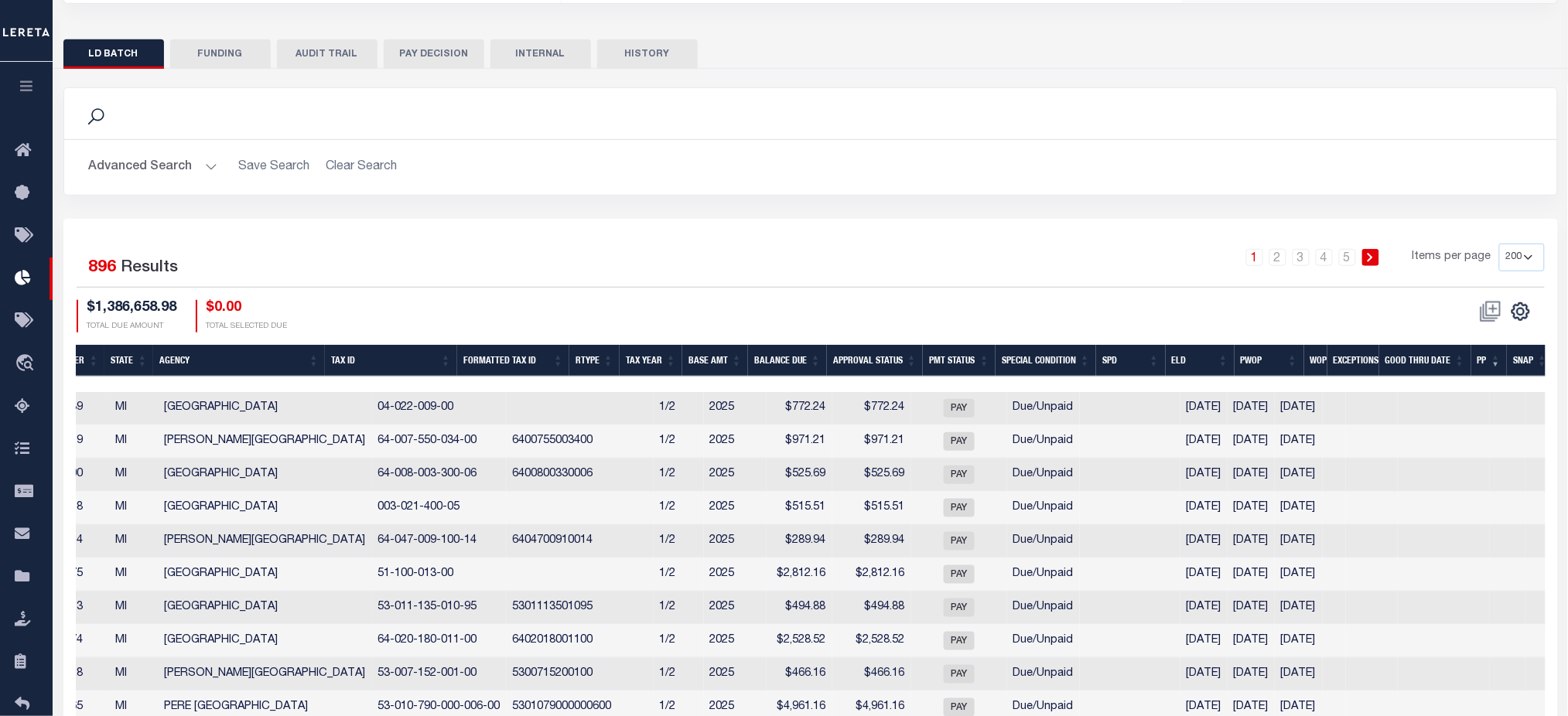
click at [1485, 362] on th "PP" at bounding box center [1489, 360] width 36 height 32
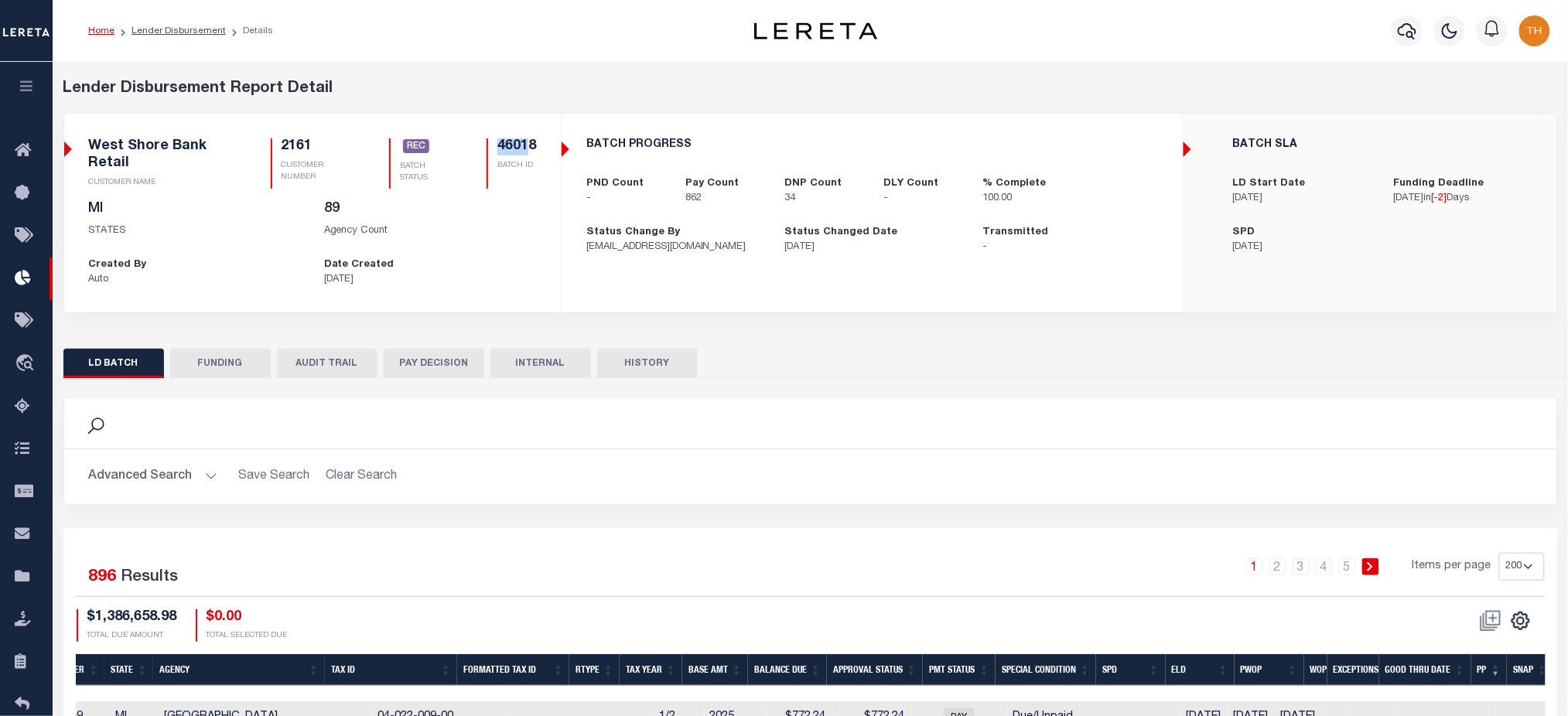
drag, startPoint x: 494, startPoint y: 144, endPoint x: 517, endPoint y: 373, distance: 230.2
click at [537, 144] on div "West Shore Bank Retail CUSTOMER NAME 2161 CUSTOMER NUMBER REC BATCH STATUS 4601…" at bounding box center [312, 170] width 470 height 63
click at [196, 33] on link "Lender Disbursement" at bounding box center [179, 30] width 94 height 9
checkbox input "true"
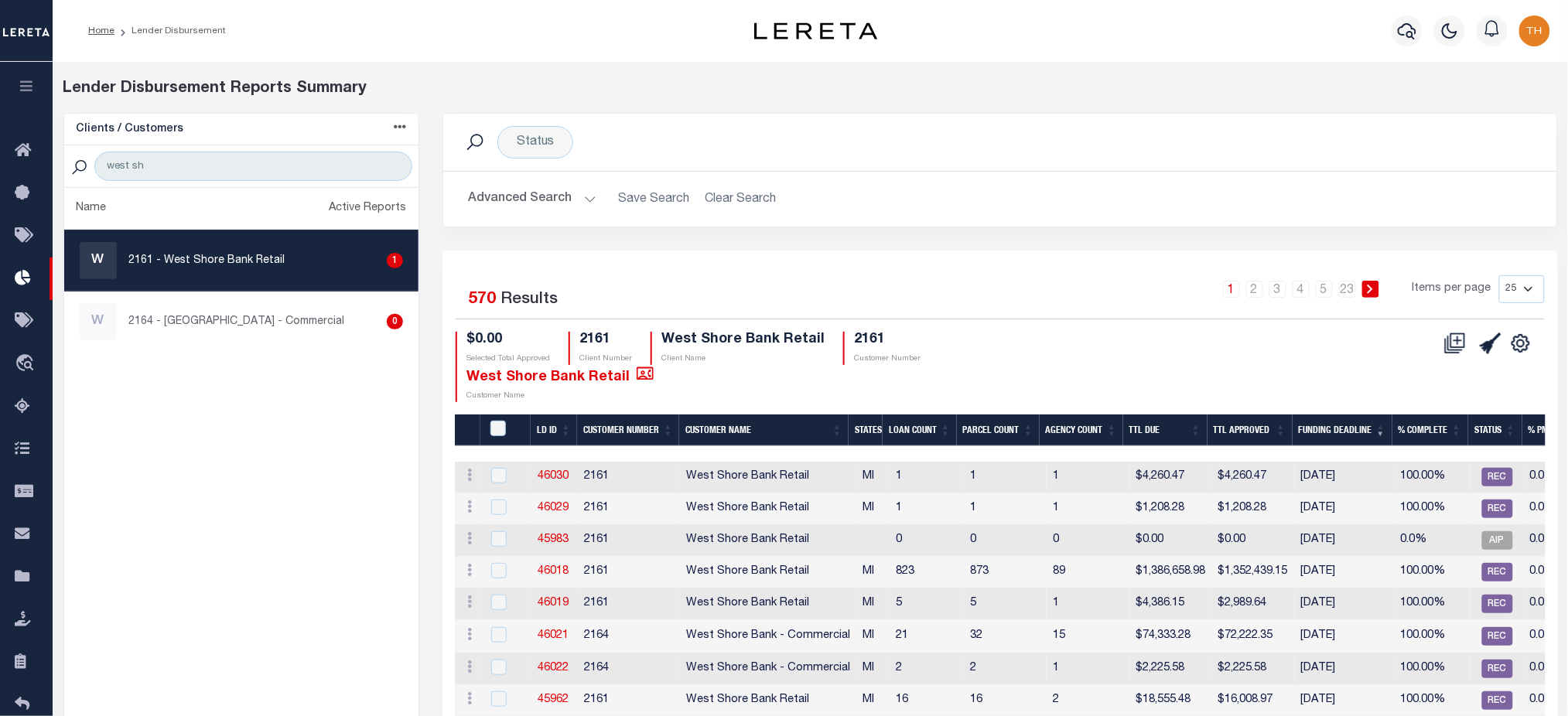
drag, startPoint x: 1379, startPoint y: 541, endPoint x: 662, endPoint y: 537, distance: 717.0
click at [662, 537] on tr "ACTIONS Delete Batch 45983 2161 West Shore Bank Retail 0 0 0 $0.00 $0.00 [DATE]…" at bounding box center [1315, 541] width 1721 height 32
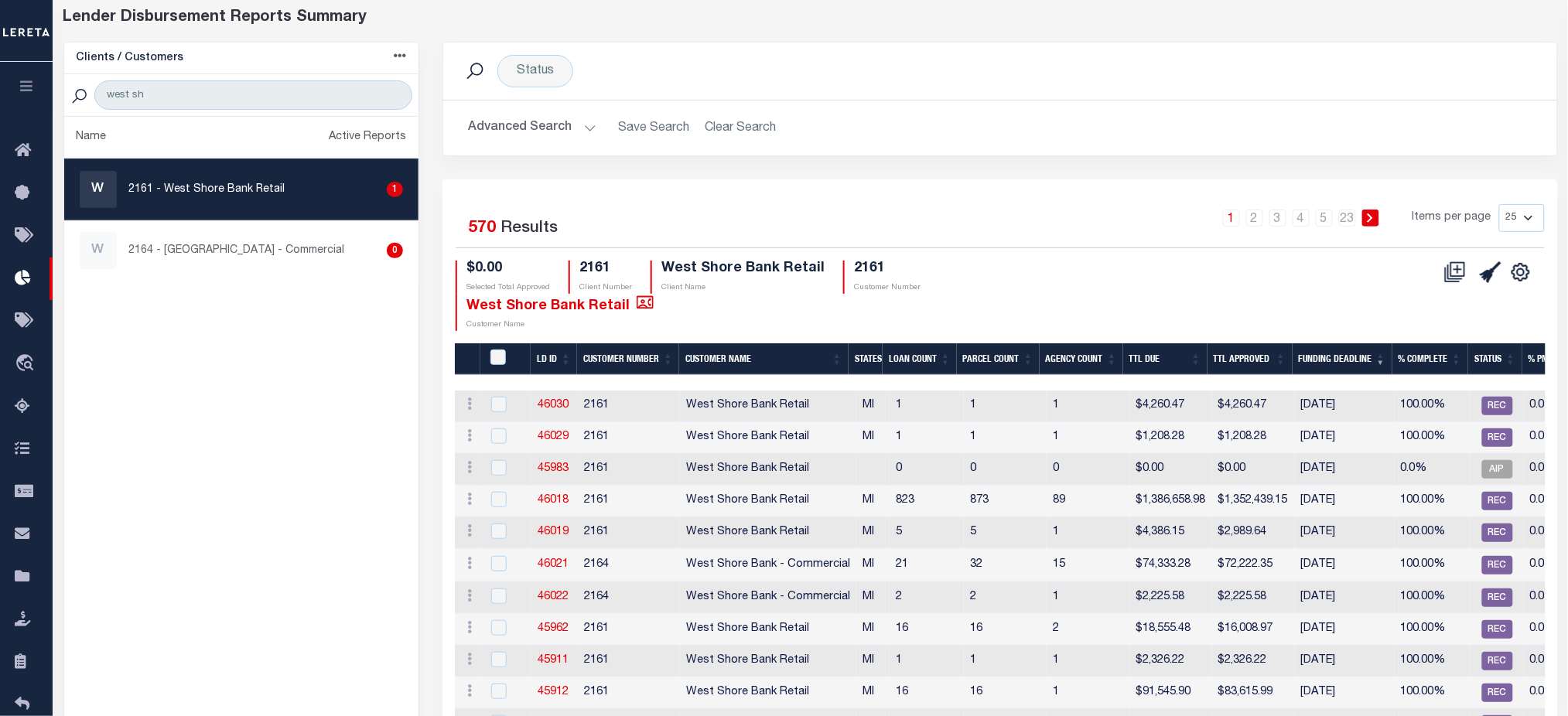
scroll to position [103, 0]
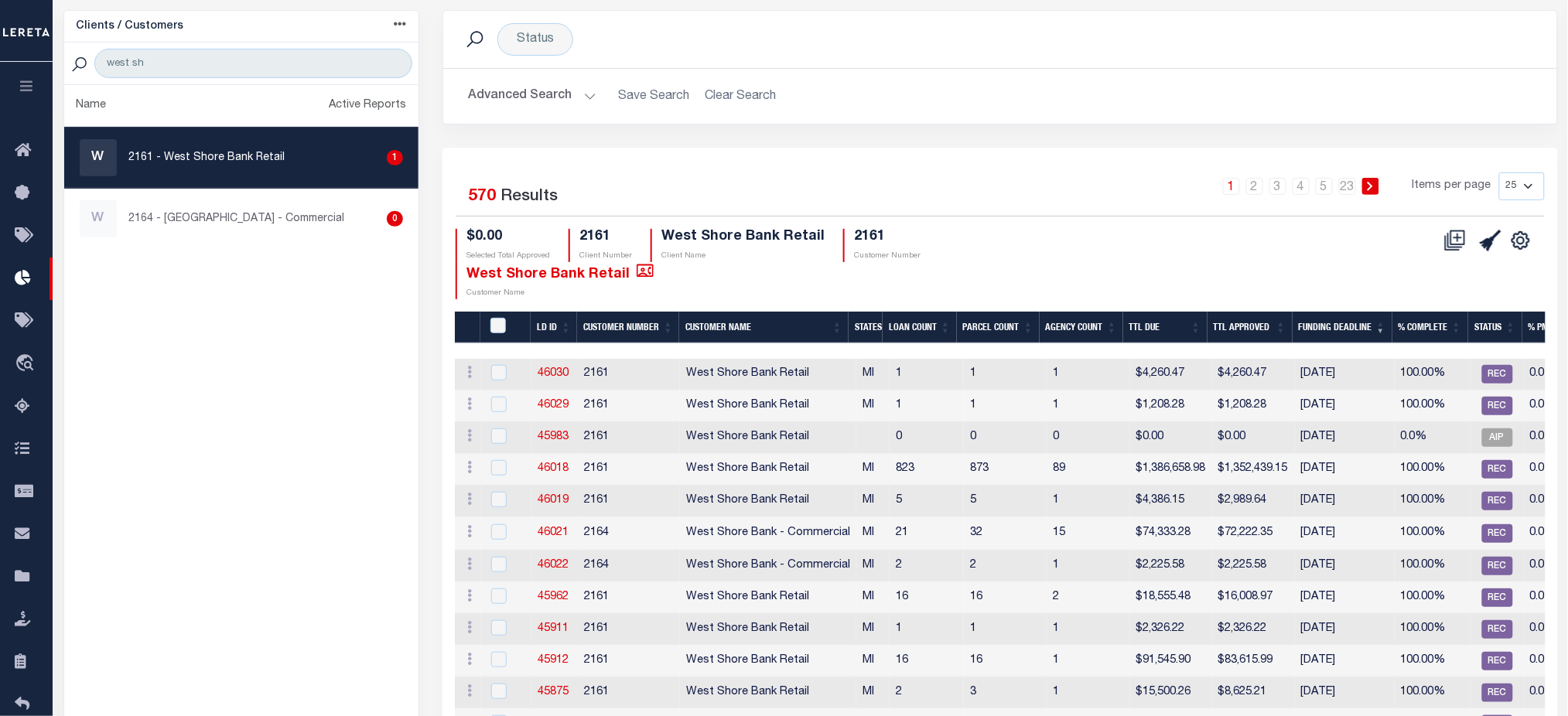
drag, startPoint x: 1384, startPoint y: 468, endPoint x: 530, endPoint y: 463, distance: 854.0
click at [530, 463] on tr "ACTIONS Delete Batch 46018 2161 West Shore Bank Retail MI 823 873 89 $1,386,658…" at bounding box center [1315, 469] width 1721 height 32
click at [500, 469] on input "checkbox" at bounding box center [499, 468] width 15 height 15
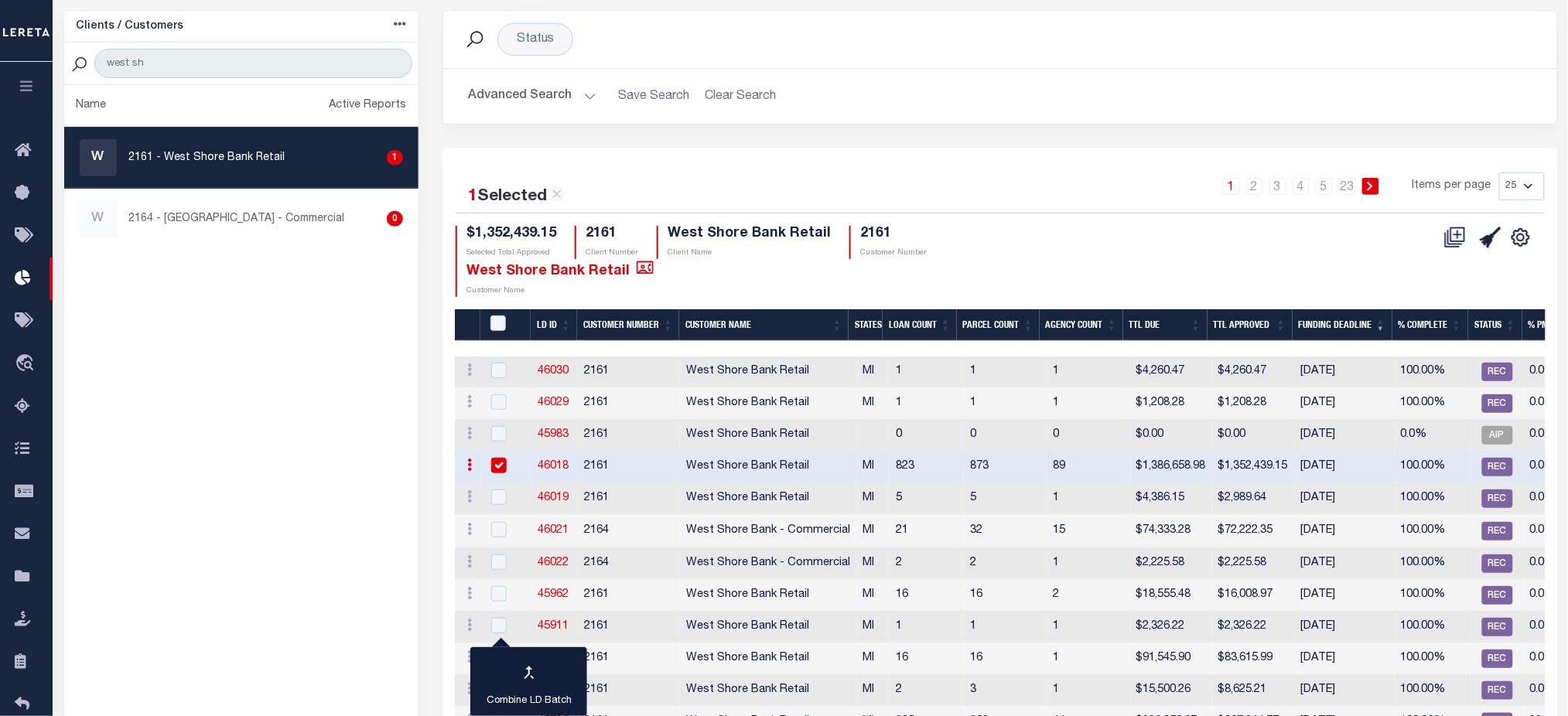
drag, startPoint x: 494, startPoint y: 464, endPoint x: 503, endPoint y: 462, distance: 9.2
click at [494, 464] on input "checkbox" at bounding box center [499, 465] width 15 height 15
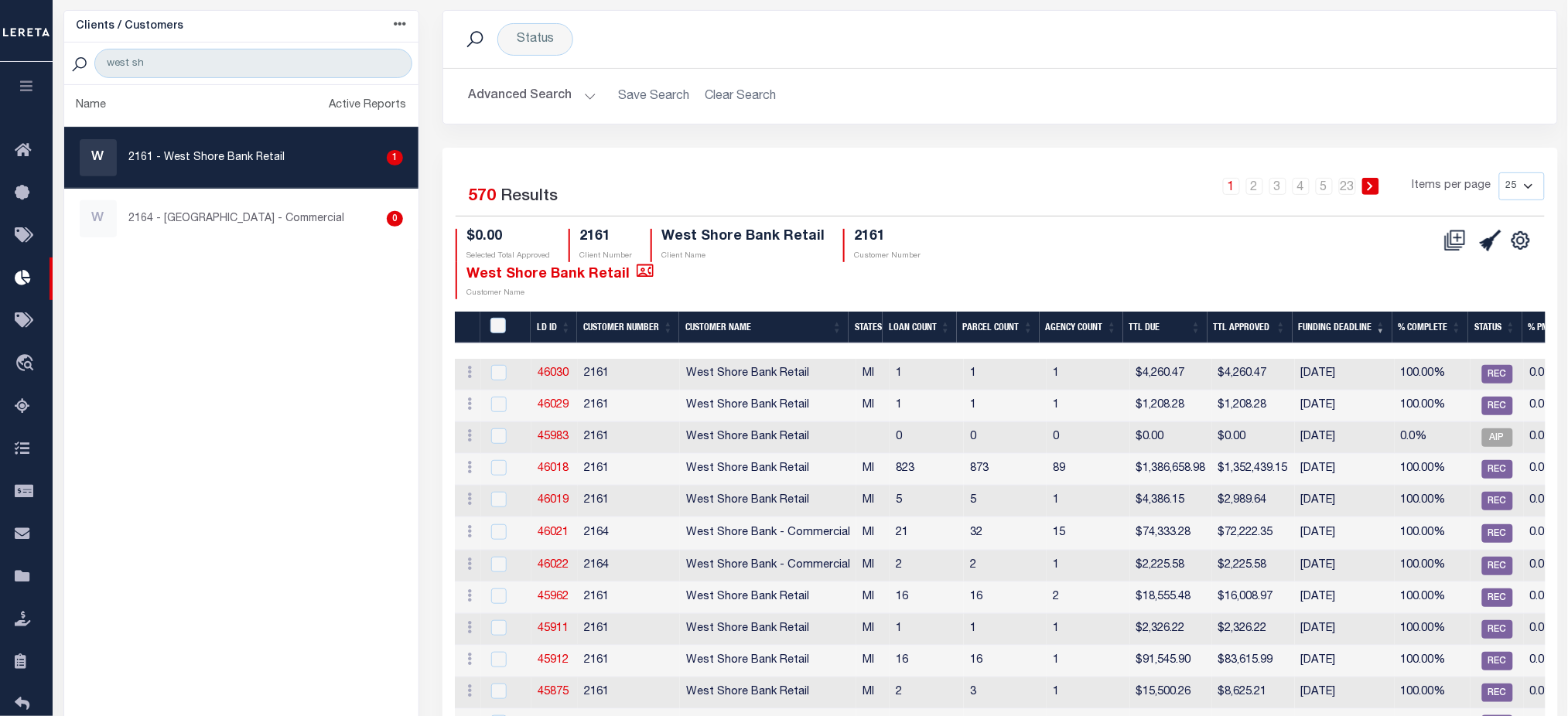
click at [1096, 226] on div "1 Selected 570 Results 1 2 3 4 5 … 23 Items per page 25 50 100 200 $0.00 Select…" at bounding box center [1000, 235] width 1114 height 127
click at [499, 464] on input "checkbox" at bounding box center [499, 468] width 15 height 15
checkbox input "true"
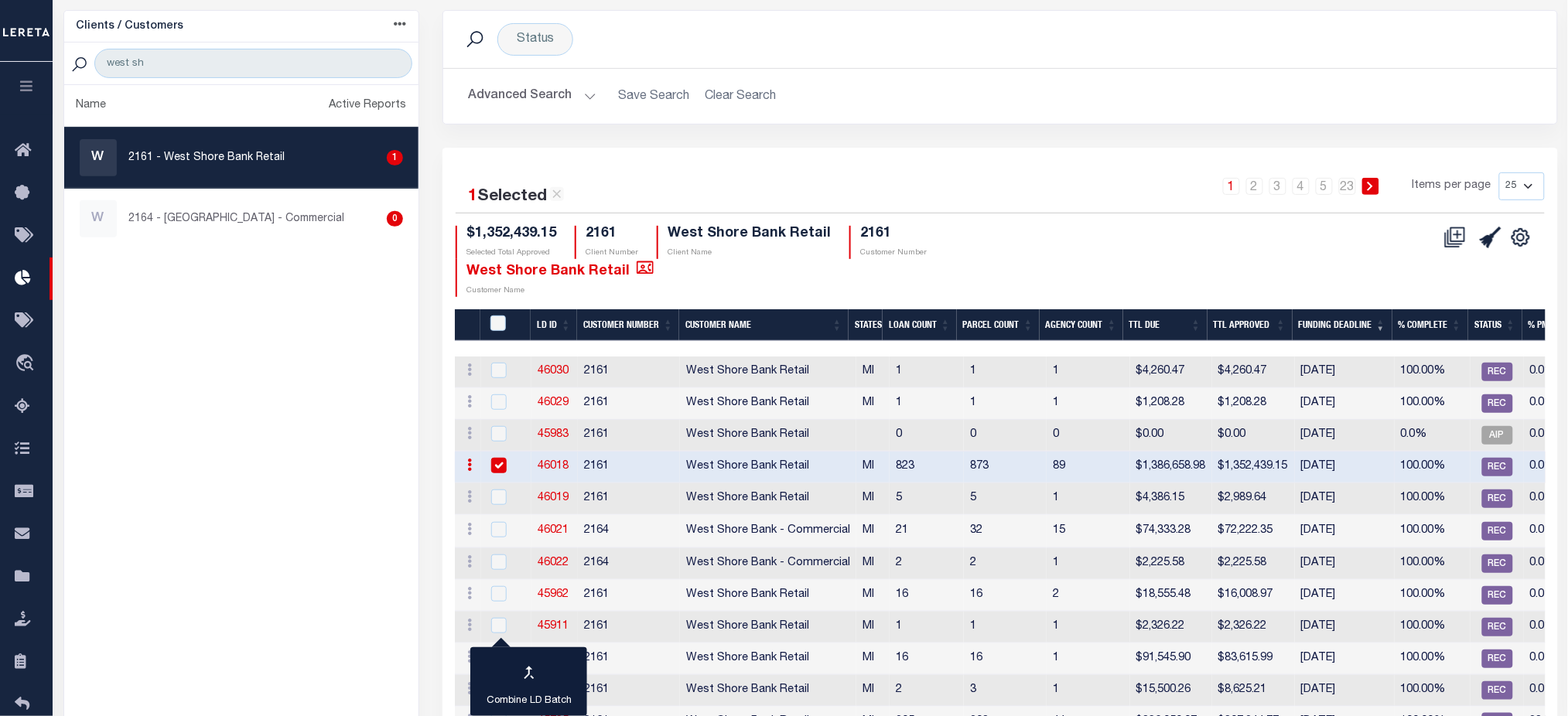
click at [1176, 230] on div "CSV Export Selected Print Show Filter Show Search Columns 0: 1: LDID 2: LD ID" at bounding box center [1272, 261] width 545 height 71
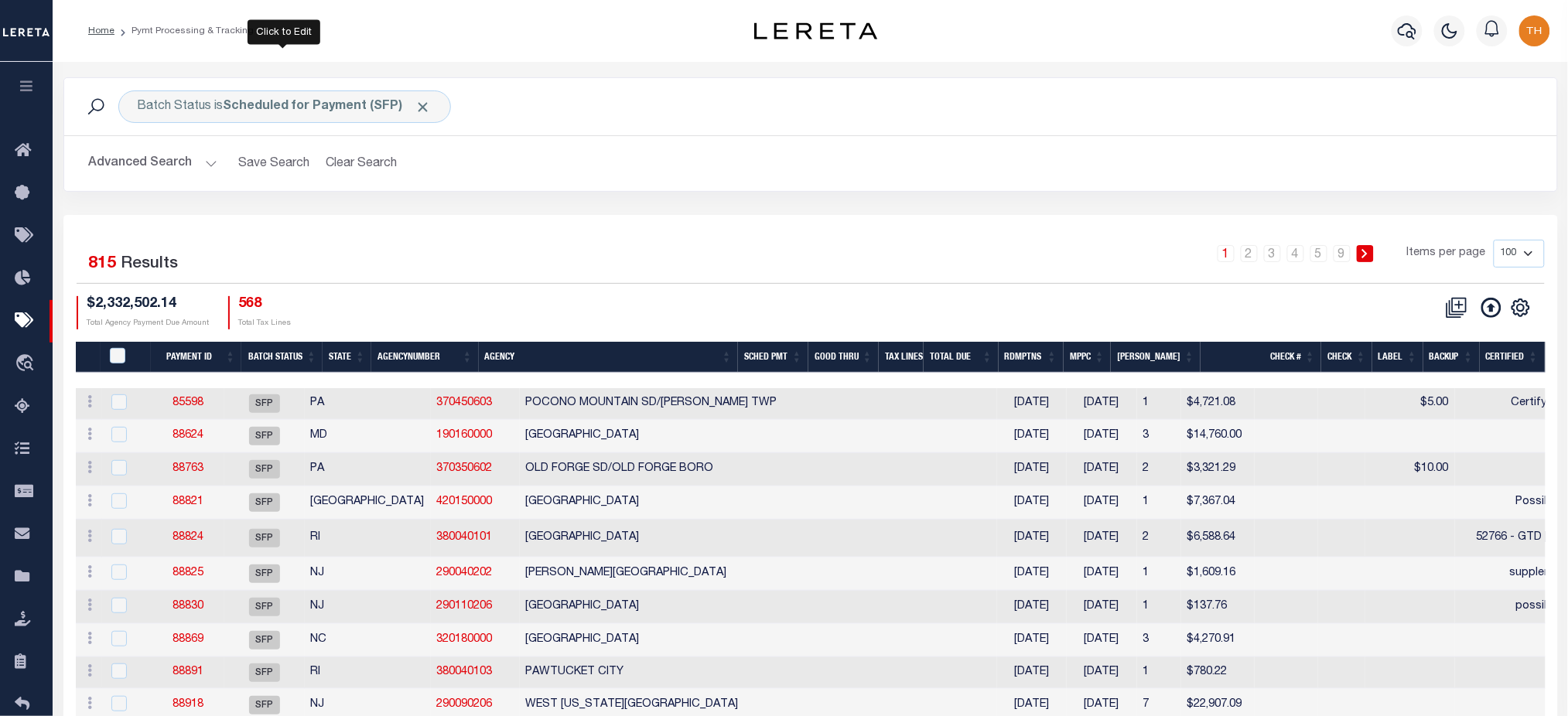
click at [416, 103] on span "Click to Remove" at bounding box center [424, 107] width 16 height 16
click at [146, 155] on button "Advanced Search" at bounding box center [153, 163] width 128 height 30
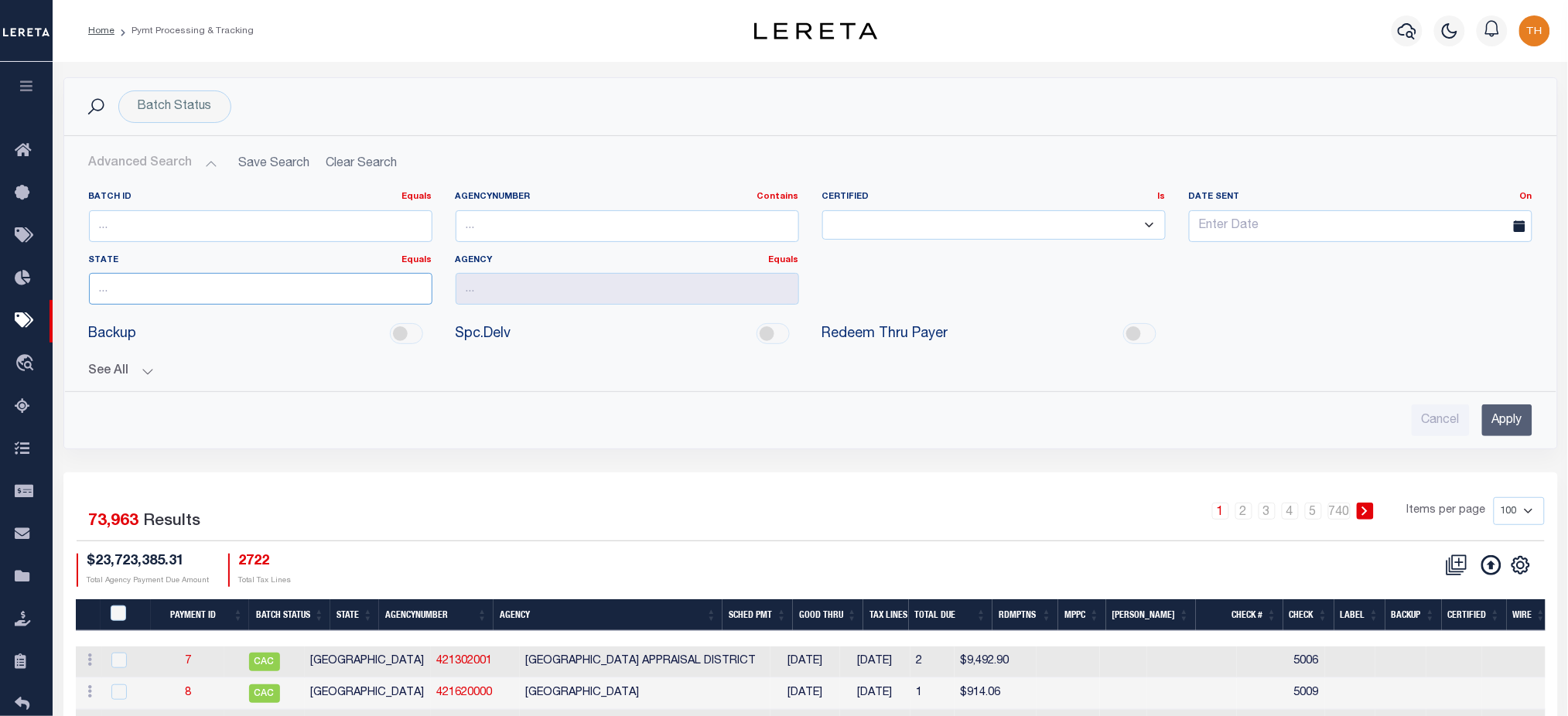
click at [330, 292] on input "text" at bounding box center [261, 288] width 343 height 32
click at [330, 319] on div "MI" at bounding box center [261, 318] width 342 height 24
type input "MI"
click at [505, 283] on input "text" at bounding box center [627, 288] width 343 height 32
paste input "[PERSON_NAME][GEOGRAPHIC_DATA]"
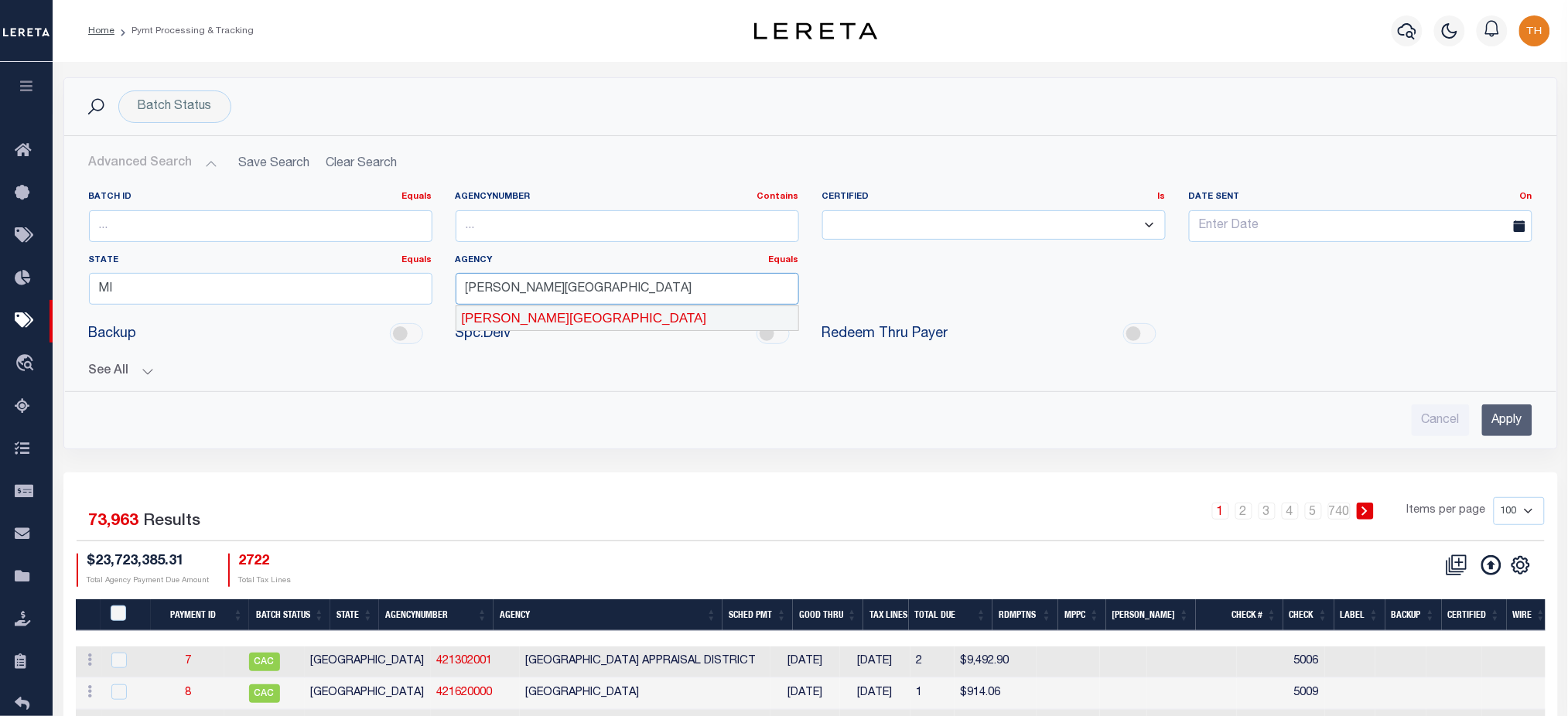
click at [538, 317] on div "[PERSON_NAME][GEOGRAPHIC_DATA]" at bounding box center [627, 318] width 342 height 24
type input "[PERSON_NAME][GEOGRAPHIC_DATA]"
click at [1495, 421] on input "Apply" at bounding box center [1507, 420] width 50 height 32
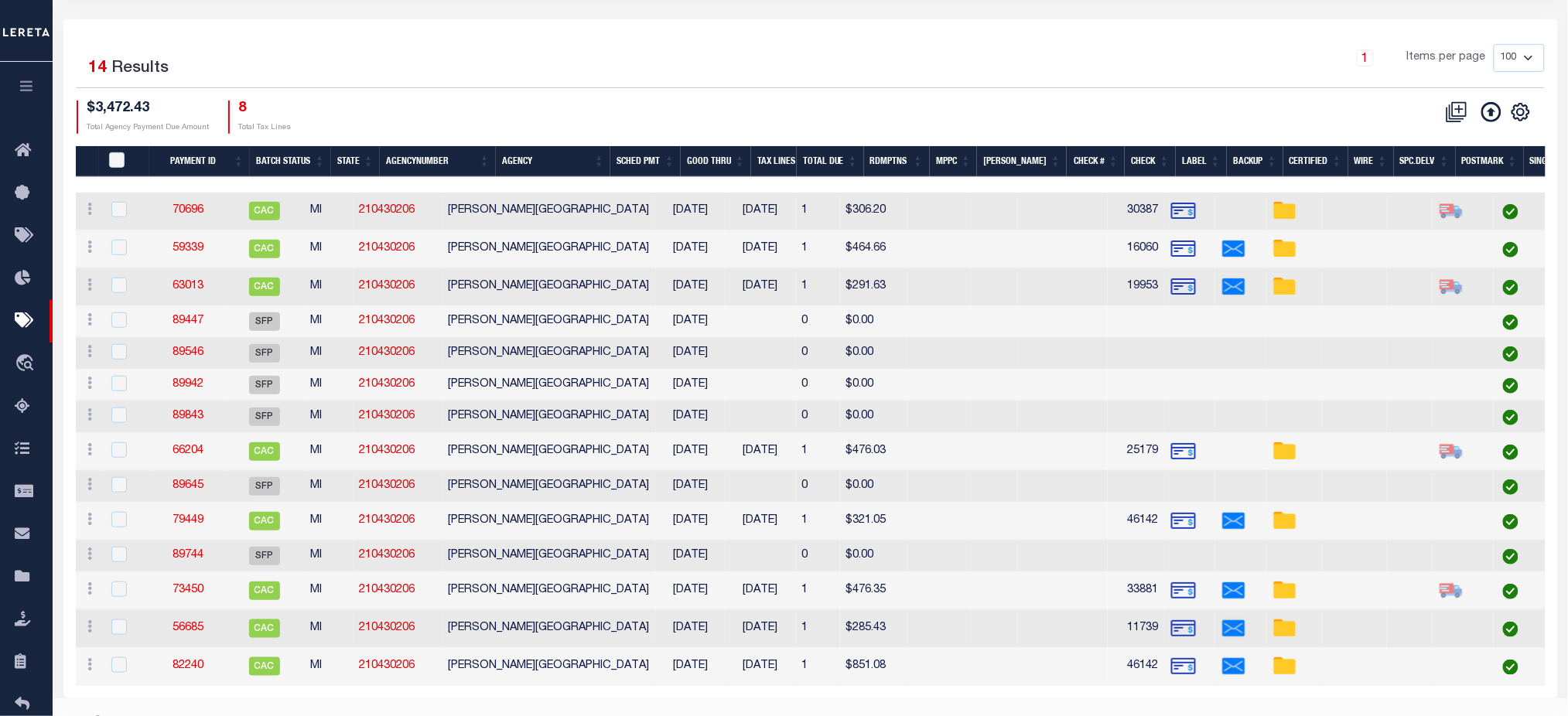
scroll to position [236, 0]
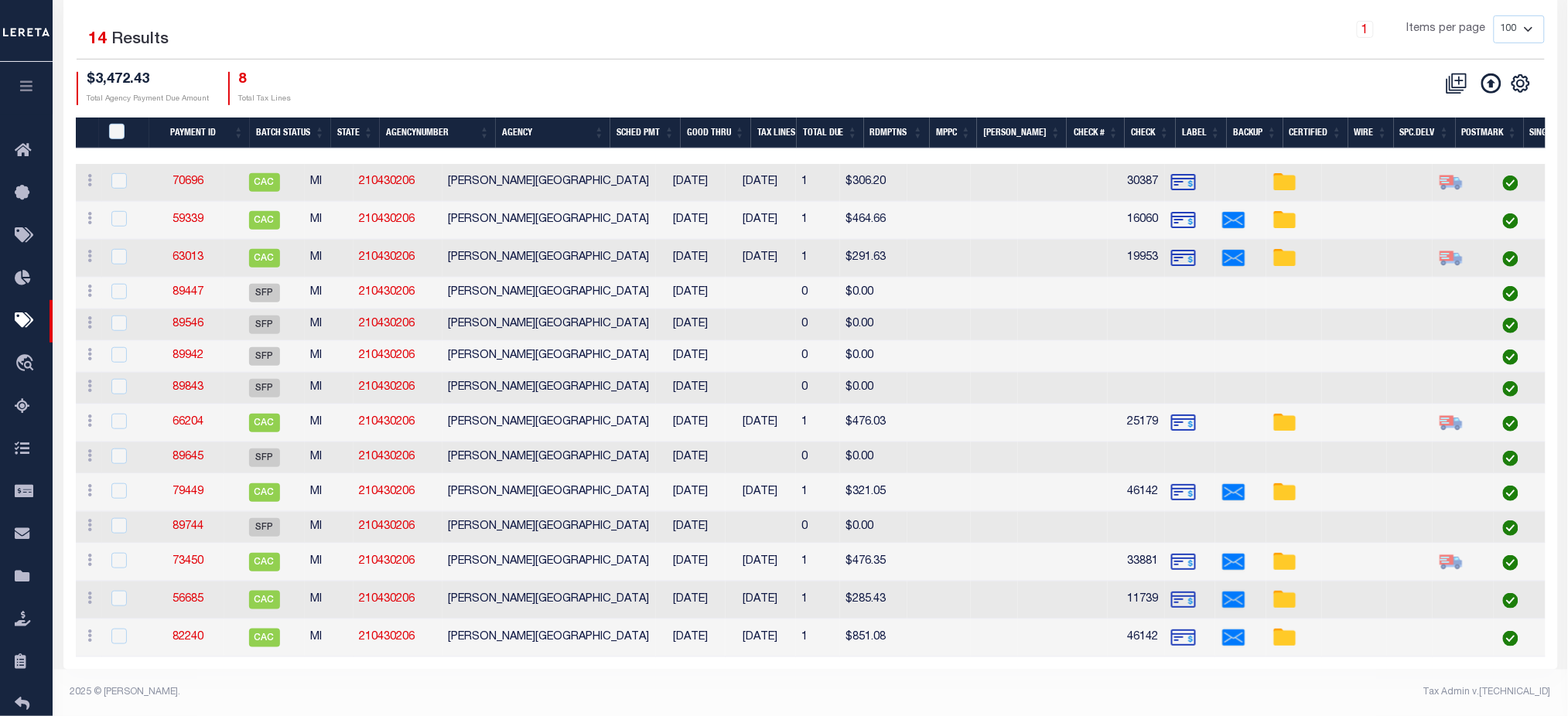
click at [722, 118] on th "Good Thru" at bounding box center [715, 133] width 71 height 32
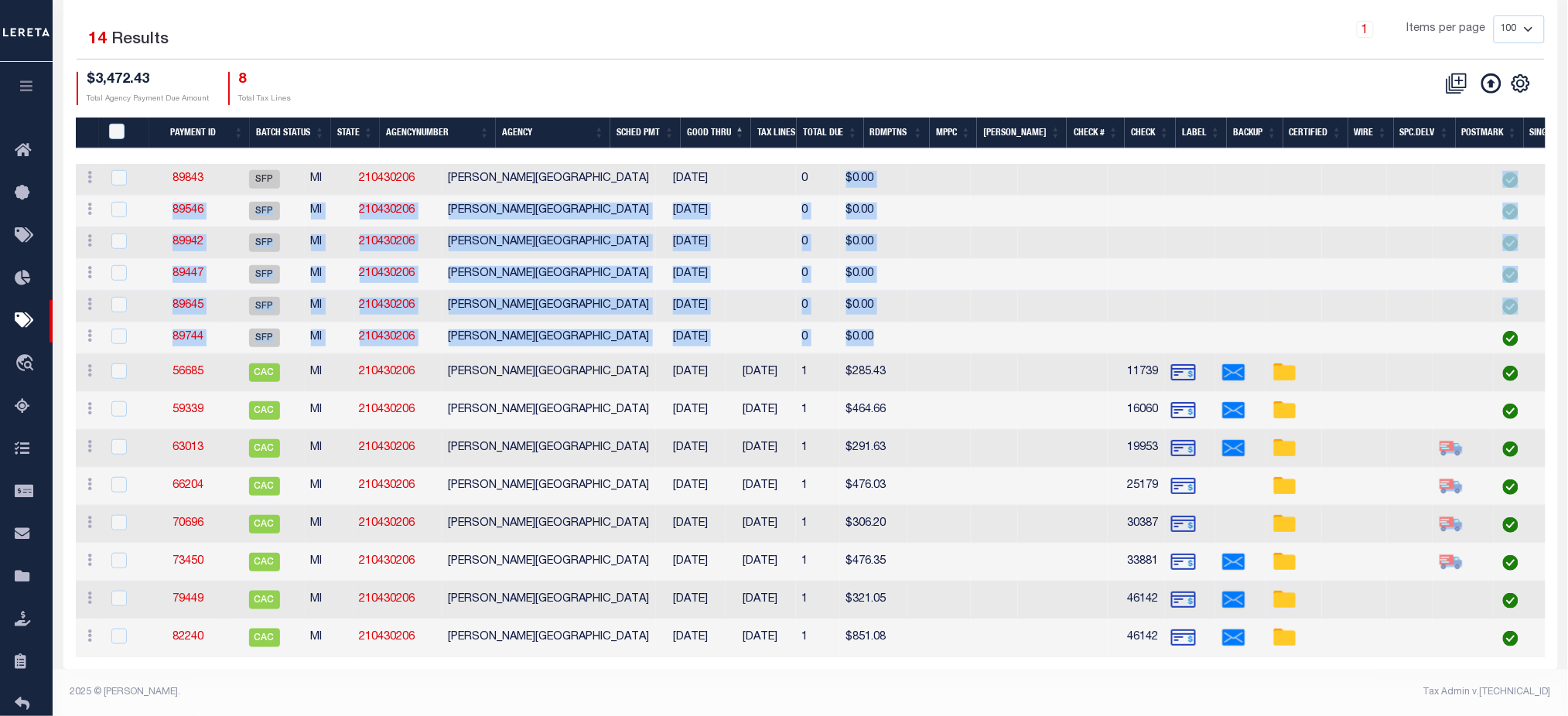
drag, startPoint x: 817, startPoint y: 166, endPoint x: 860, endPoint y: 327, distance: 166.6
click at [860, 327] on tbody "ACTIONS Delete Batch 89843 SFP MI 210430206 WEBBER TOWNSHIP 09/04/2025 0 $0.00 …" at bounding box center [1110, 411] width 2069 height 494
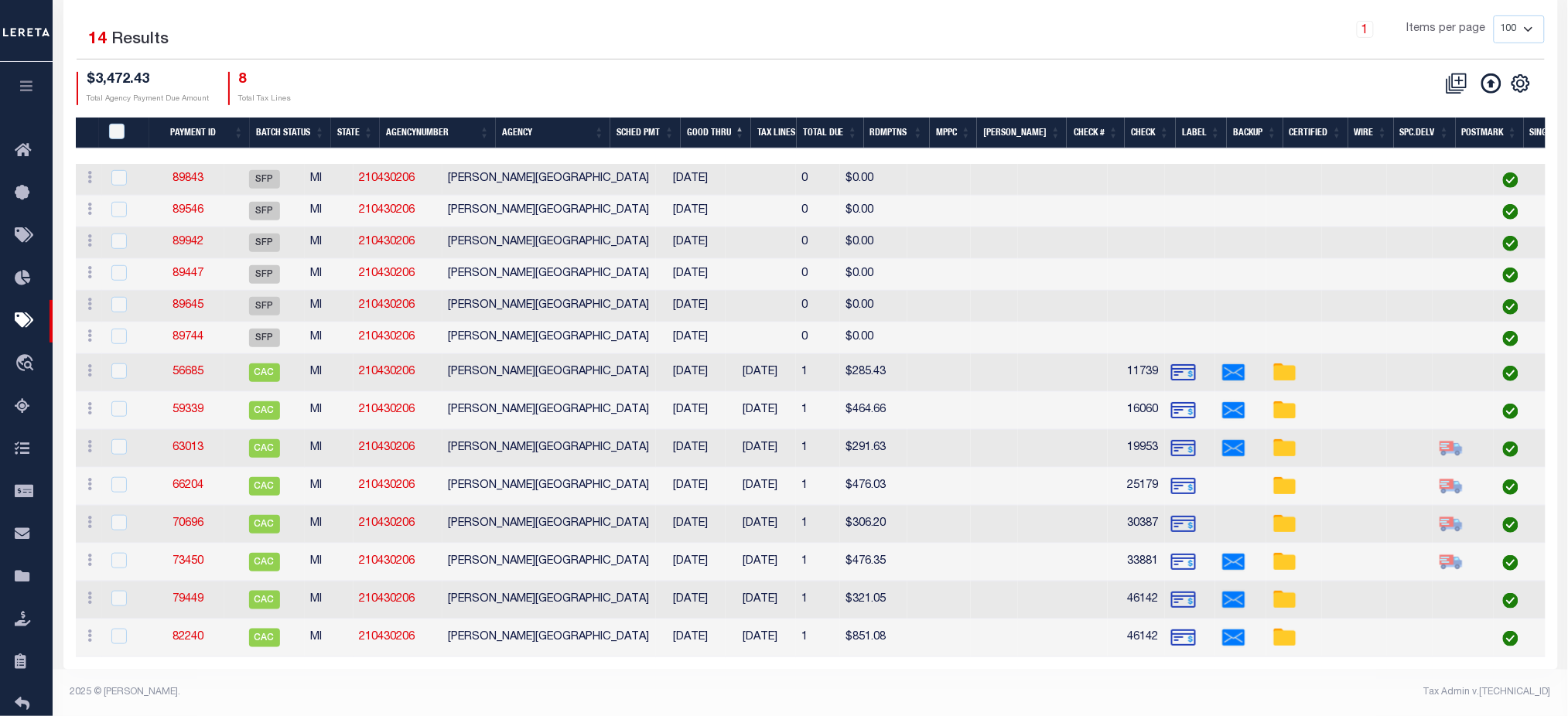
click at [456, 72] on div "$3,472.43 Total Agency Payment Due Amount 8 Total Tax Lines" at bounding box center [443, 88] width 734 height 33
click at [119, 170] on input "checkbox" at bounding box center [119, 178] width 15 height 15
checkbox input "true"
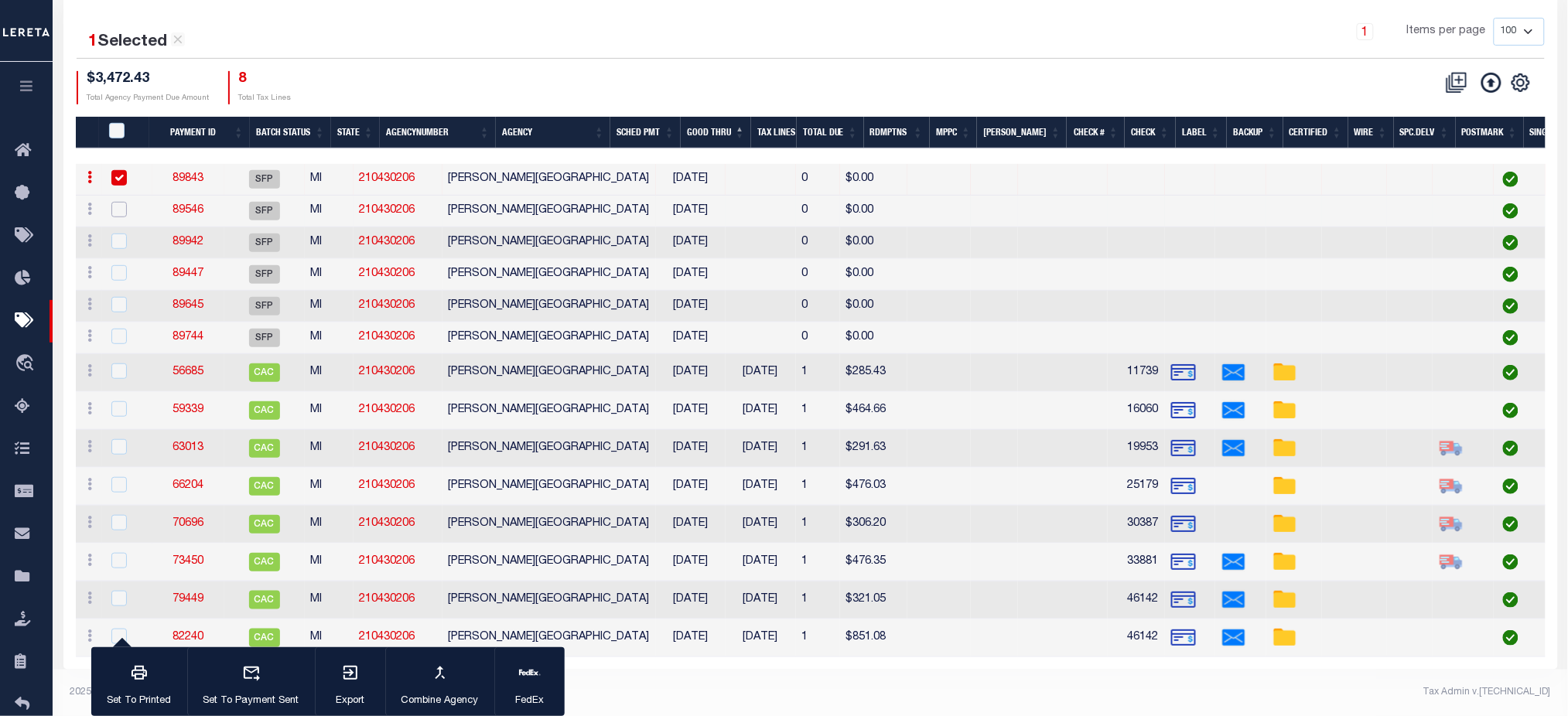
click at [111, 202] on input "checkbox" at bounding box center [119, 209] width 15 height 15
checkbox input "true"
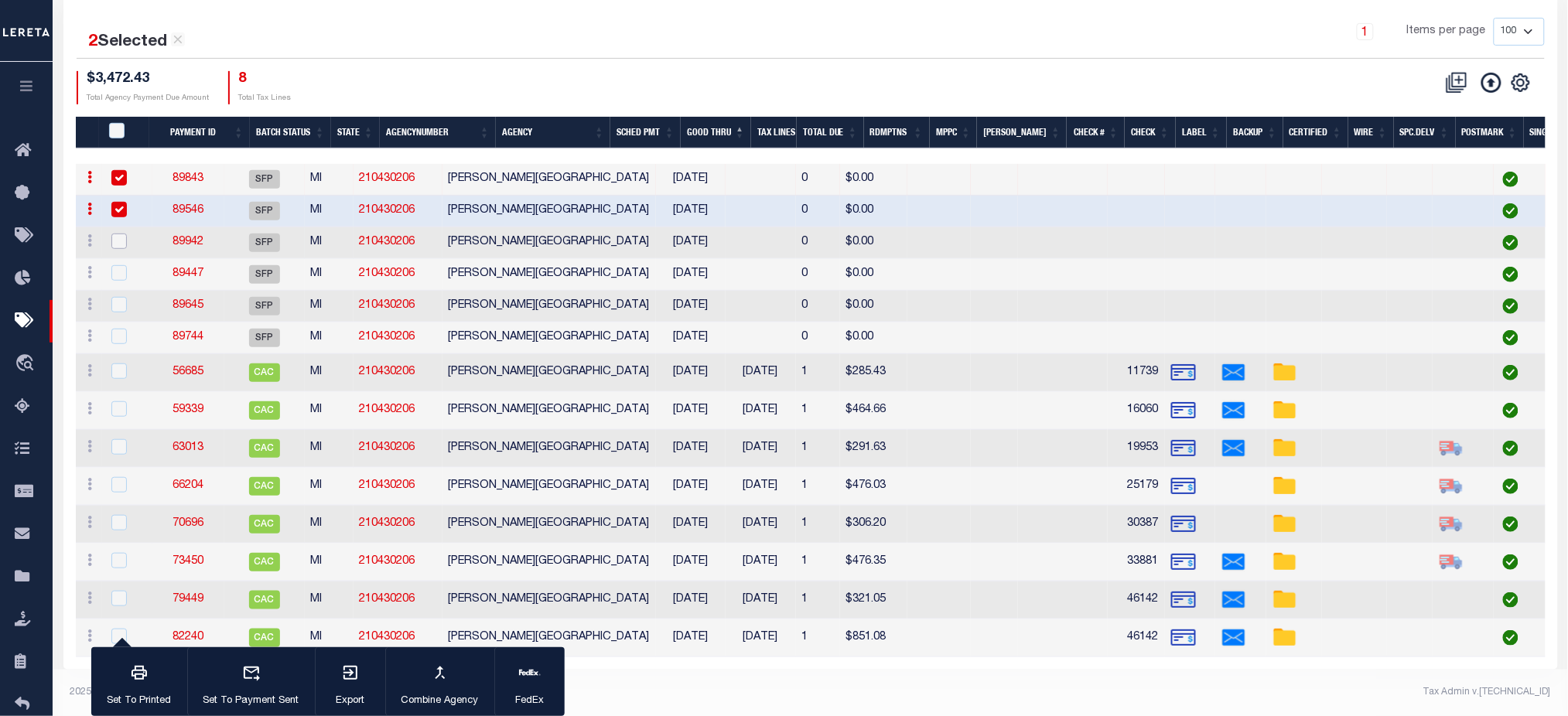
click at [119, 234] on input "checkbox" at bounding box center [119, 241] width 15 height 15
checkbox input "true"
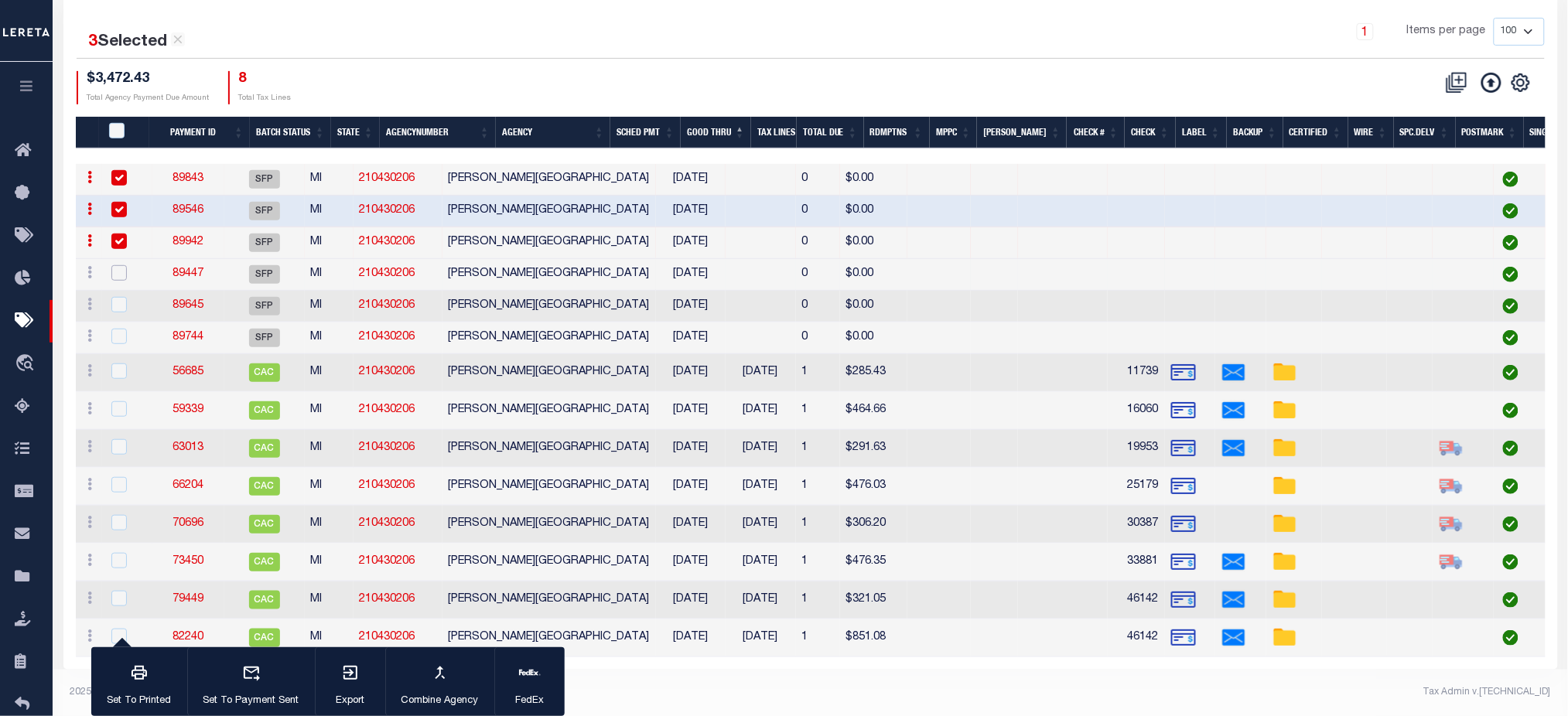
click at [118, 265] on input "checkbox" at bounding box center [119, 273] width 15 height 15
checkbox input "true"
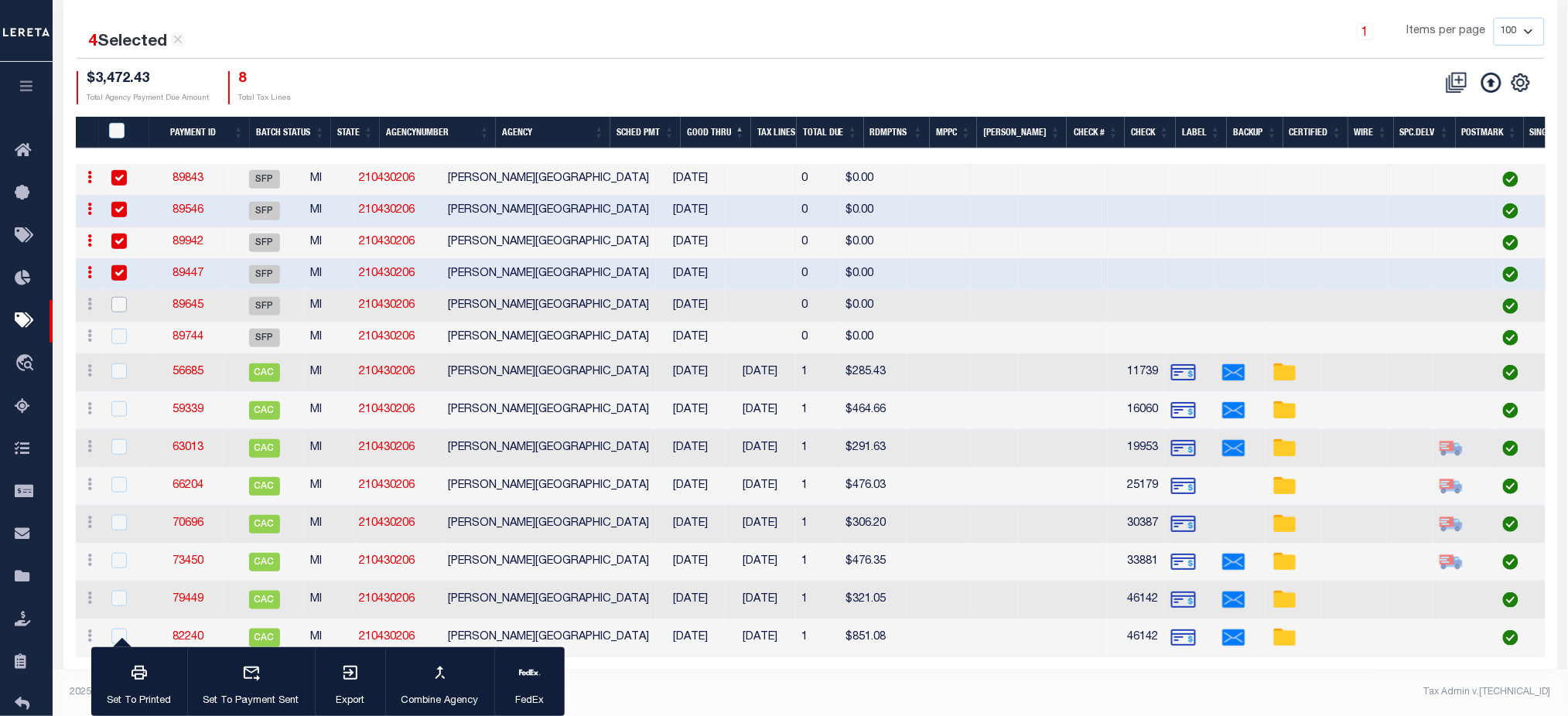
click at [124, 297] on input "checkbox" at bounding box center [119, 304] width 15 height 15
checkbox input "true"
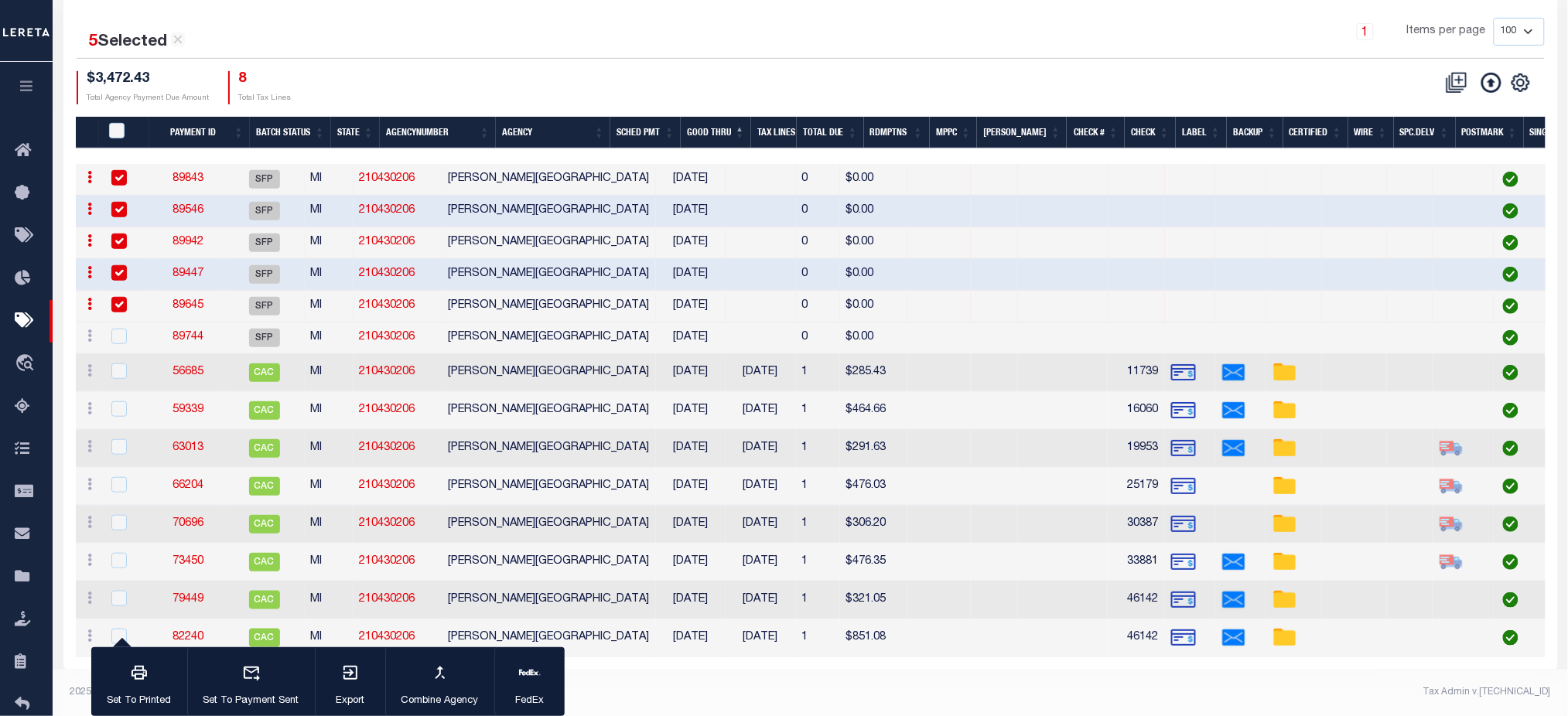
click at [124, 322] on td at bounding box center [127, 338] width 50 height 32
checkbox input "true"
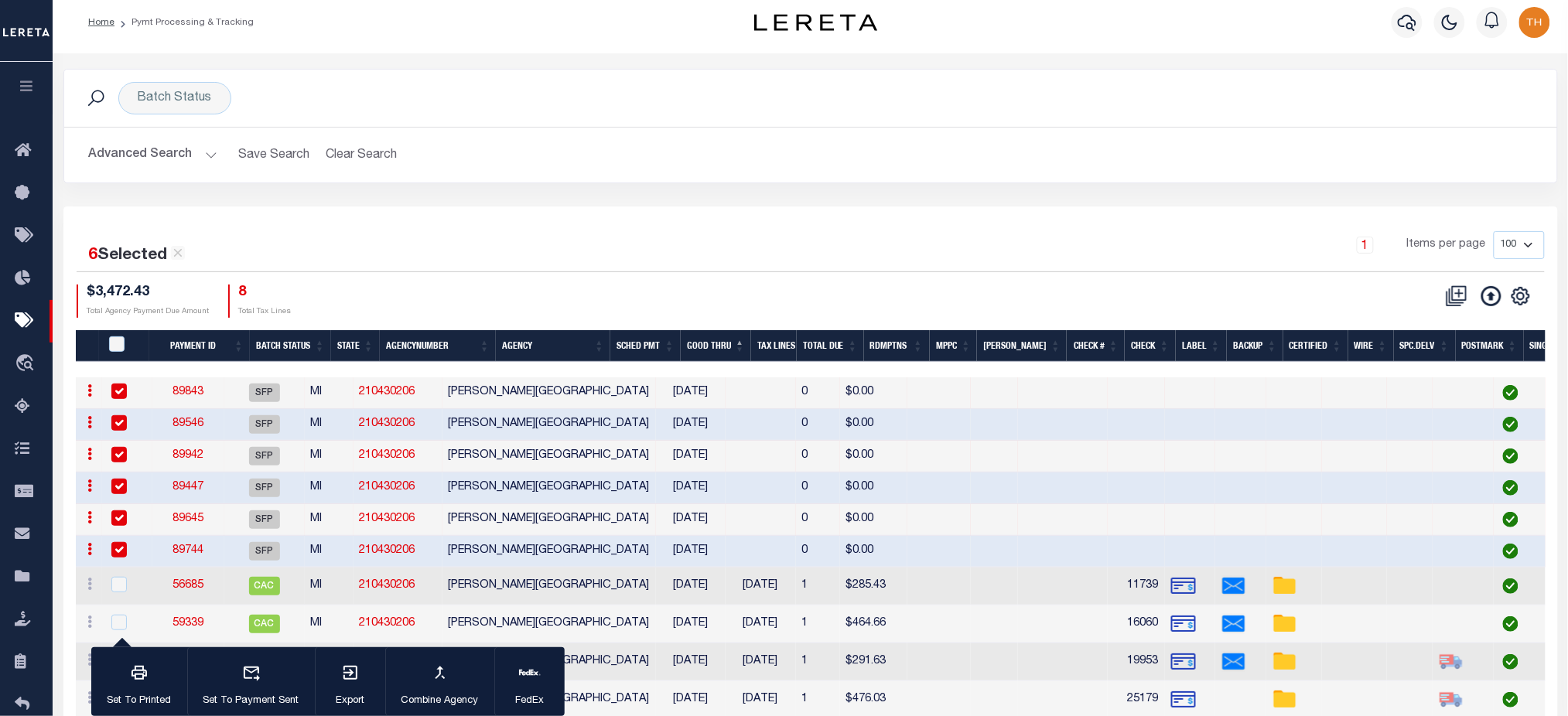
scroll to position [0, 0]
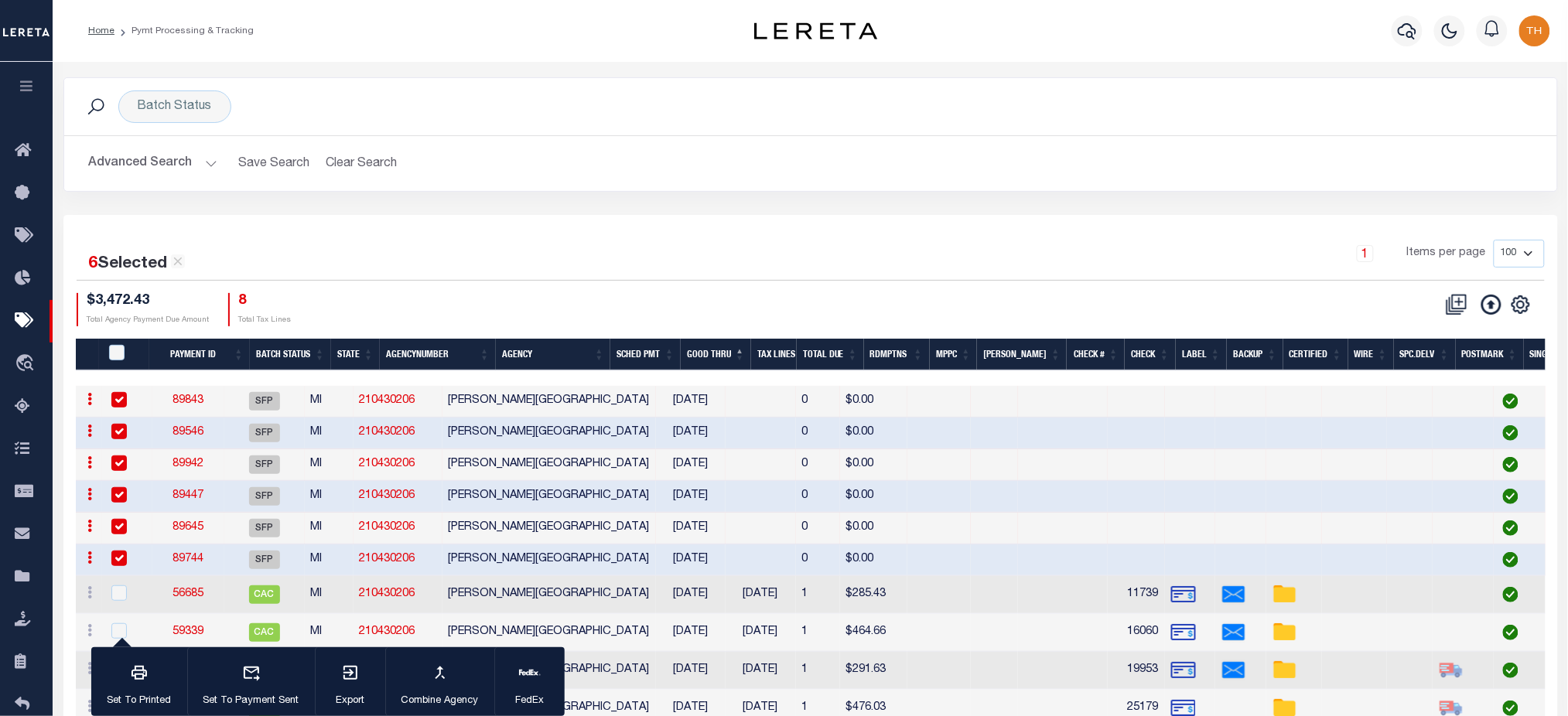
click at [154, 160] on button "Advanced Search" at bounding box center [153, 163] width 128 height 30
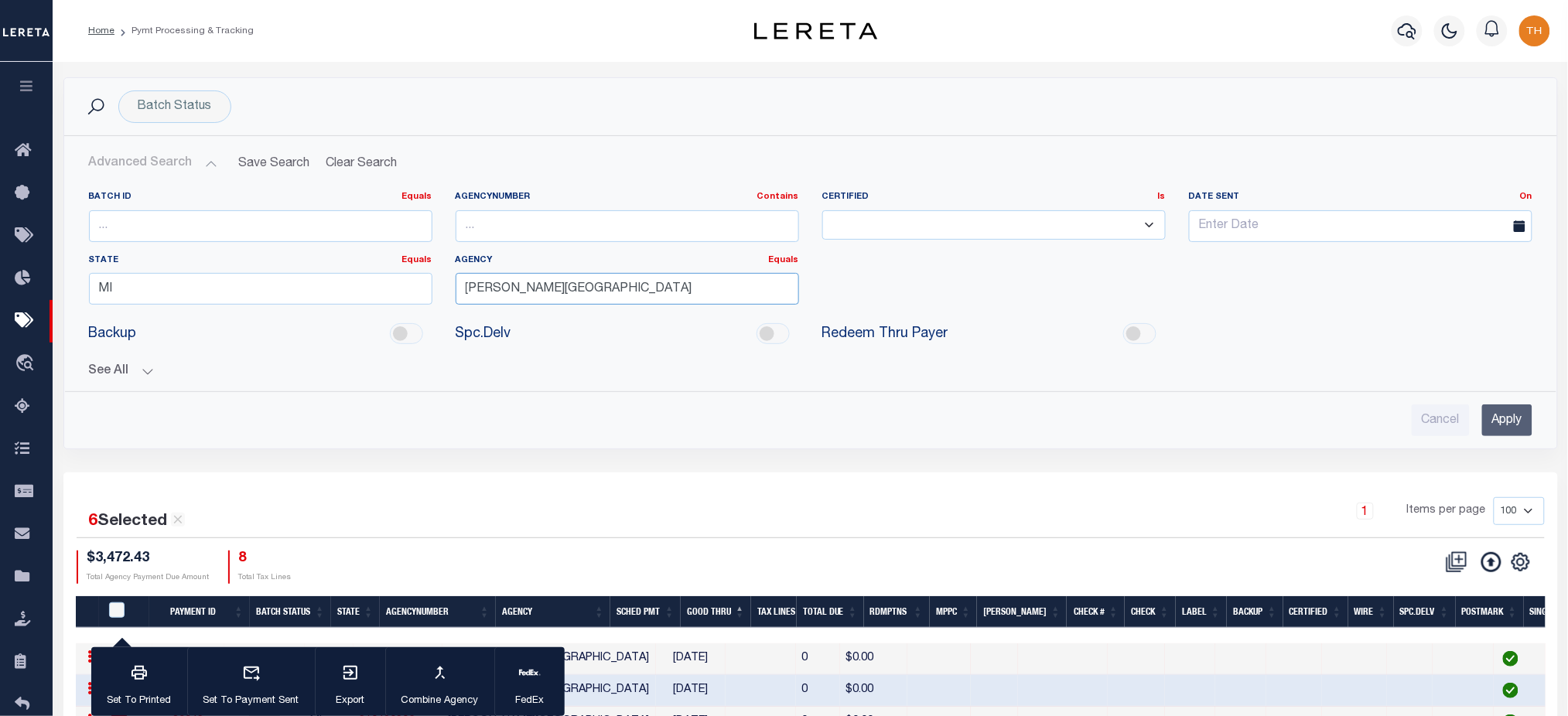
click at [564, 291] on input "[PERSON_NAME][GEOGRAPHIC_DATA]" at bounding box center [627, 288] width 343 height 32
click at [577, 325] on div "[GEOGRAPHIC_DATA]" at bounding box center [627, 318] width 342 height 24
type input "[GEOGRAPHIC_DATA]"
click at [1501, 416] on input "Apply" at bounding box center [1507, 420] width 50 height 32
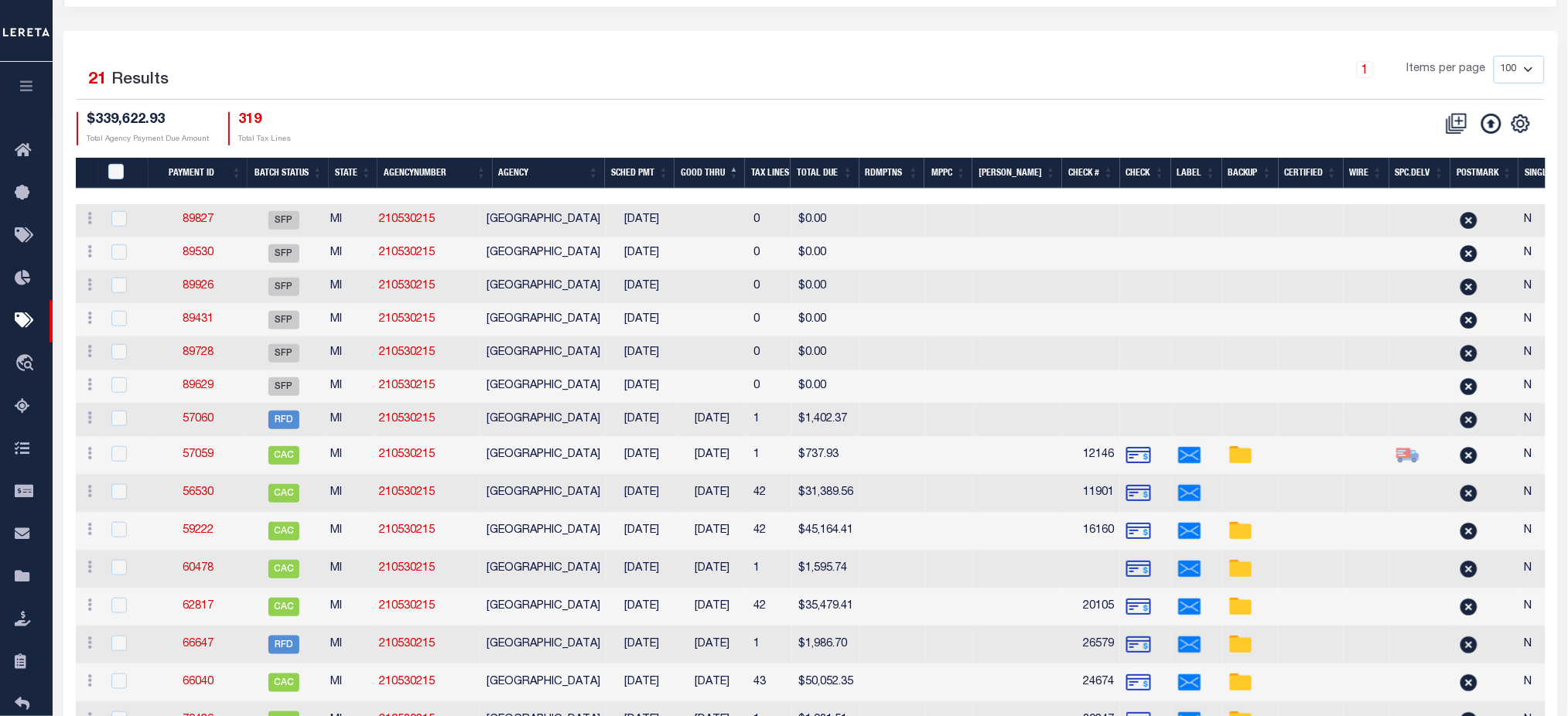
scroll to position [205, 0]
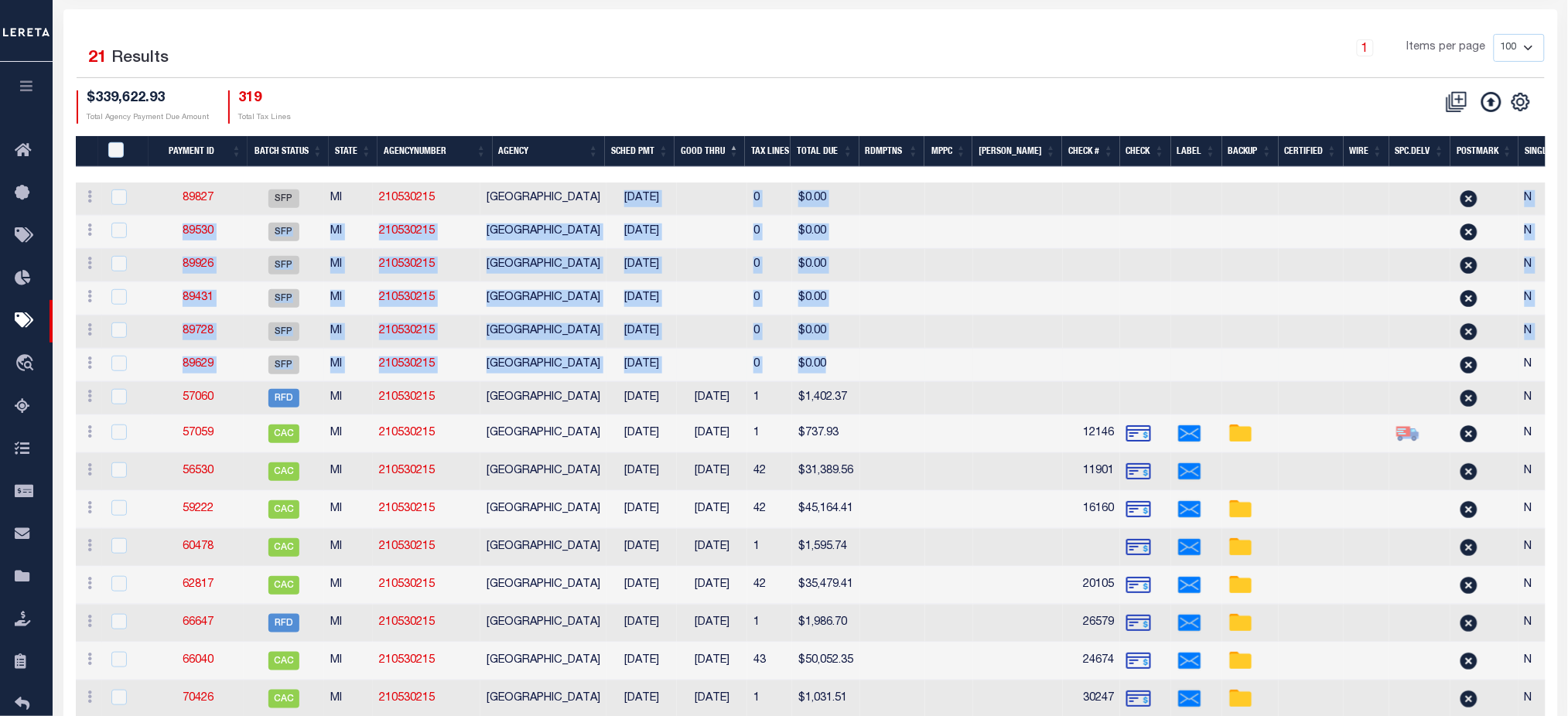
drag, startPoint x: 636, startPoint y: 200, endPoint x: 856, endPoint y: 385, distance: 287.4
click at [856, 385] on tbody "ACTIONS Delete Batch 89827 SFP MI 210530215 VICTORY TOWNSHIP 09/04/2025 0 $0.00…" at bounding box center [1060, 564] width 1968 height 763
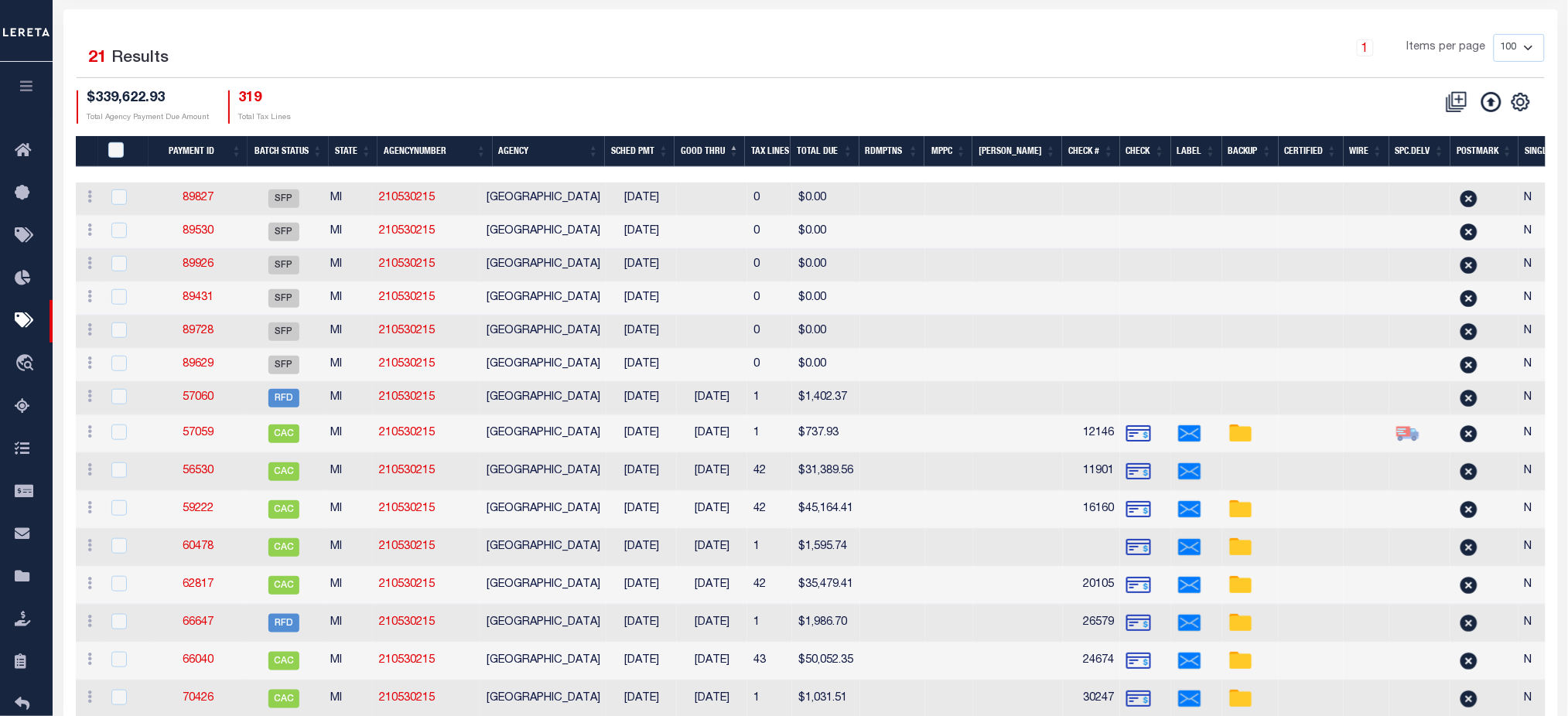
click at [525, 99] on div "$339,622.93 Total Agency Payment Due Amount 319 Total Tax Lines" at bounding box center [443, 106] width 734 height 33
drag, startPoint x: 776, startPoint y: 196, endPoint x: 857, endPoint y: 205, distance: 81.5
click at [857, 205] on tr "ACTIONS Delete Batch 89827 SFP MI 210530215 VICTORY TOWNSHIP 09/04/2025 0 $0.00…" at bounding box center [1060, 199] width 1968 height 33
drag, startPoint x: 773, startPoint y: 237, endPoint x: 838, endPoint y: 247, distance: 65.8
click at [856, 238] on tr "ACTIONS Delete Batch 89530 SFP MI 210530215 VICTORY TOWNSHIP 09/04/2025 0 $0.00…" at bounding box center [1060, 232] width 1968 height 33
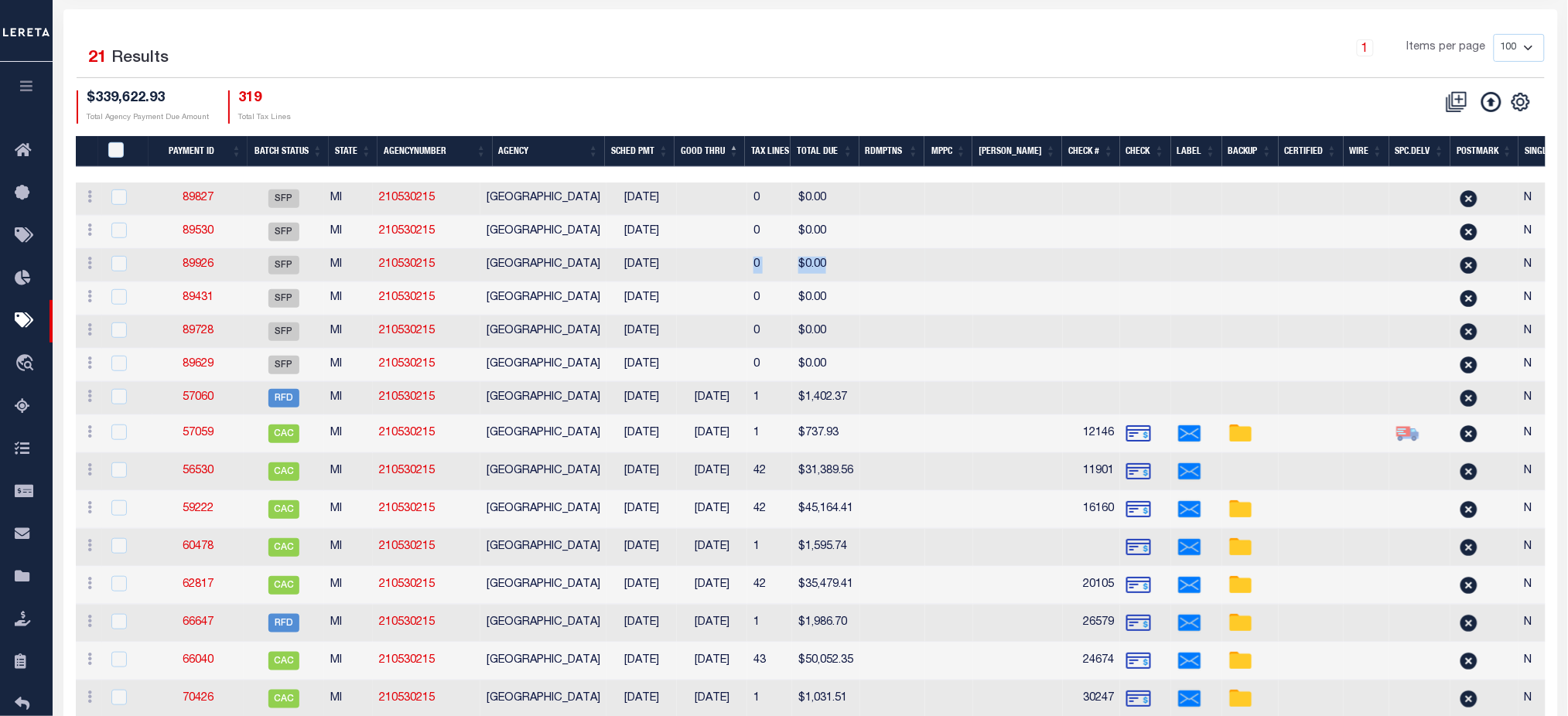
drag, startPoint x: 764, startPoint y: 270, endPoint x: 858, endPoint y: 270, distance: 94.0
click at [858, 270] on tr "ACTIONS Delete Batch 89926 SFP MI 210530215 VICTORY TOWNSHIP 09/04/2025 0 $0.00…" at bounding box center [1060, 265] width 1968 height 33
drag, startPoint x: 833, startPoint y: 302, endPoint x: 834, endPoint y: 321, distance: 19.0
click at [872, 306] on tr "ACTIONS Delete Batch 89431 SFP MI 210530215 VICTORY TOWNSHIP 09/04/2025 0 $0.00…" at bounding box center [1060, 299] width 1968 height 33
drag, startPoint x: 762, startPoint y: 344, endPoint x: 860, endPoint y: 340, distance: 98.1
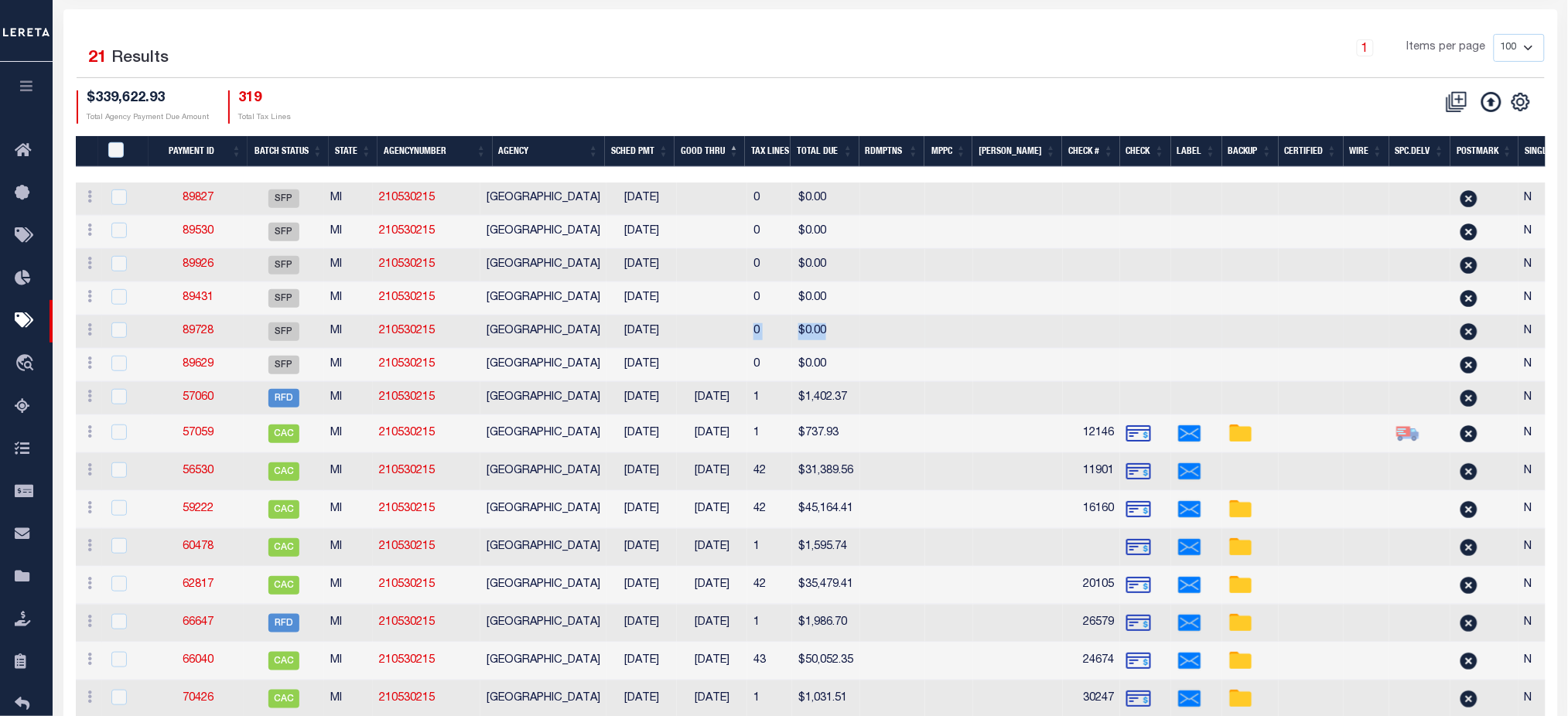
click at [860, 340] on tr "ACTIONS Delete Batch 89728 SFP MI 210530215 VICTORY TOWNSHIP 09/04/2025 0 $0.00…" at bounding box center [1060, 332] width 1968 height 33
drag, startPoint x: 760, startPoint y: 368, endPoint x: 879, endPoint y: 368, distance: 119.0
click at [879, 368] on tr "ACTIONS Delete Batch 89629 SFP MI 210530215 VICTORY TOWNSHIP 09/04/2025 0 $0.00…" at bounding box center [1060, 365] width 1968 height 33
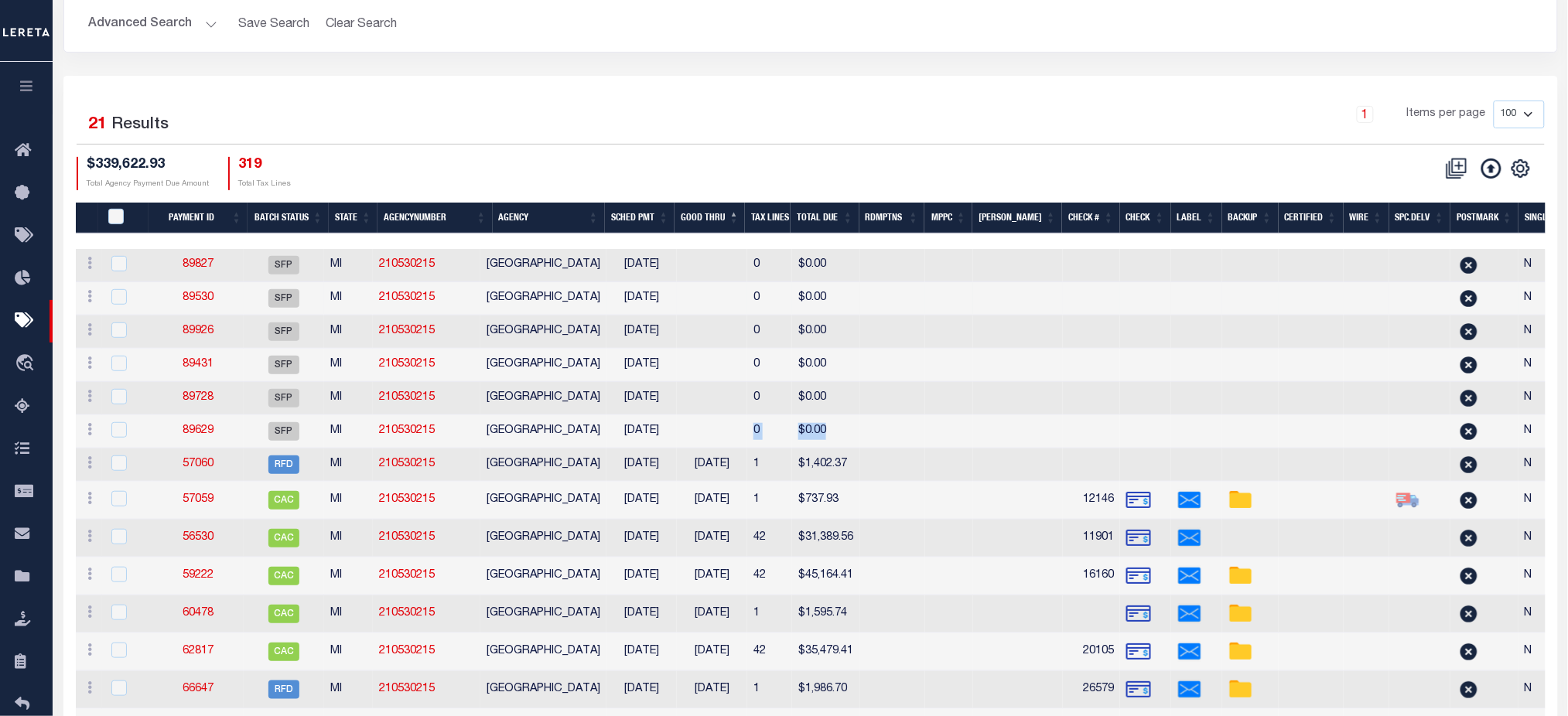
scroll to position [103, 0]
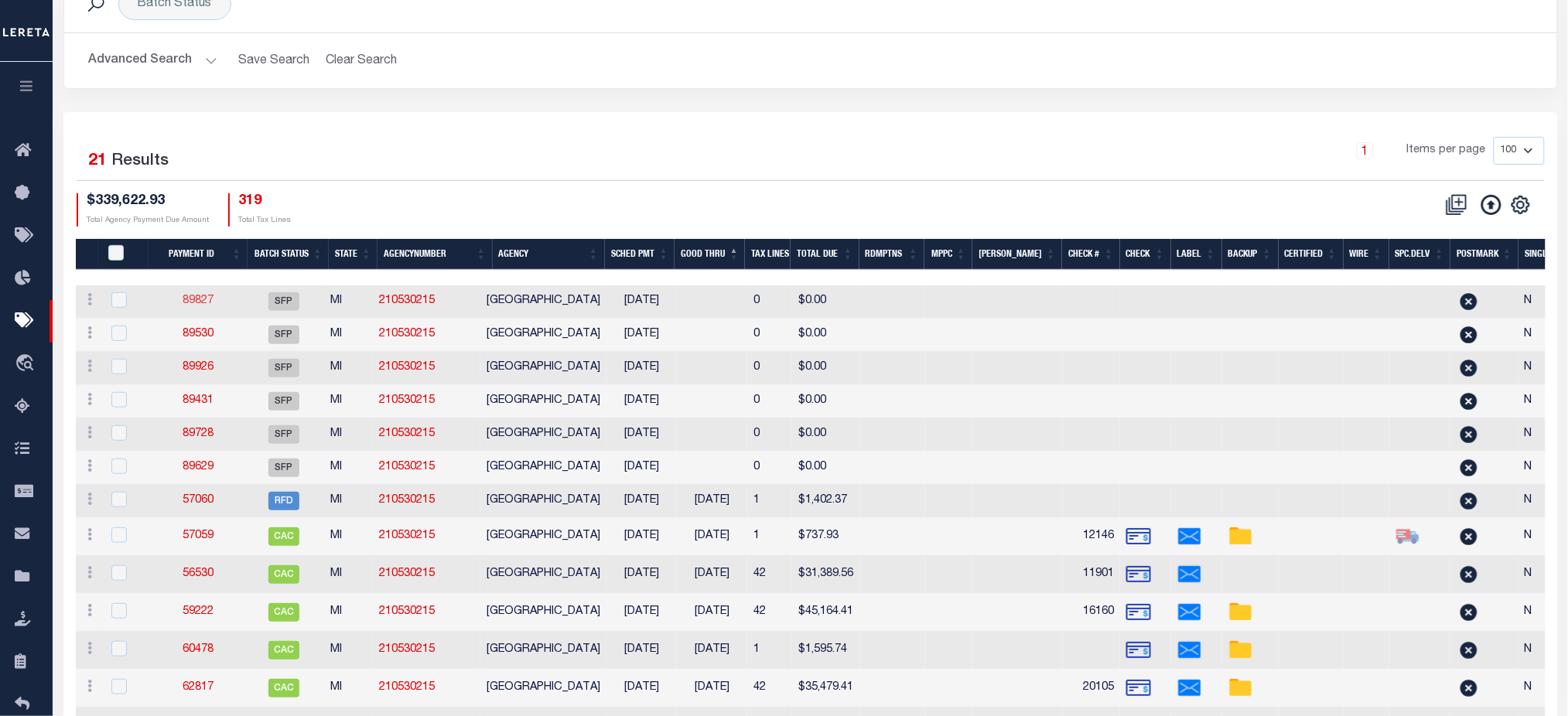
click at [197, 293] on td "89827" at bounding box center [198, 302] width 91 height 33
checkbox input "true"
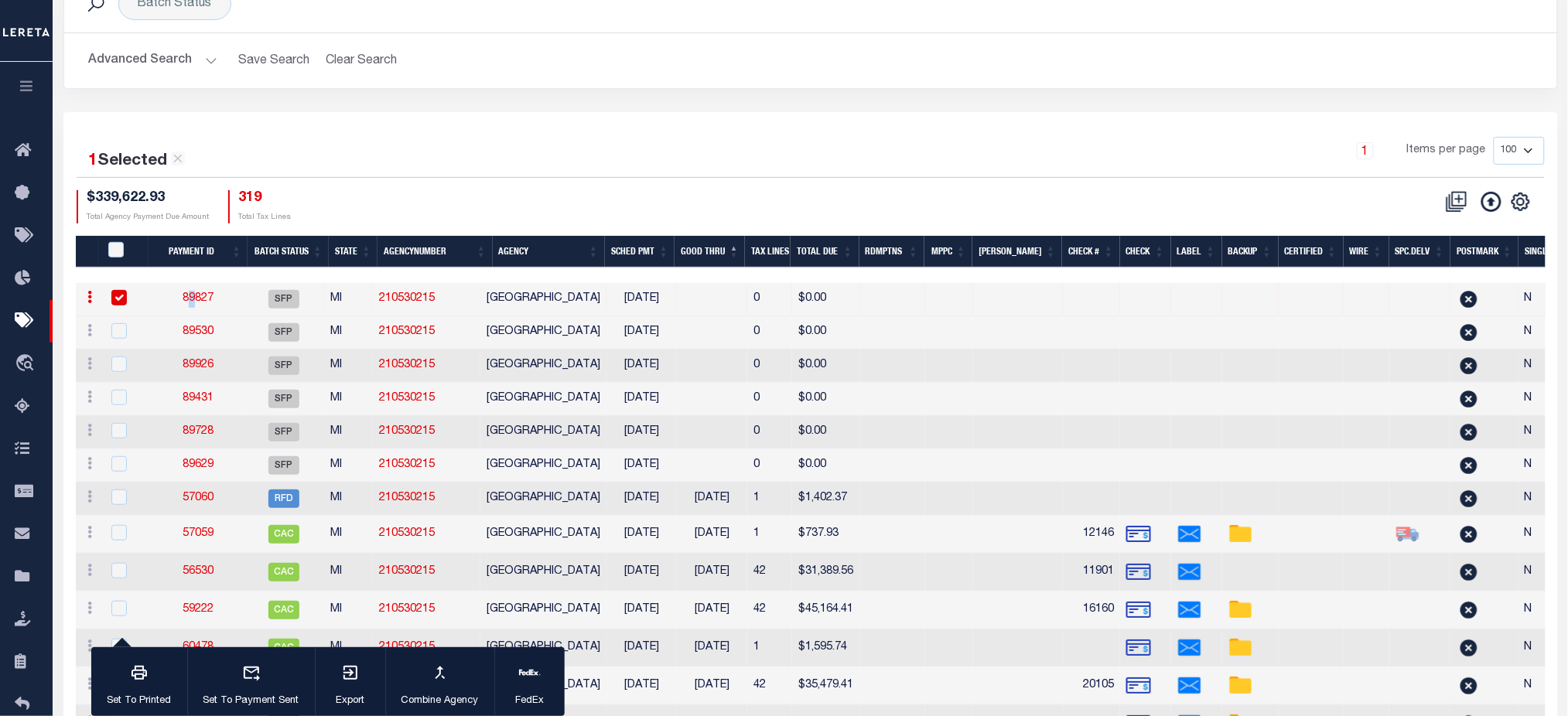
click at [197, 298] on link "89827" at bounding box center [198, 298] width 31 height 11
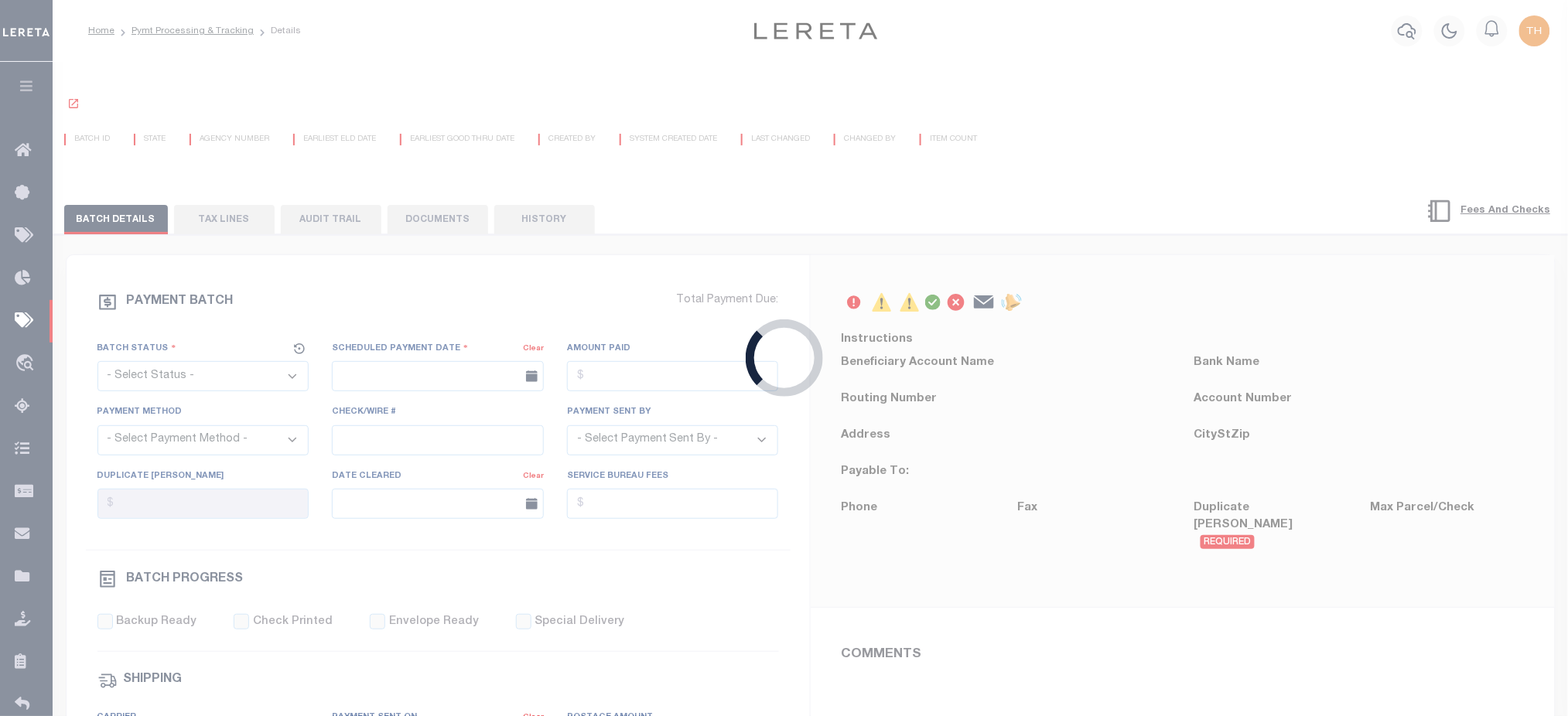
select select "SFP"
type input "[DATE]"
type input "N"
radio input "true"
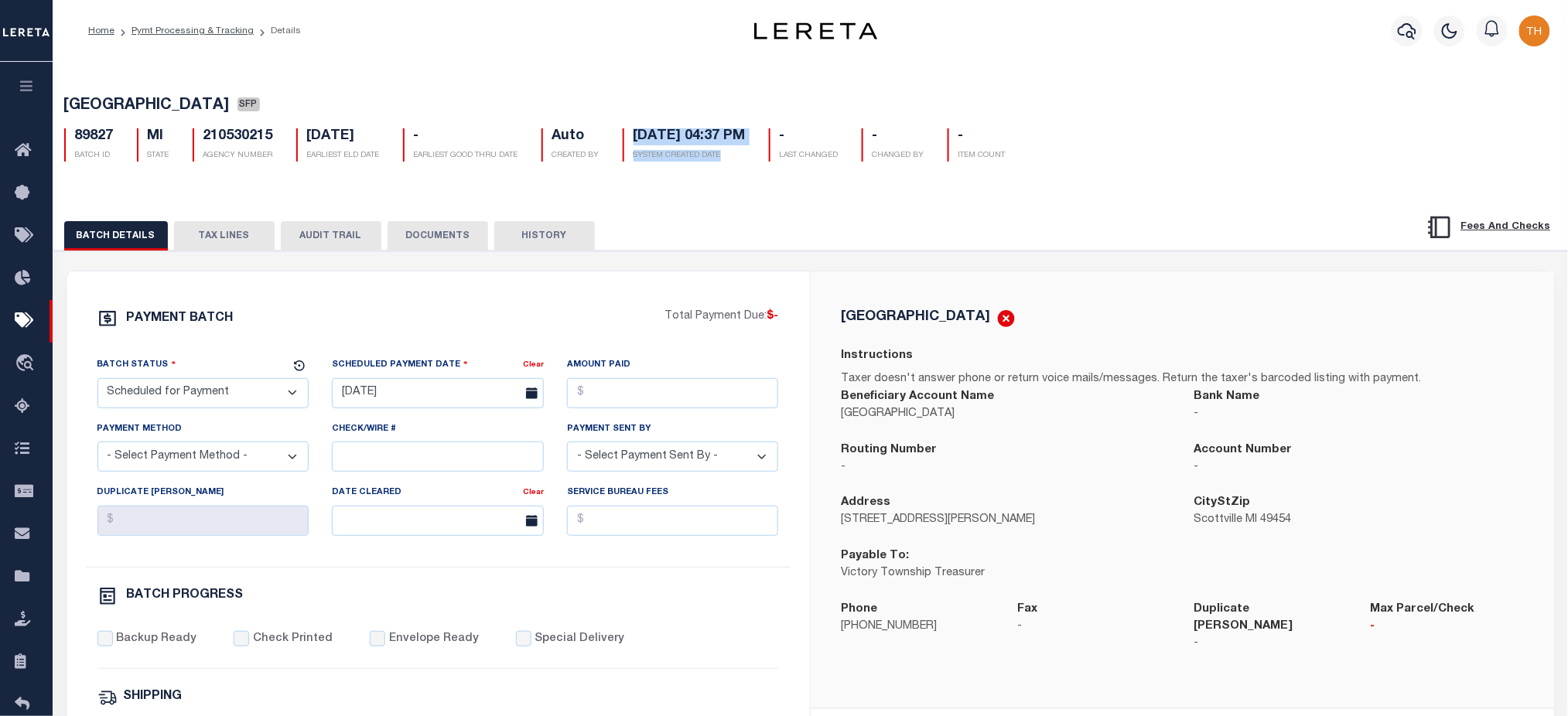
drag, startPoint x: 632, startPoint y: 136, endPoint x: 760, endPoint y: 157, distance: 129.7
click at [745, 157] on div "09/11/2025 04:37 PM SYSTEM CREATED DATE" at bounding box center [684, 144] width 123 height 33
click at [741, 184] on div "VICTORY TOWNSHIP SFP 89827 BATCH ID MI STATE 210530215 AGENCY NUMBER - Auto -" at bounding box center [810, 655] width 1531 height 1193
drag, startPoint x: 753, startPoint y: 160, endPoint x: 93, endPoint y: 140, distance: 660.3
click at [84, 139] on div "89827 BATCH ID MI STATE 210530215 AGENCY NUMBER 09/14/2025 EARLIEST ELD DATE - …" at bounding box center [810, 139] width 1516 height 45
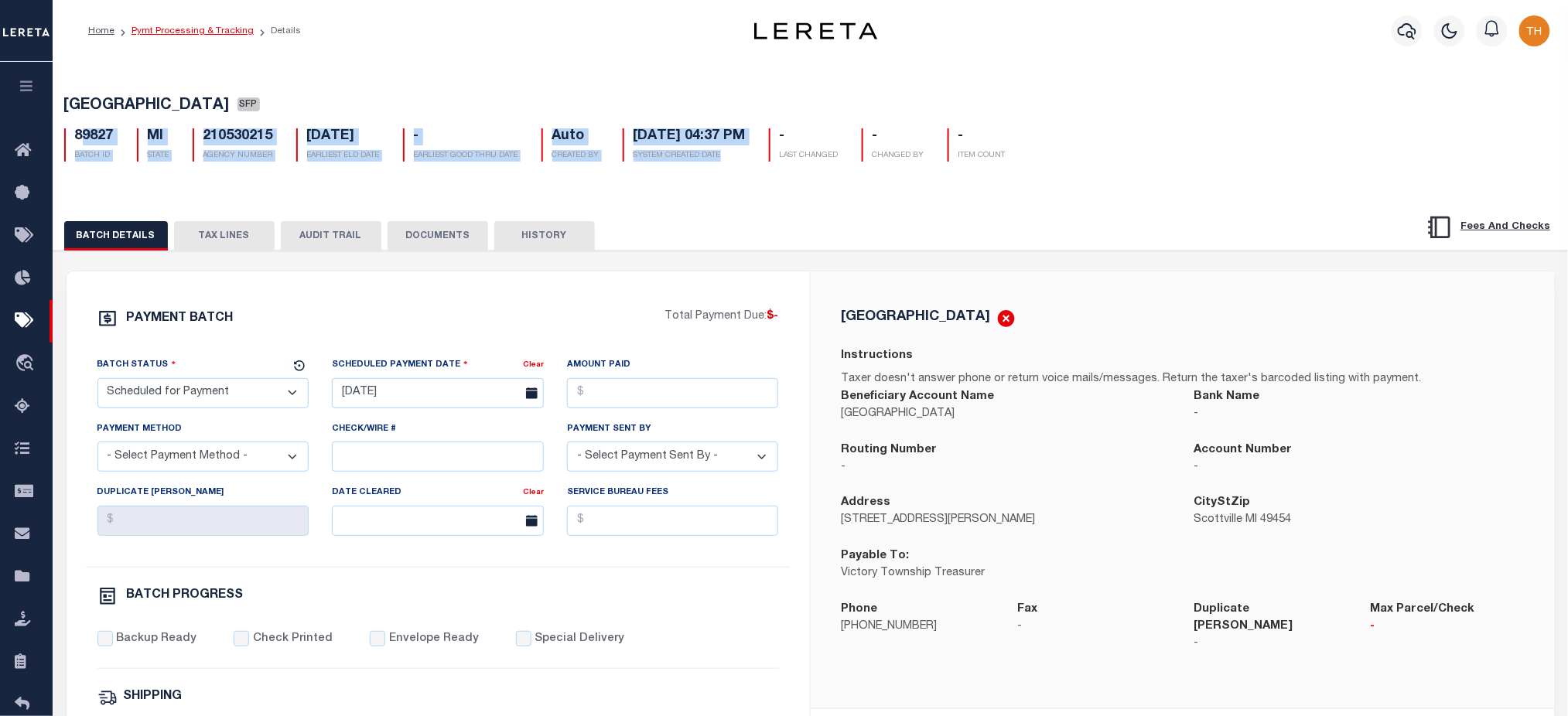
click at [209, 28] on link "Pymt Processing & Tracking" at bounding box center [192, 30] width 123 height 9
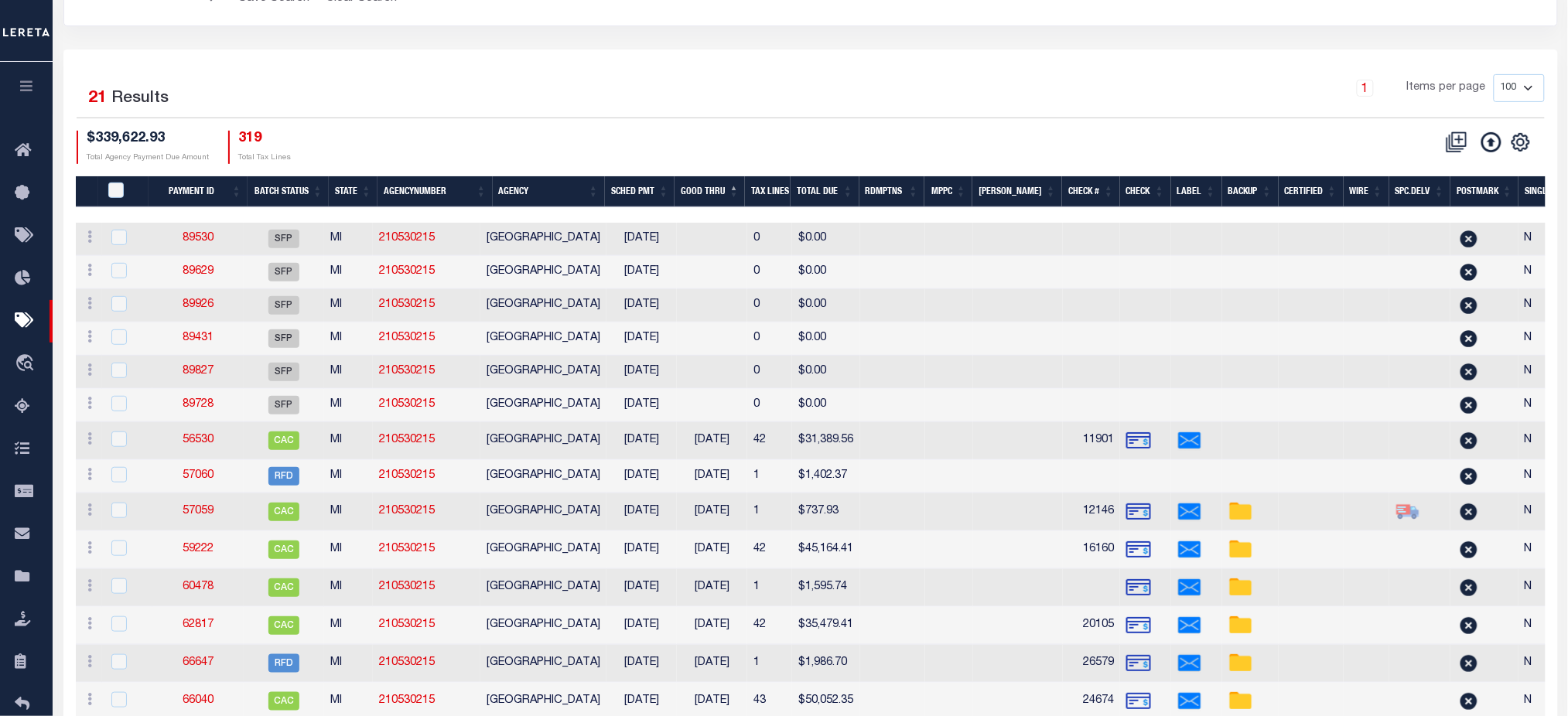
scroll to position [83, 0]
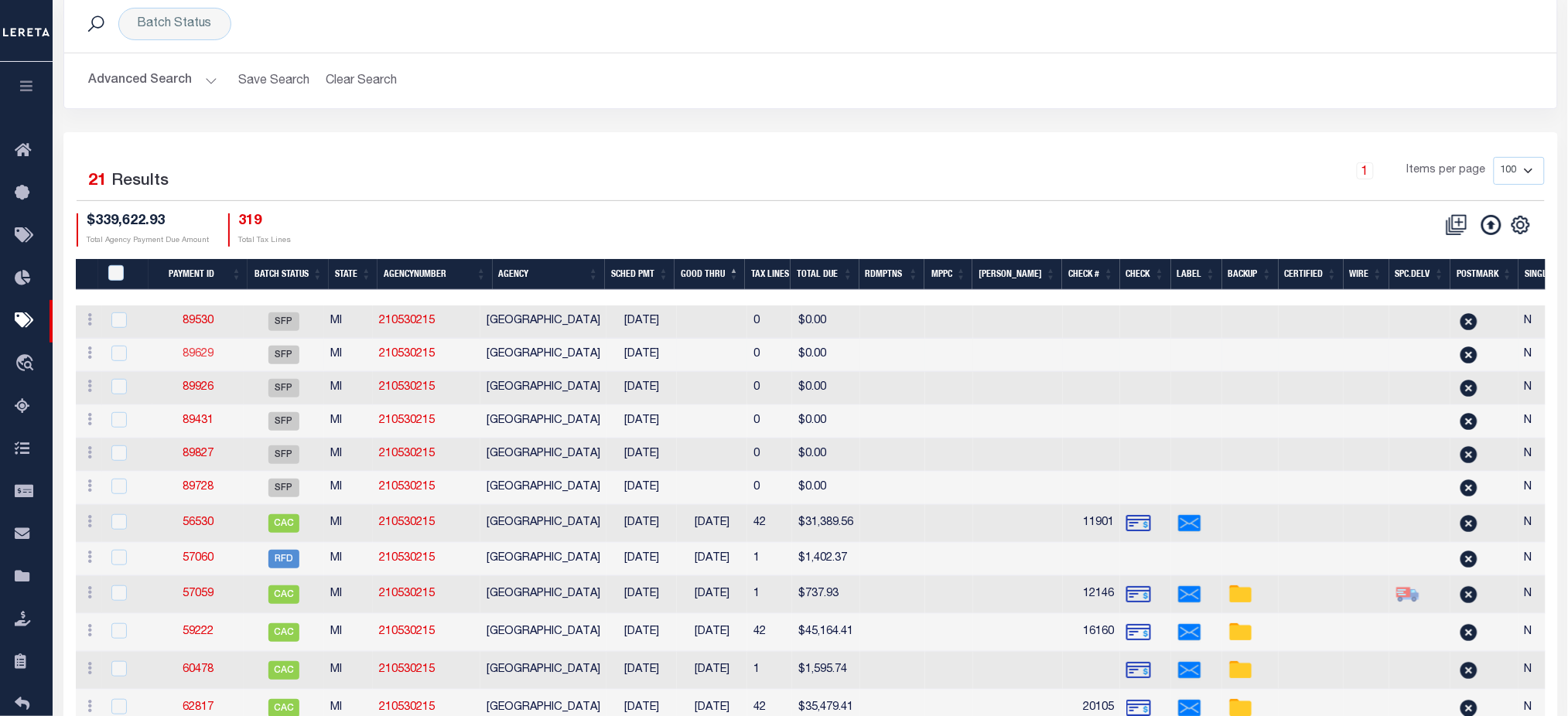
click at [205, 356] on link "89629" at bounding box center [198, 354] width 31 height 11
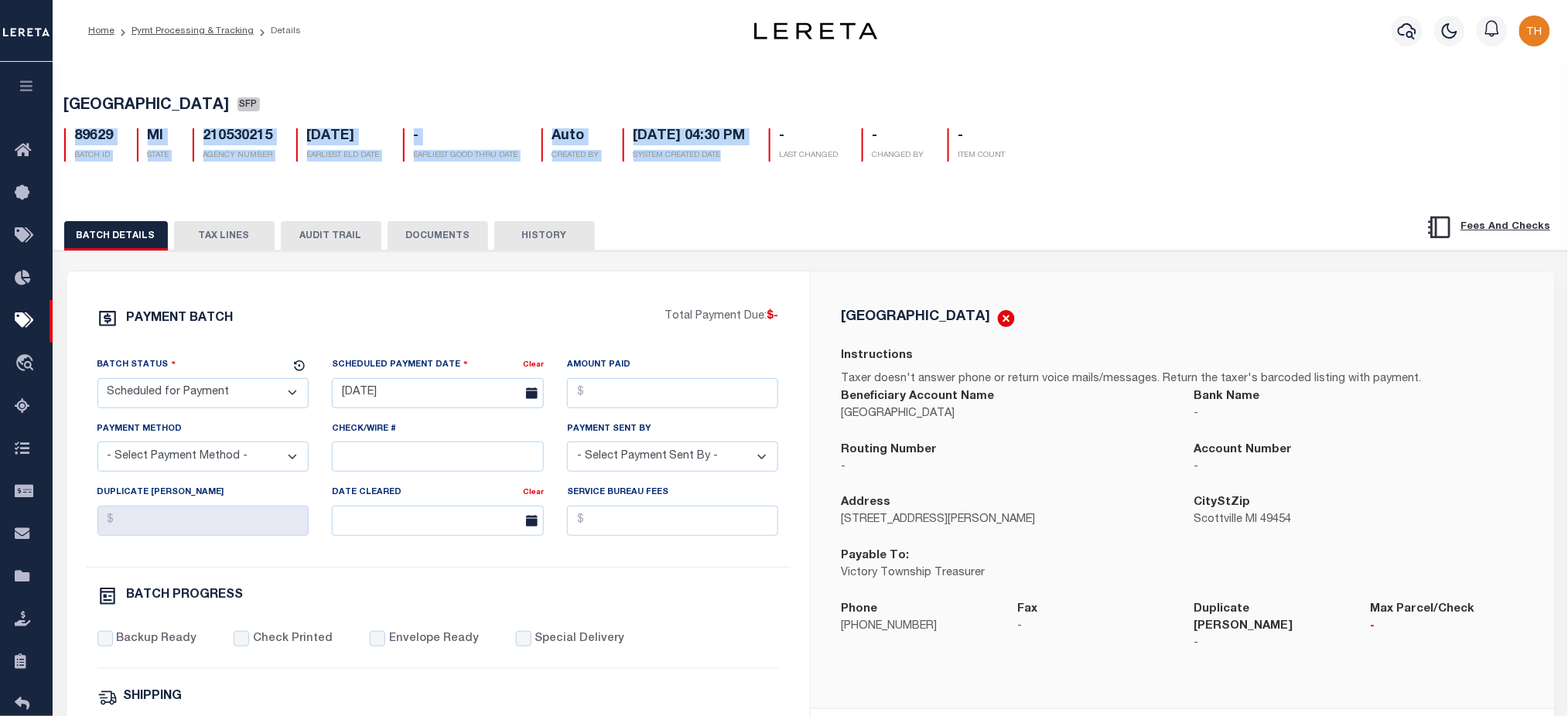
click at [593, 293] on div "PAYMENT BATCH Total Payment Due: $- Batch Status" at bounding box center [438, 723] width 744 height 905
drag, startPoint x: 745, startPoint y: 165, endPoint x: 633, endPoint y: 138, distance: 115.2
click at [633, 138] on div "09/11/2025 04:30 PM SYSTEM CREATED DATE" at bounding box center [684, 144] width 123 height 33
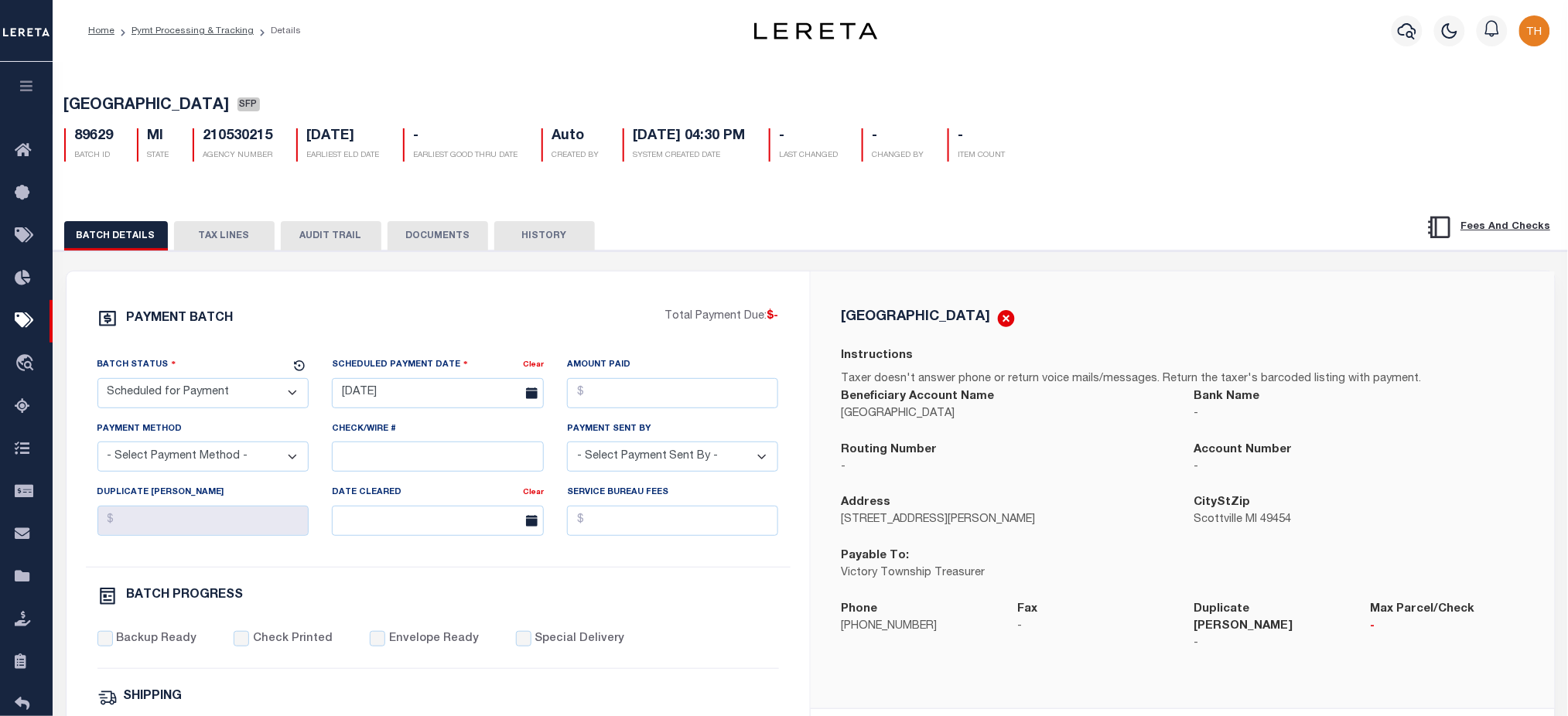
click at [166, 37] on li "Pymt Processing & Tracking" at bounding box center [184, 31] width 139 height 14
click at [166, 34] on link "Pymt Processing & Tracking" at bounding box center [192, 30] width 123 height 9
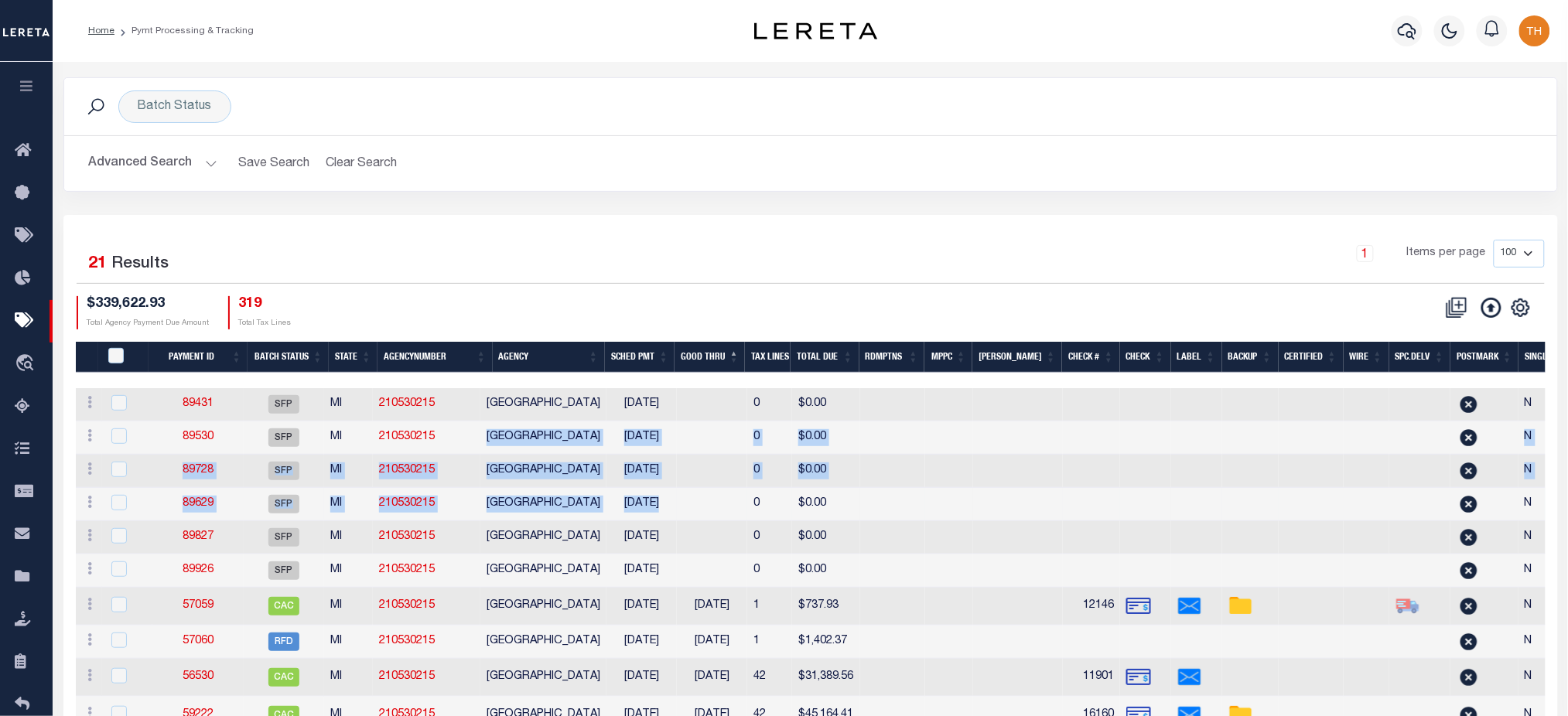
drag, startPoint x: 509, startPoint y: 453, endPoint x: 641, endPoint y: 502, distance: 140.8
click at [205, 576] on link "89926" at bounding box center [198, 569] width 31 height 11
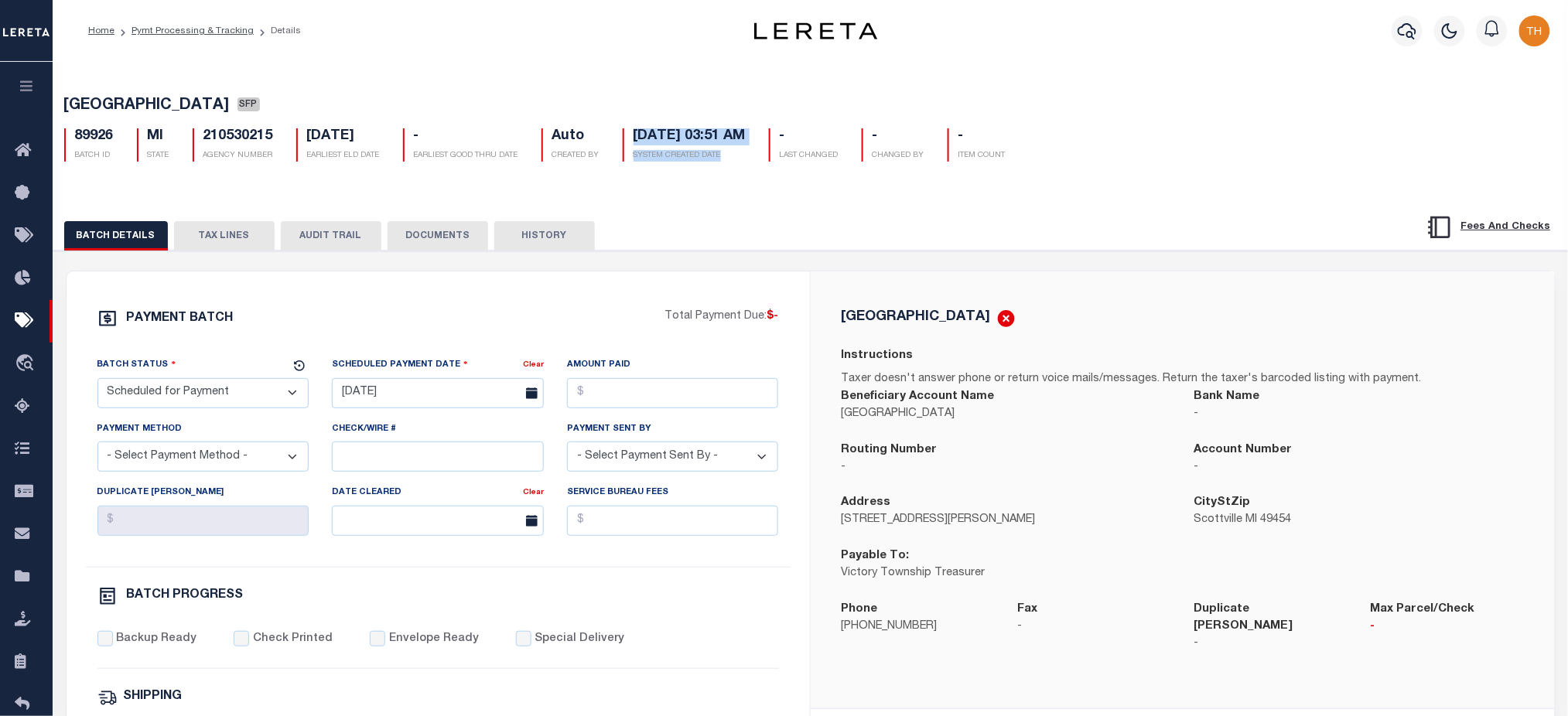
drag, startPoint x: 632, startPoint y: 135, endPoint x: 769, endPoint y: 152, distance: 138.1
click at [745, 152] on div "09/12/2025 03:51 AM SYSTEM CREATED DATE" at bounding box center [684, 144] width 123 height 33
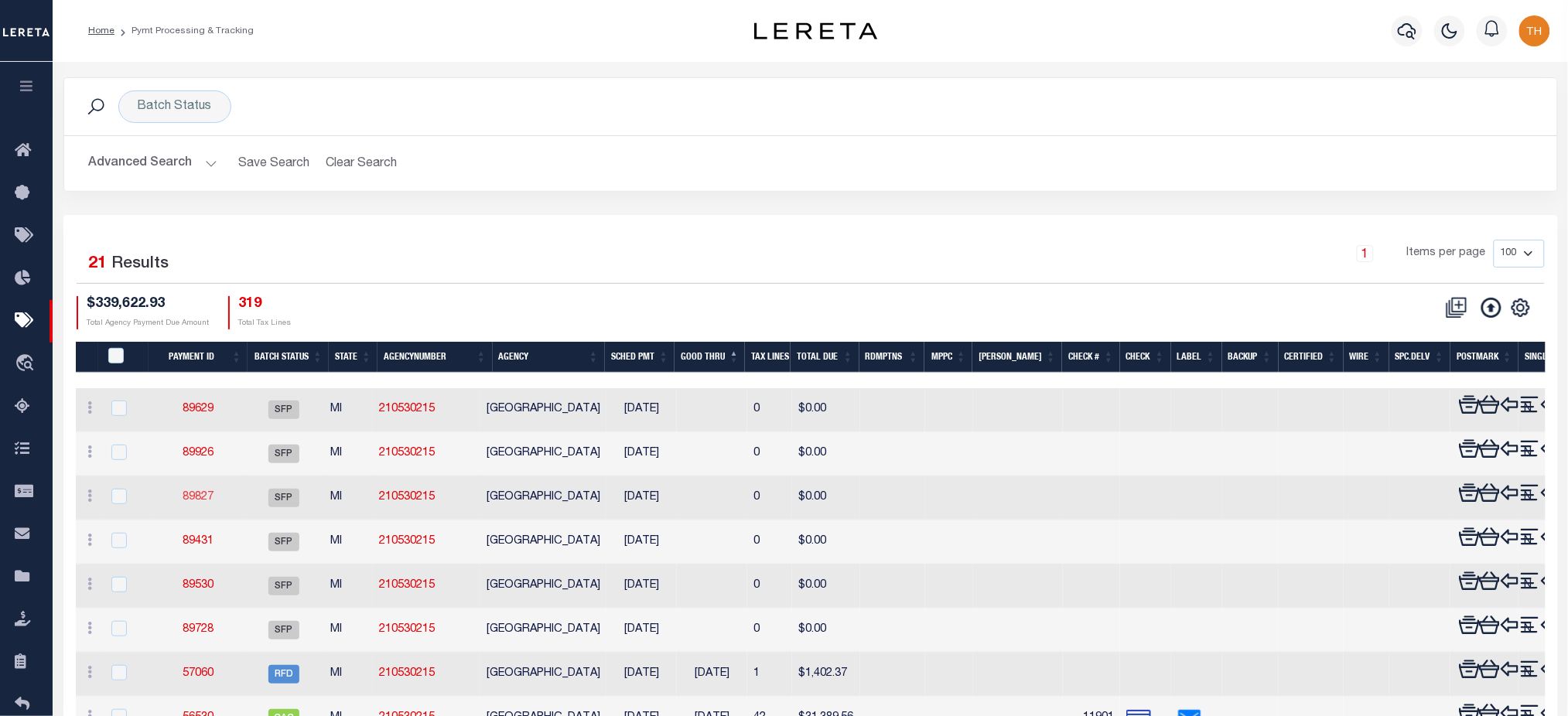
click at [190, 492] on link "89827" at bounding box center [198, 497] width 31 height 11
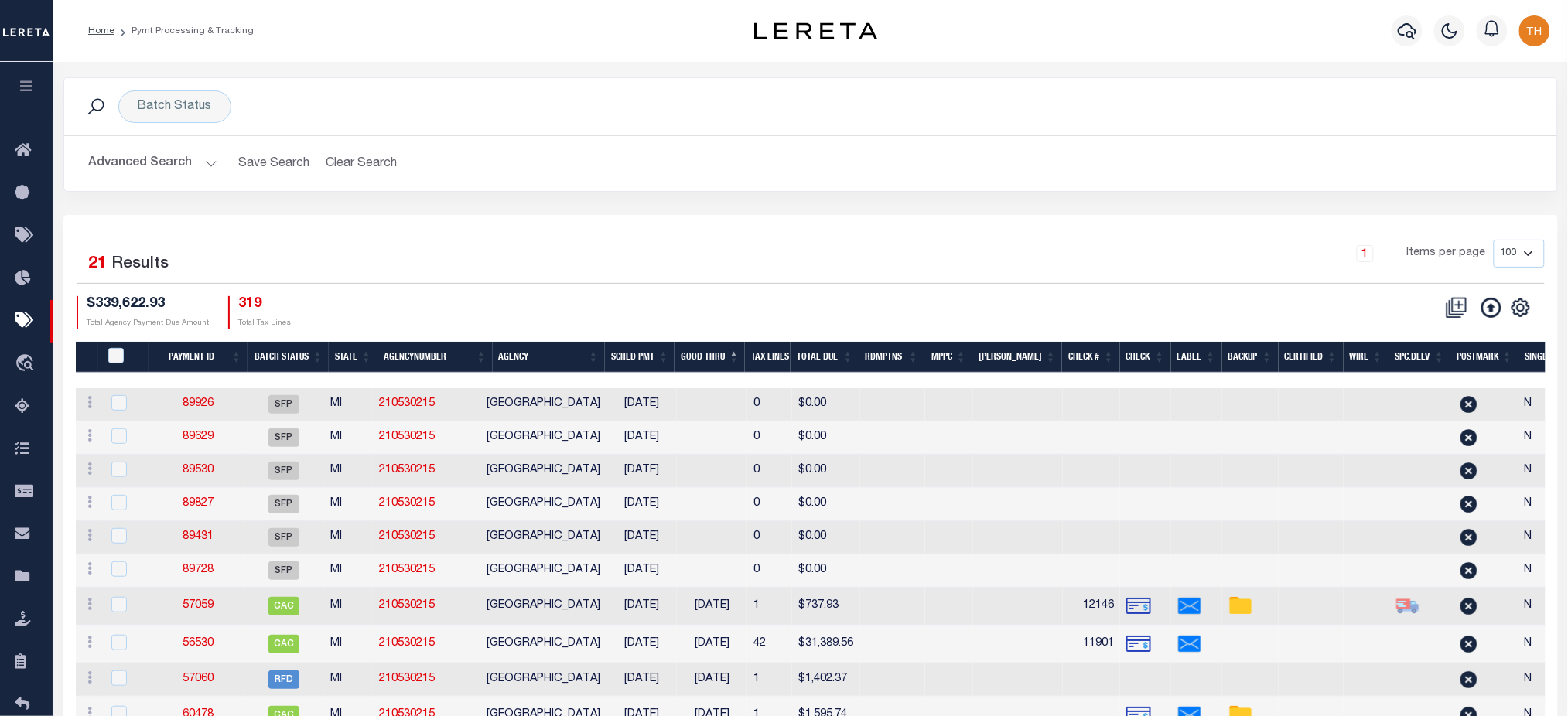
click at [184, 443] on td "89629" at bounding box center [198, 438] width 91 height 33
checkbox input "true"
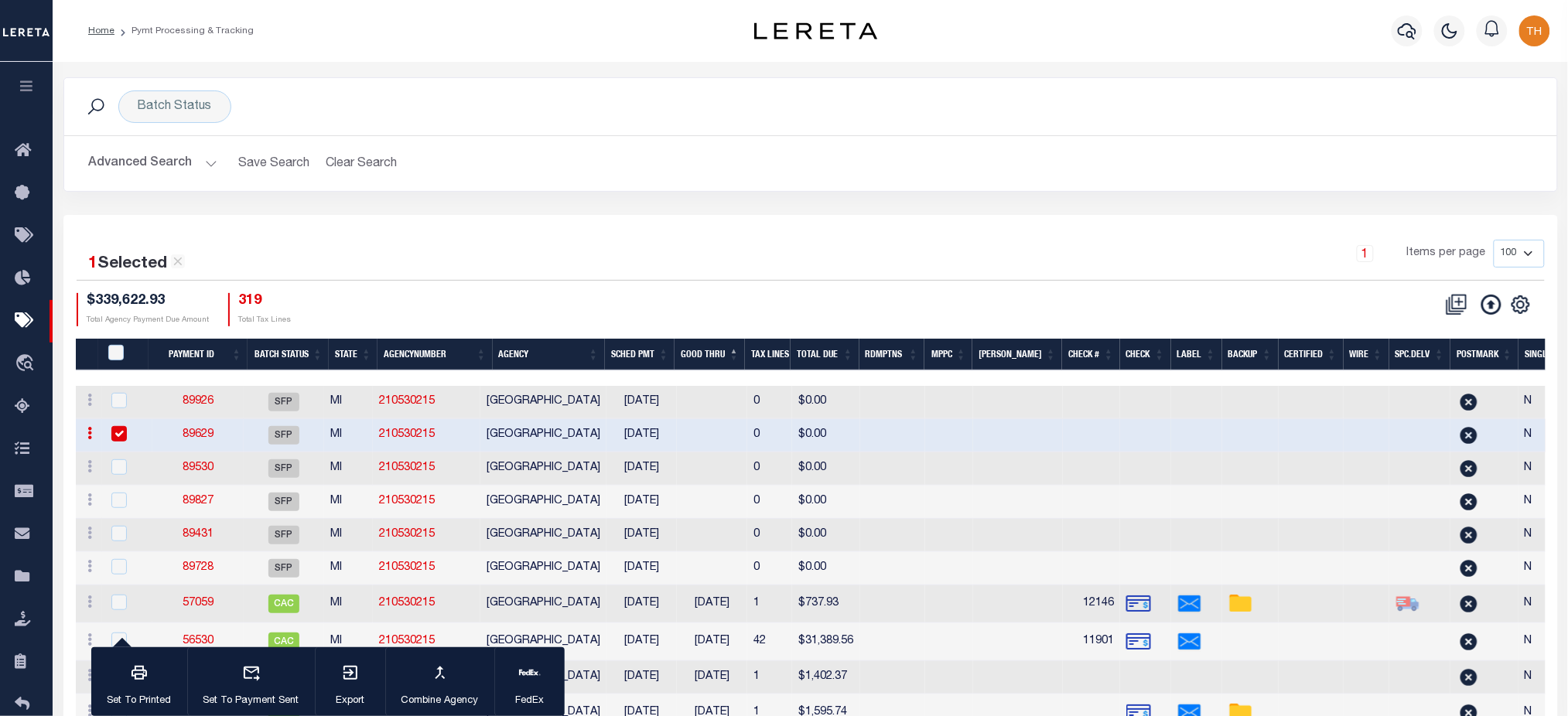
click at [198, 436] on link "89629" at bounding box center [198, 434] width 31 height 11
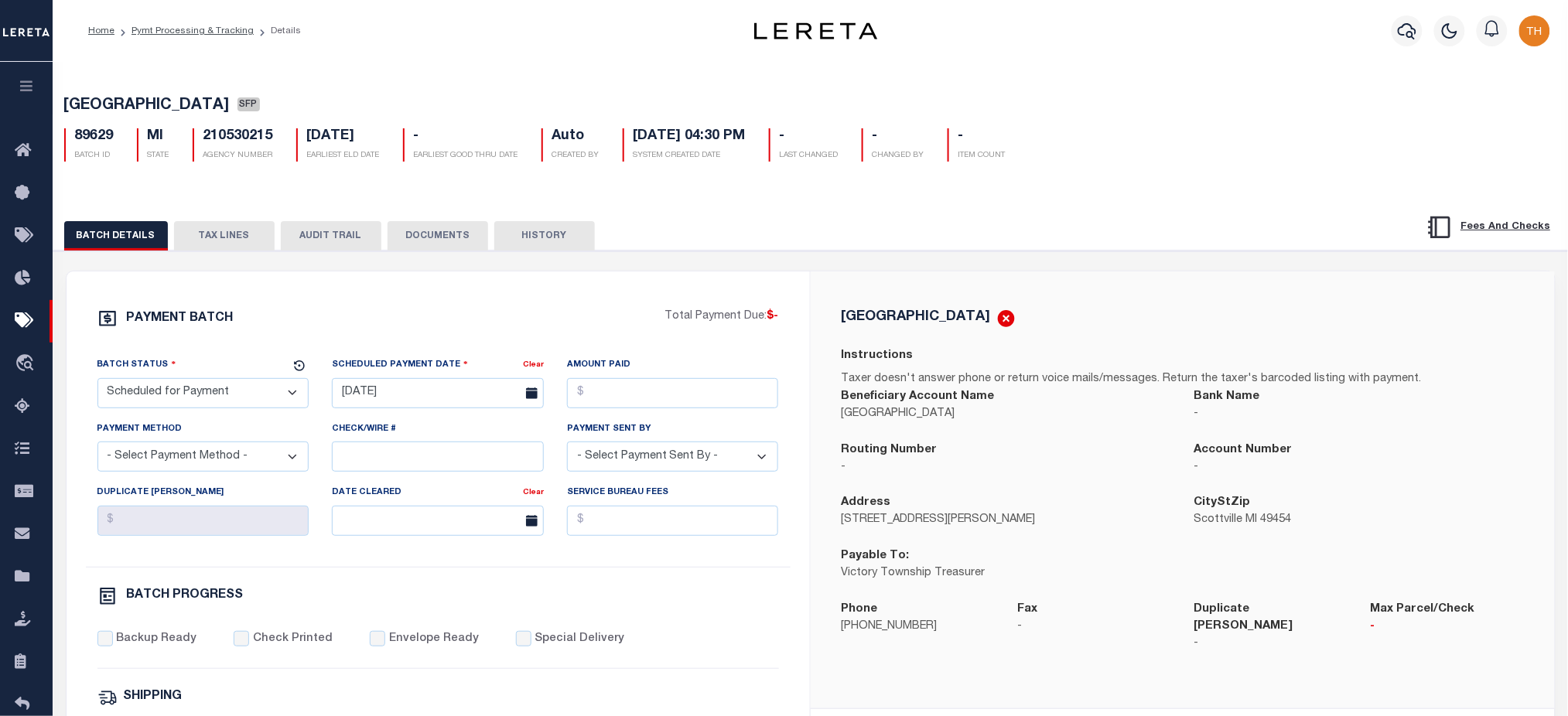
drag, startPoint x: 715, startPoint y: 137, endPoint x: 762, endPoint y: 147, distance: 48.1
click at [762, 147] on div "89629 BATCH ID MI STATE 210530215 AGENCY NUMBER 09/14/2025 EARLIEST ELD DATE - …" at bounding box center [810, 139] width 1516 height 45
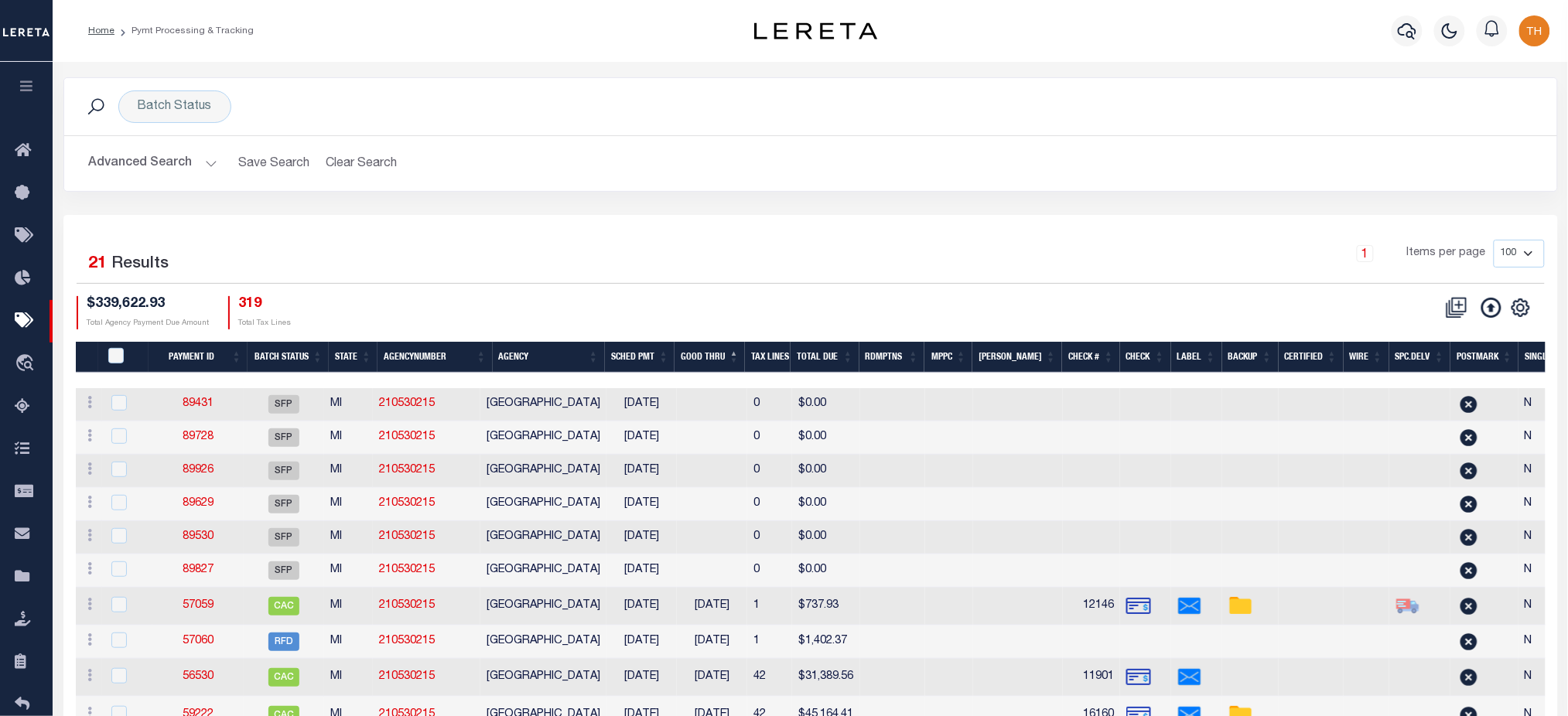
drag, startPoint x: 965, startPoint y: 378, endPoint x: 1557, endPoint y: 381, distance: 592.0
click at [1557, 381] on div "1 Selected 21 Results 1 Items per page 100 200 500 1000 $339,622.93" at bounding box center [810, 689] width 1495 height 949
click at [205, 408] on link "89431" at bounding box center [198, 403] width 31 height 11
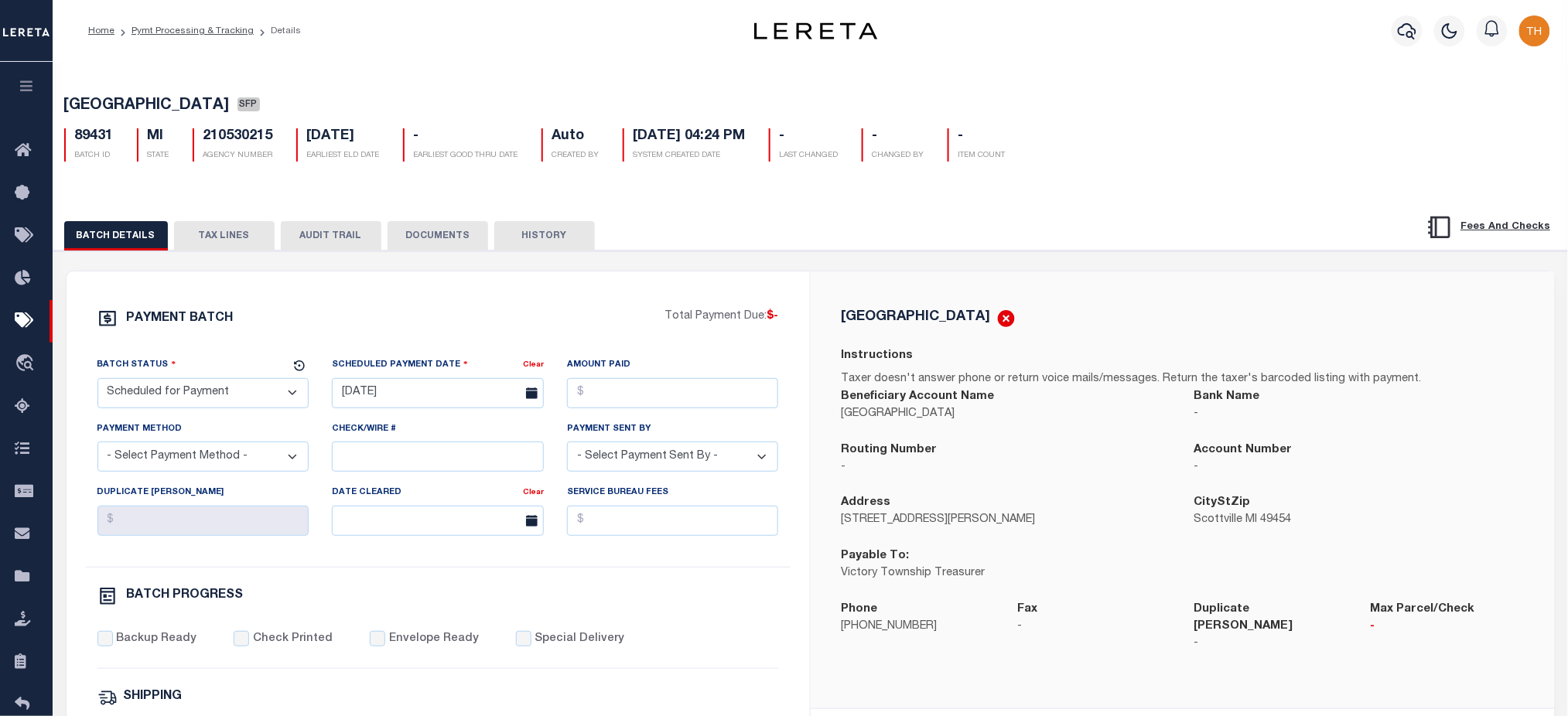
drag, startPoint x: 711, startPoint y: 135, endPoint x: 749, endPoint y: 139, distance: 38.2
click at [745, 139] on h5 "09/11/2025 04:24 PM" at bounding box center [689, 136] width 112 height 17
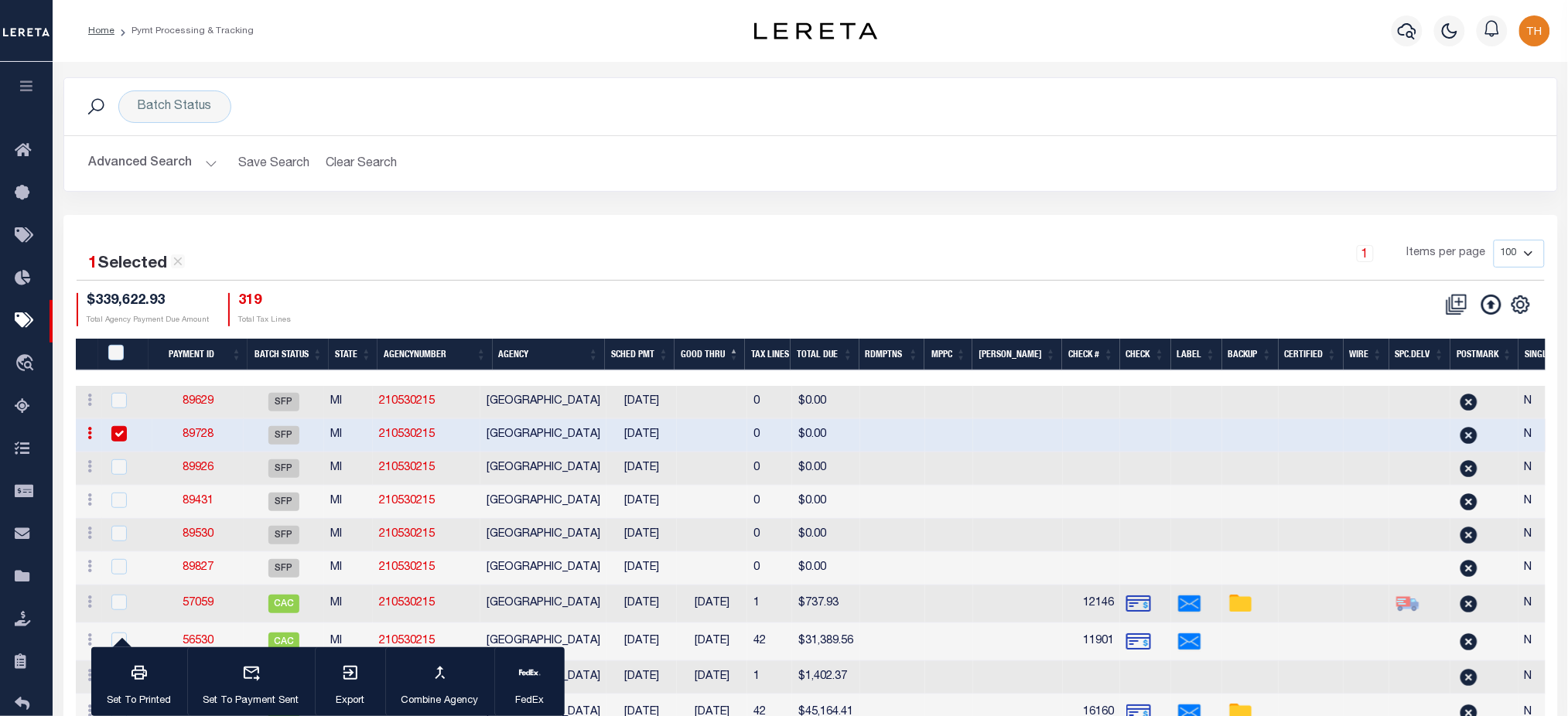
click at [214, 439] on link "89728" at bounding box center [198, 434] width 31 height 11
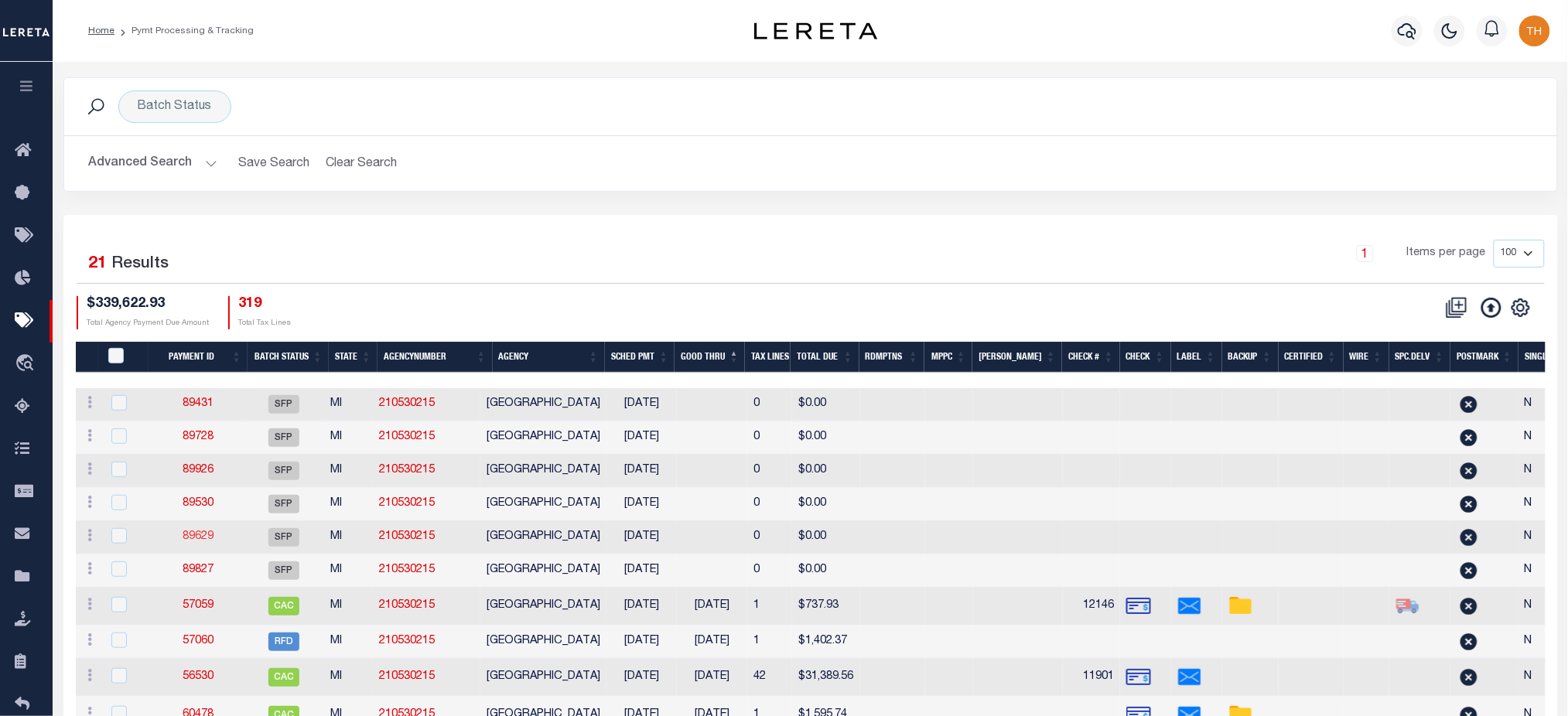
click at [206, 542] on link "89629" at bounding box center [198, 536] width 31 height 11
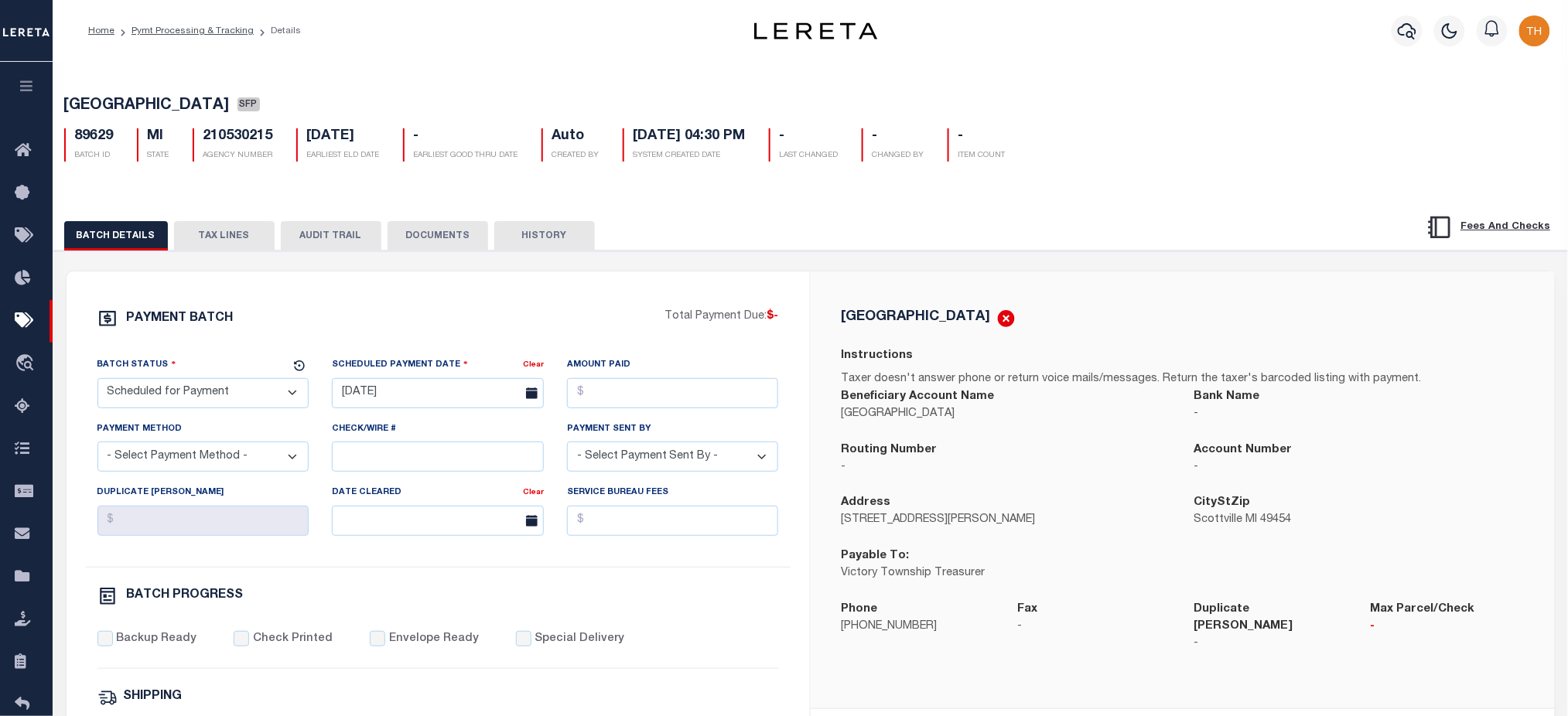
drag, startPoint x: 712, startPoint y: 134, endPoint x: 772, endPoint y: 145, distance: 61.0
click at [758, 145] on div "09/11/2025 04:30 PM SYSTEM CREATED DATE" at bounding box center [685, 144] width 146 height 33
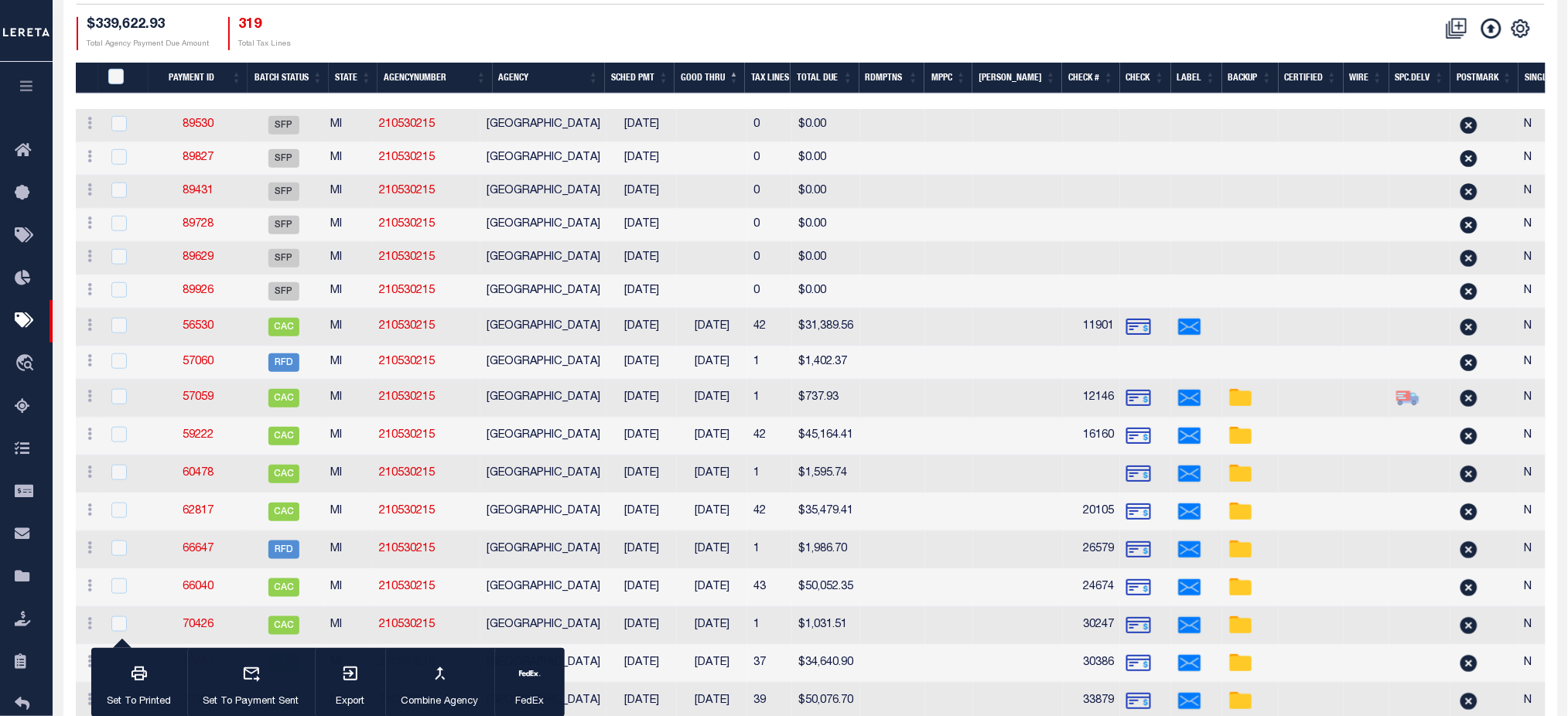
scroll to position [187, 0]
